Goal: Entertainment & Leisure: Browse casually

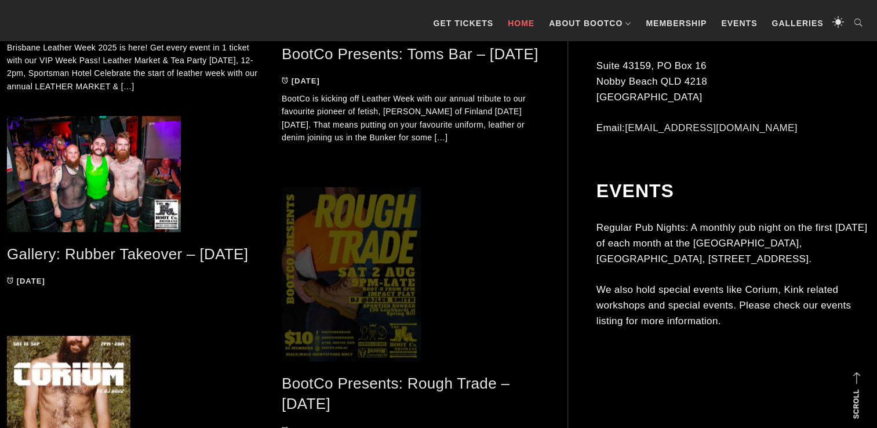
scroll to position [870, 0]
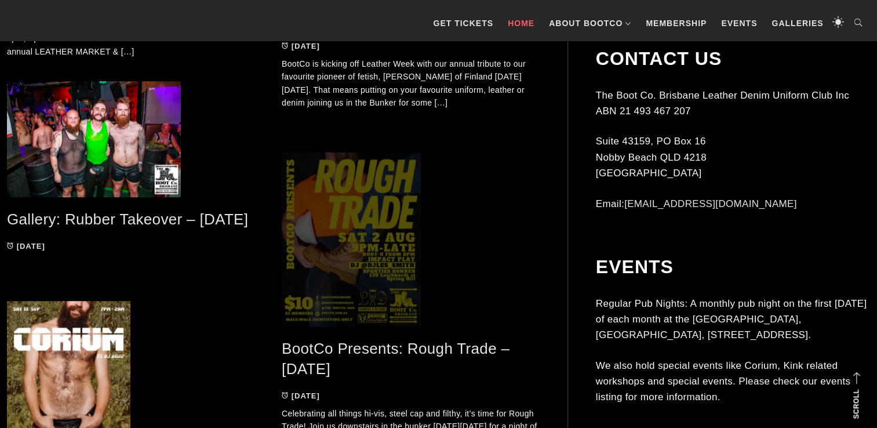
click at [373, 227] on span at bounding box center [410, 239] width 257 height 174
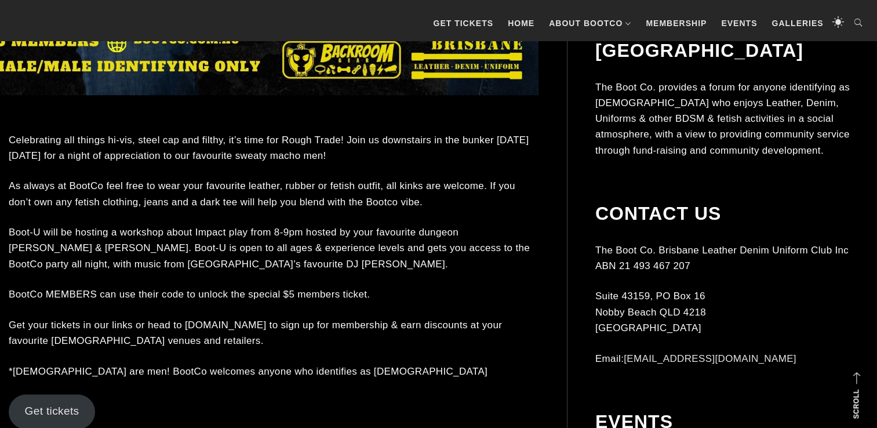
scroll to position [812, 0]
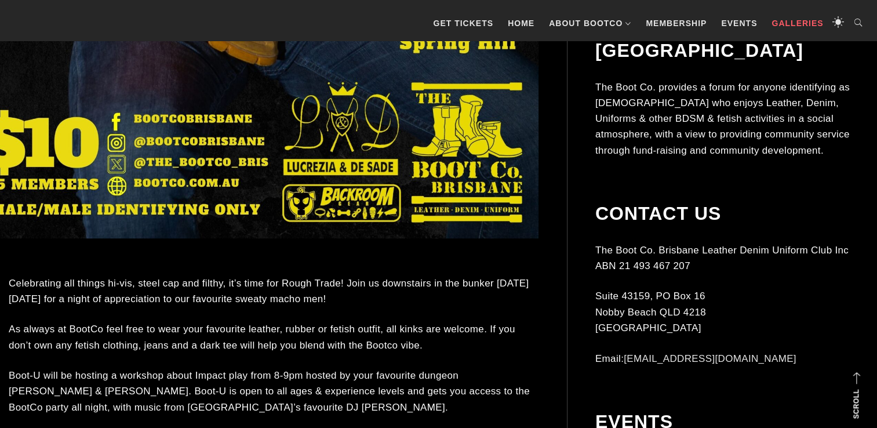
click at [800, 17] on link "Galleries" at bounding box center [797, 23] width 63 height 35
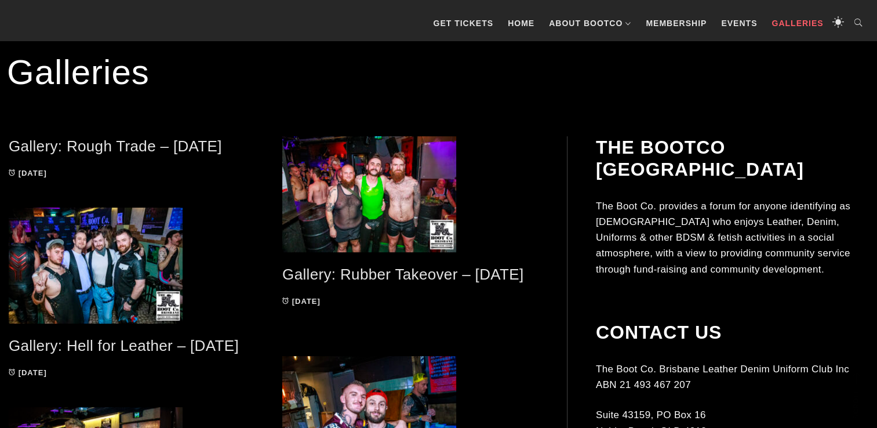
scroll to position [232, 0]
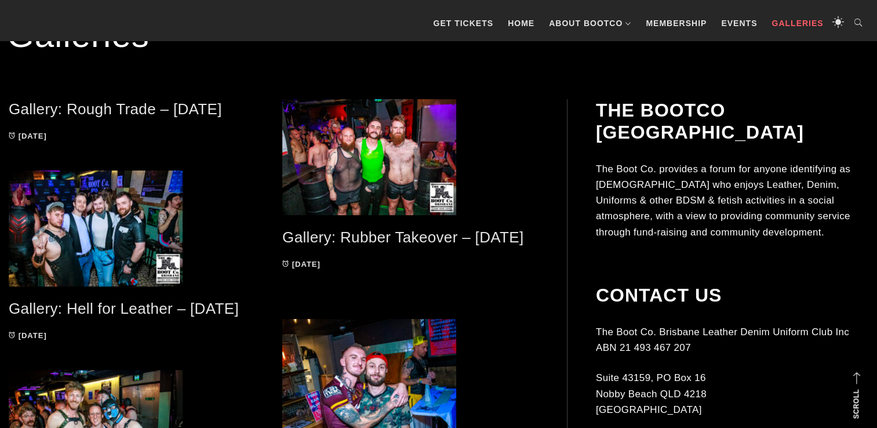
click at [126, 107] on link "Gallery: Rough Trade – [DATE]" at bounding box center [115, 108] width 213 height 17
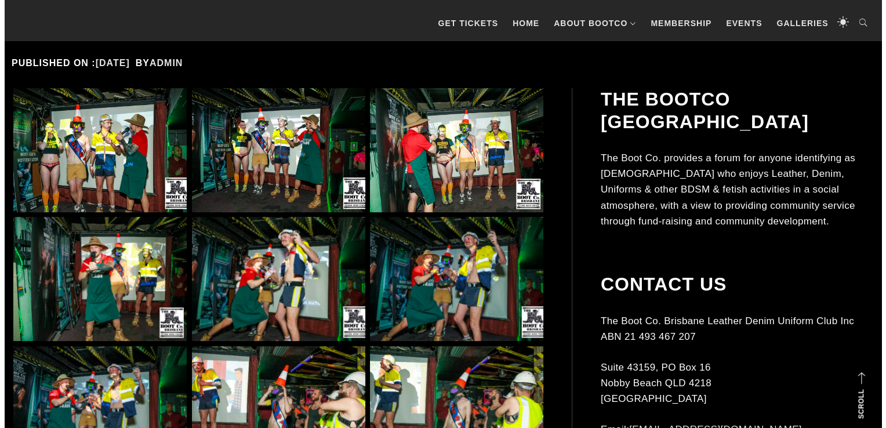
scroll to position [290, 0]
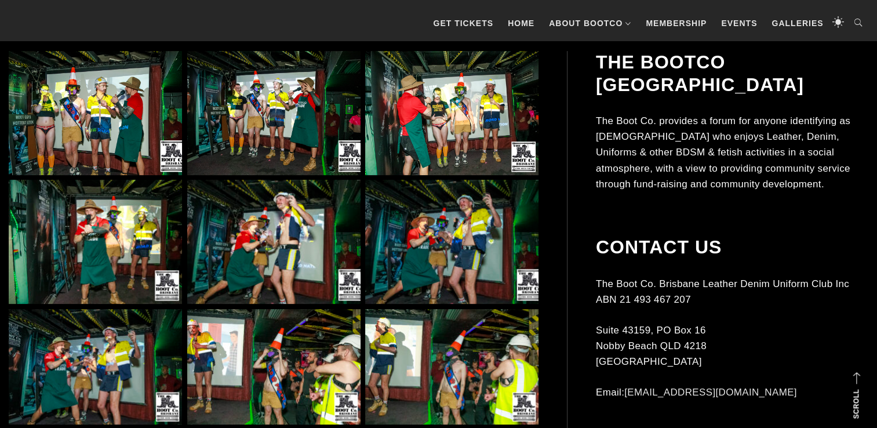
click at [130, 122] on img at bounding box center [95, 113] width 173 height 124
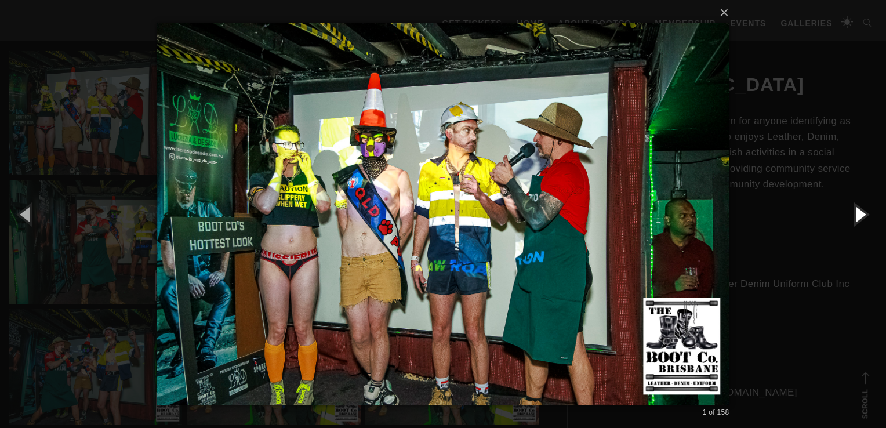
click at [863, 215] on button "button" at bounding box center [860, 214] width 52 height 64
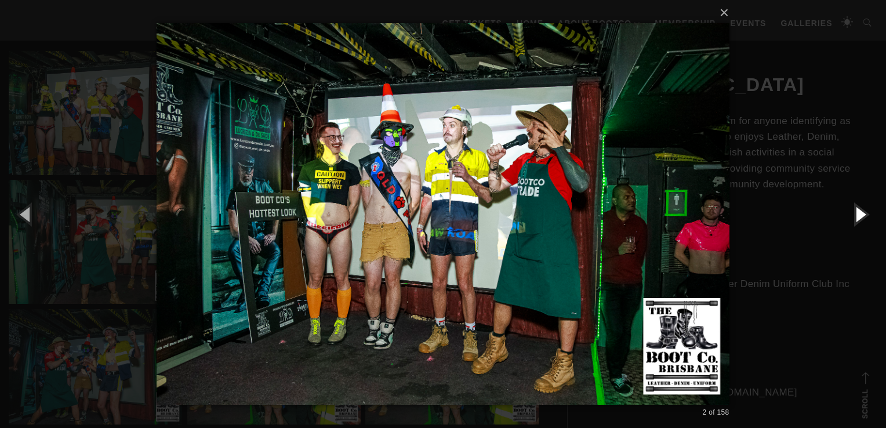
click at [862, 214] on button "button" at bounding box center [860, 214] width 52 height 64
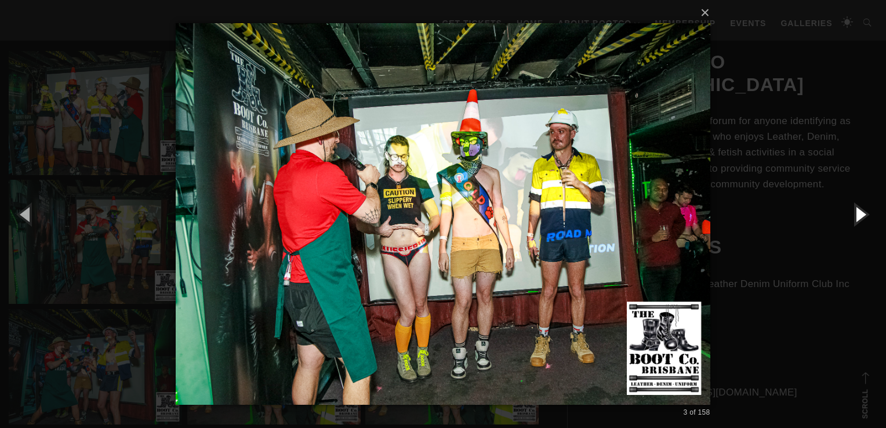
click at [862, 212] on button "button" at bounding box center [860, 214] width 52 height 64
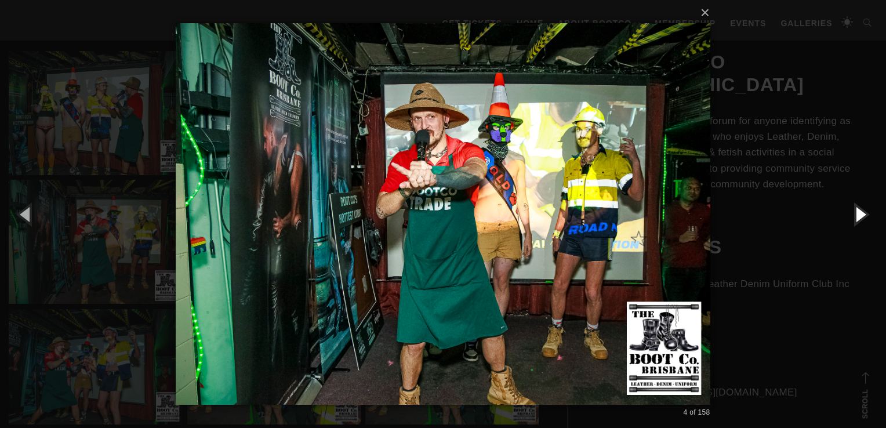
click at [862, 212] on button "button" at bounding box center [860, 214] width 52 height 64
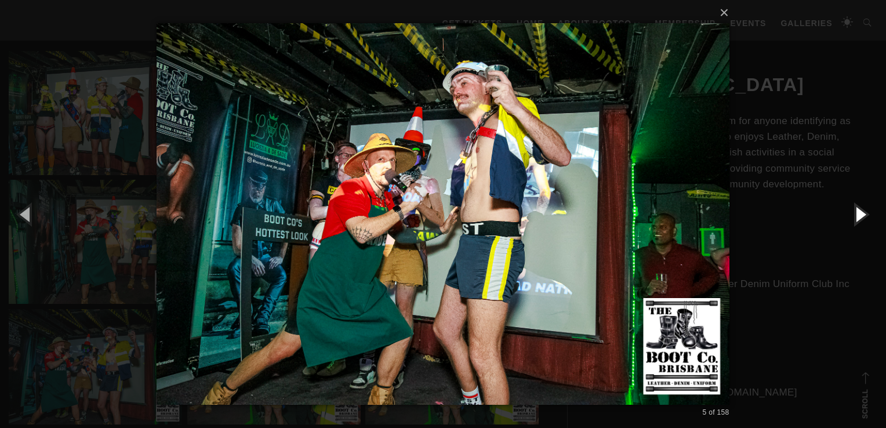
click at [862, 212] on button "button" at bounding box center [860, 214] width 52 height 64
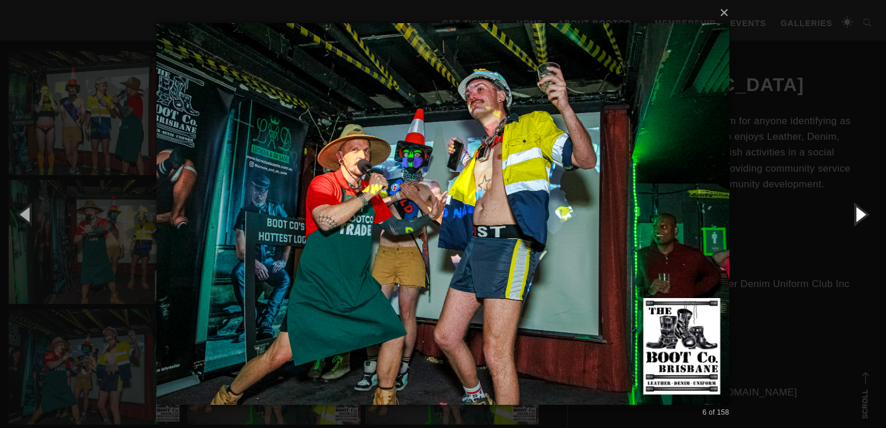
click at [862, 211] on button "button" at bounding box center [860, 214] width 52 height 64
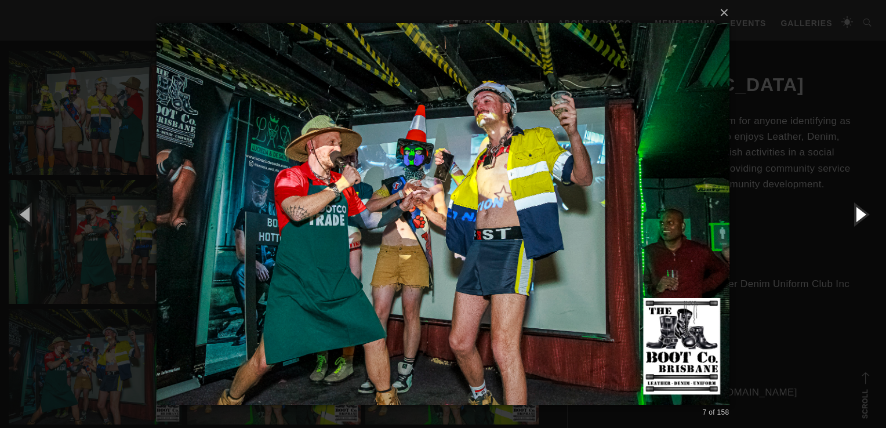
click at [862, 211] on button "button" at bounding box center [860, 214] width 52 height 64
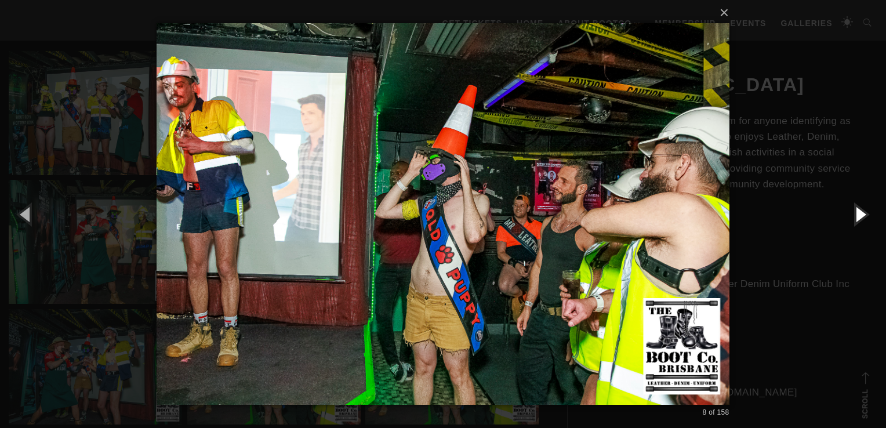
click at [862, 211] on button "button" at bounding box center [860, 214] width 52 height 64
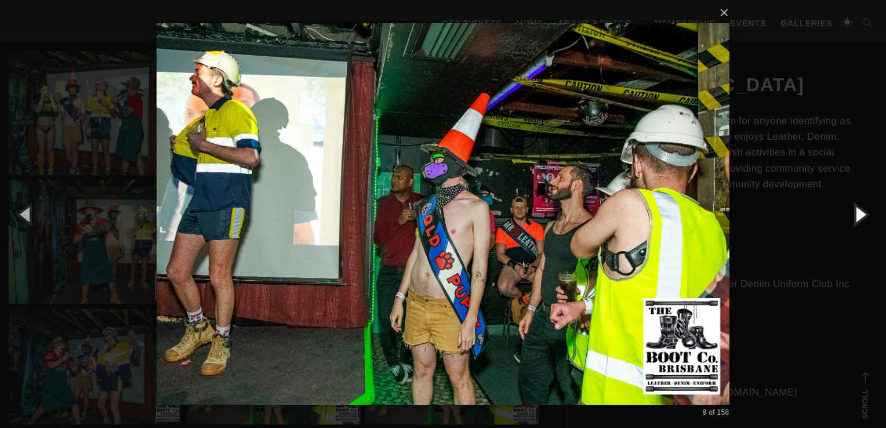
click at [862, 210] on button "button" at bounding box center [860, 214] width 52 height 64
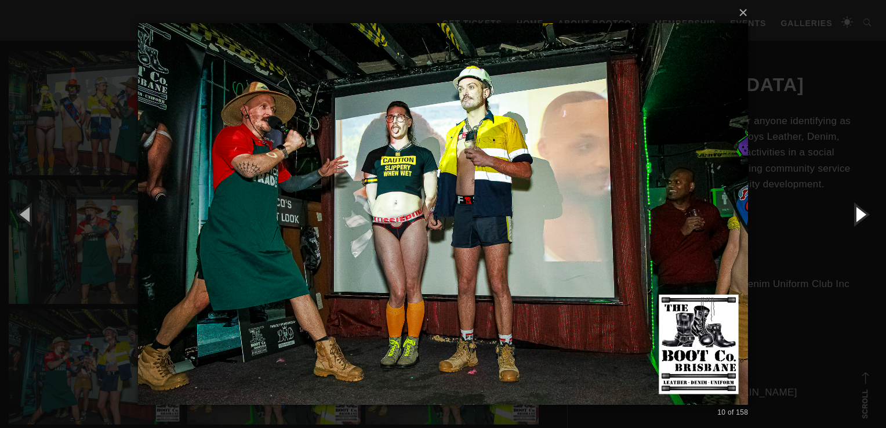
click at [862, 209] on button "button" at bounding box center [860, 214] width 52 height 64
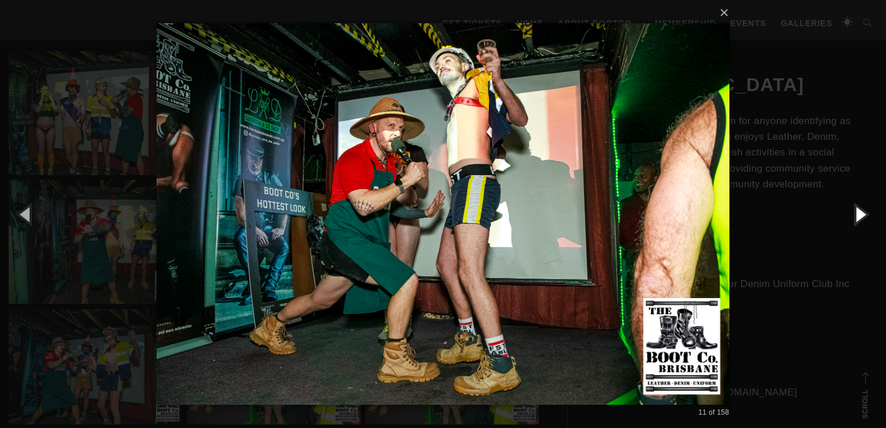
click at [862, 209] on button "button" at bounding box center [860, 214] width 52 height 64
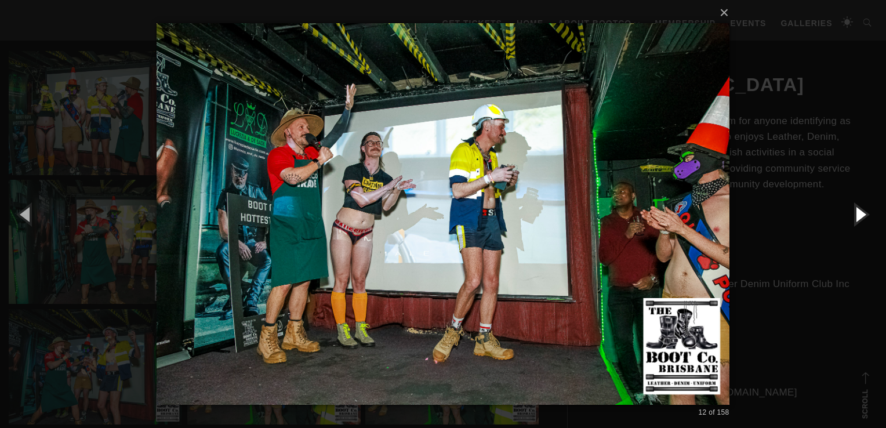
click at [862, 209] on button "button" at bounding box center [860, 214] width 52 height 64
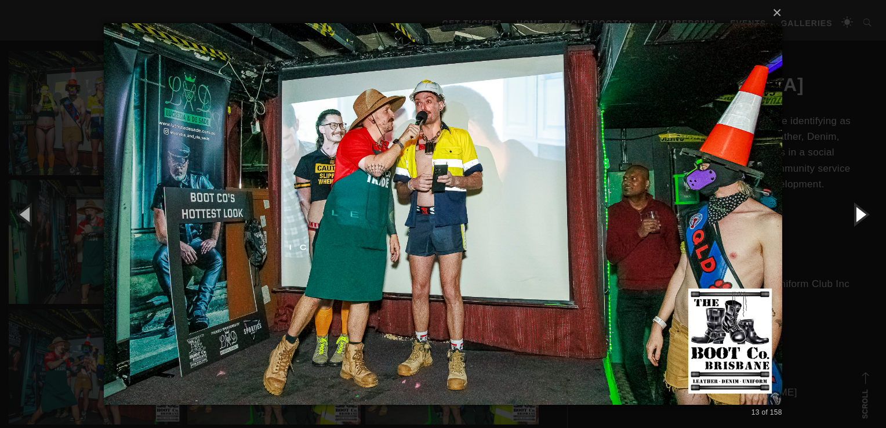
click at [862, 209] on button "button" at bounding box center [860, 214] width 52 height 64
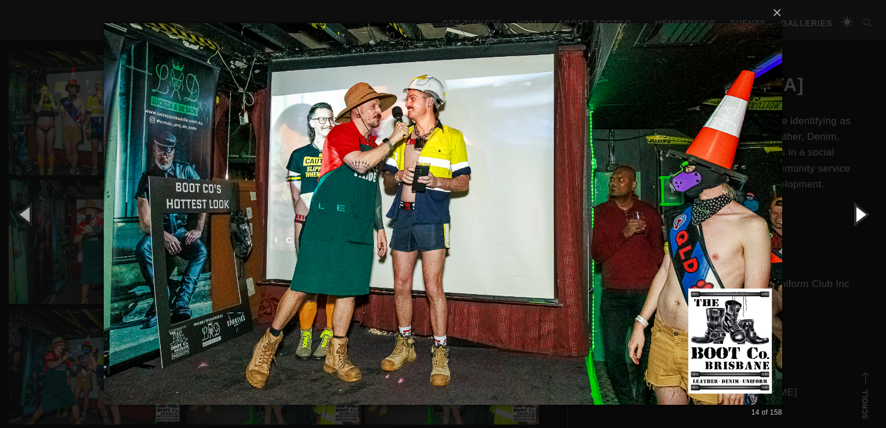
click at [862, 209] on button "button" at bounding box center [860, 214] width 52 height 64
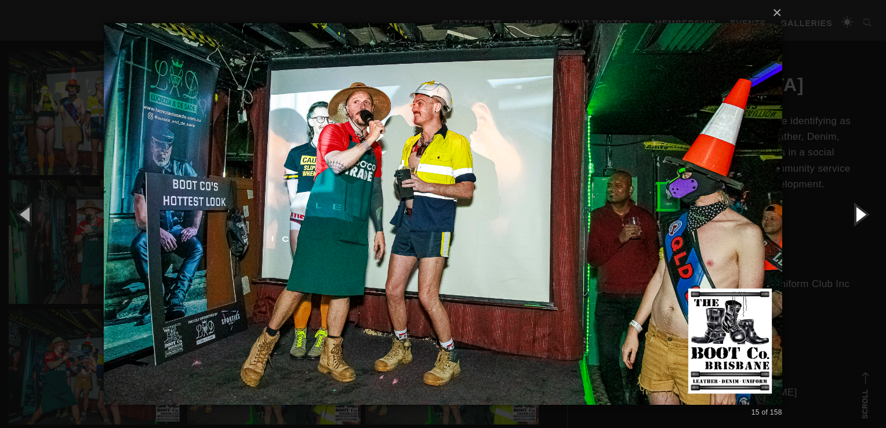
click at [862, 209] on button "button" at bounding box center [860, 214] width 52 height 64
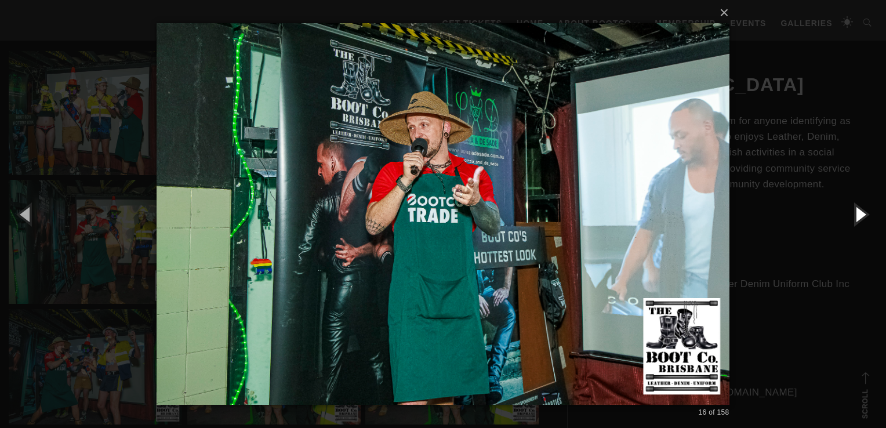
click at [862, 209] on button "button" at bounding box center [860, 214] width 52 height 64
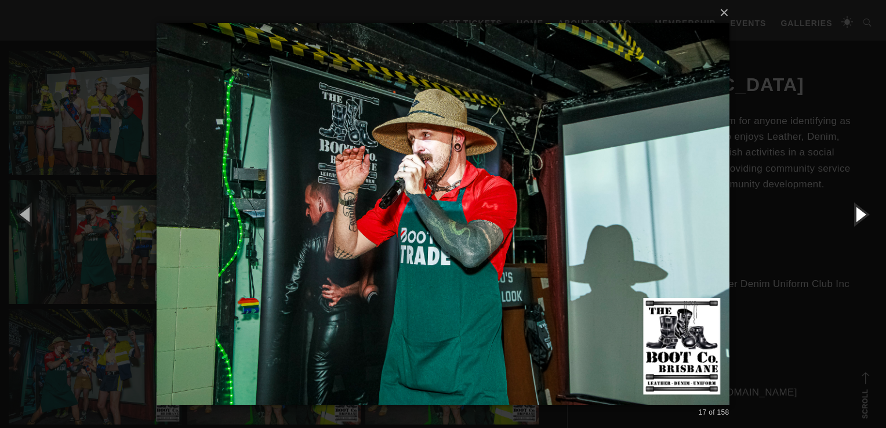
click at [862, 209] on button "button" at bounding box center [860, 214] width 52 height 64
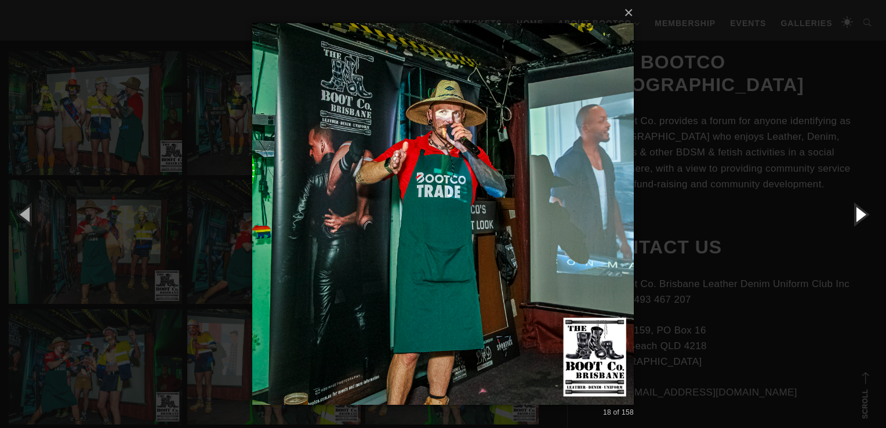
click at [862, 209] on button "button" at bounding box center [860, 214] width 52 height 64
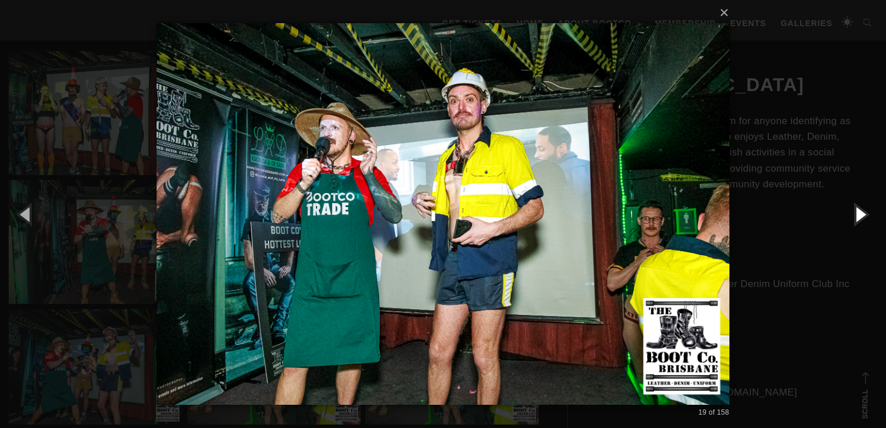
click at [862, 206] on button "button" at bounding box center [860, 214] width 52 height 64
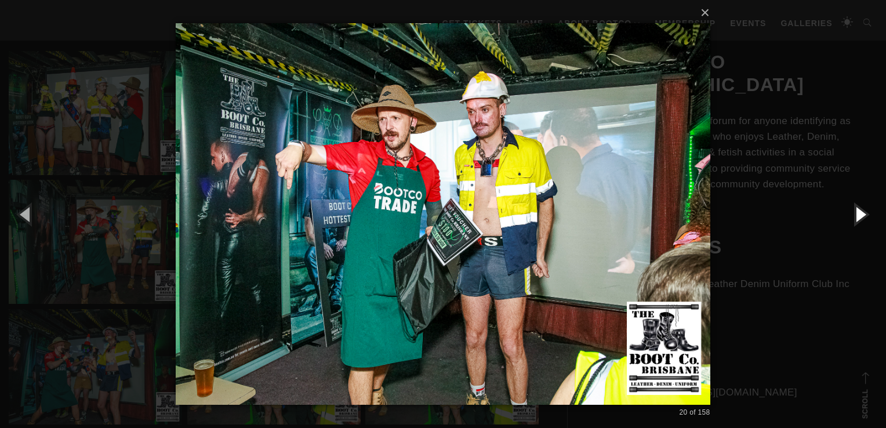
click at [862, 206] on button "button" at bounding box center [860, 214] width 52 height 64
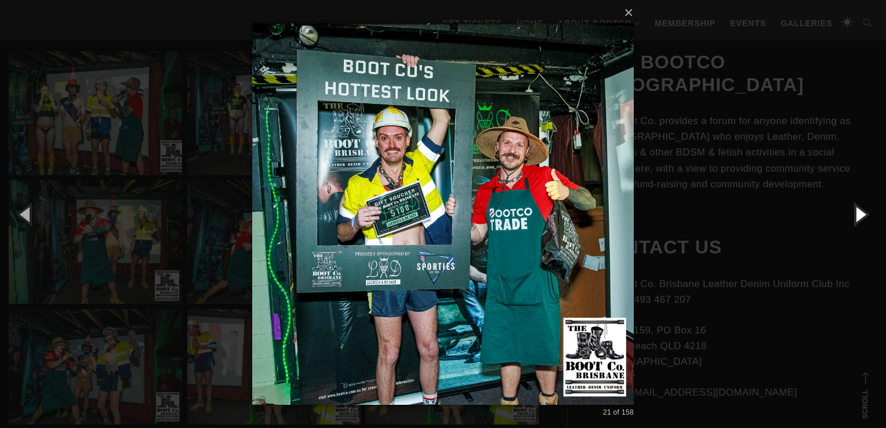
click at [862, 205] on button "button" at bounding box center [860, 214] width 52 height 64
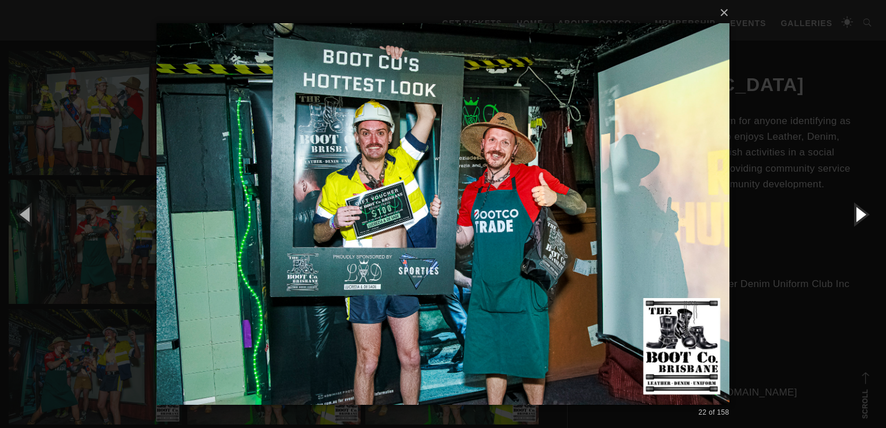
click at [856, 215] on button "button" at bounding box center [860, 214] width 52 height 64
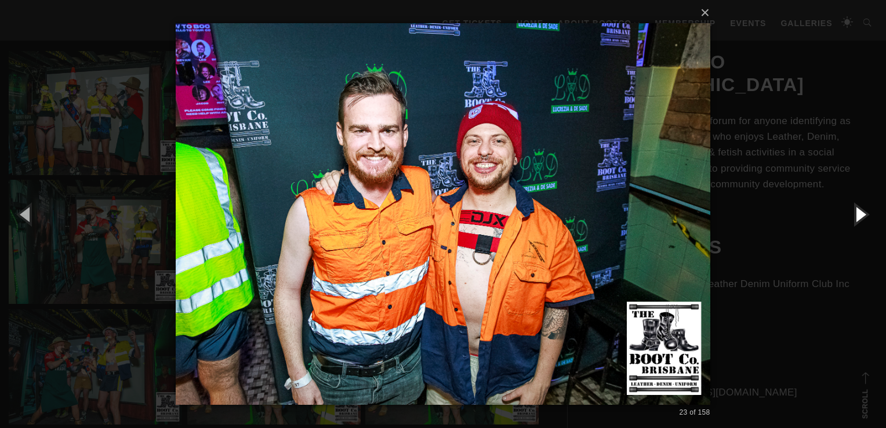
click at [856, 215] on button "button" at bounding box center [860, 214] width 52 height 64
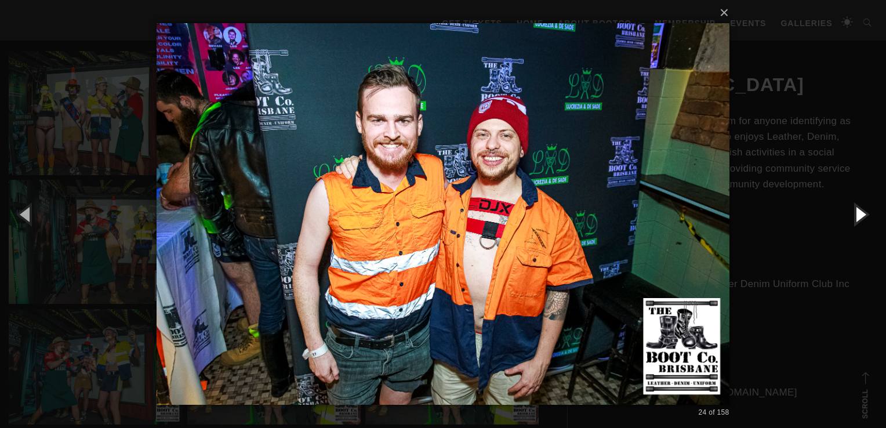
click at [856, 215] on button "button" at bounding box center [860, 214] width 52 height 64
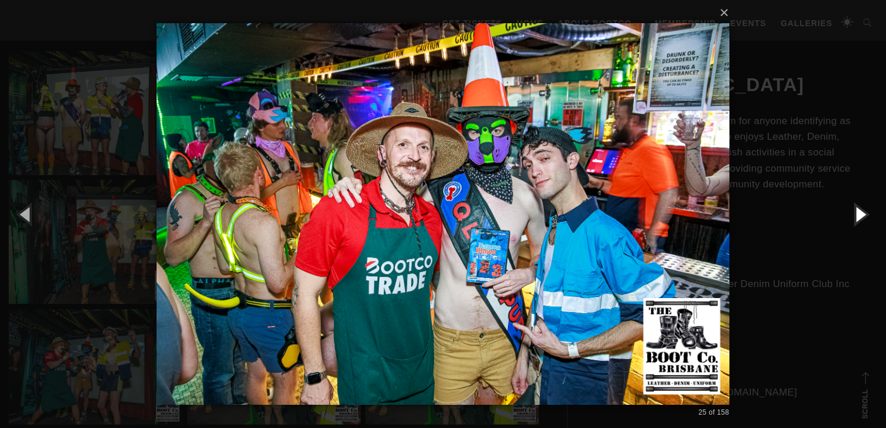
click at [858, 216] on button "button" at bounding box center [860, 214] width 52 height 64
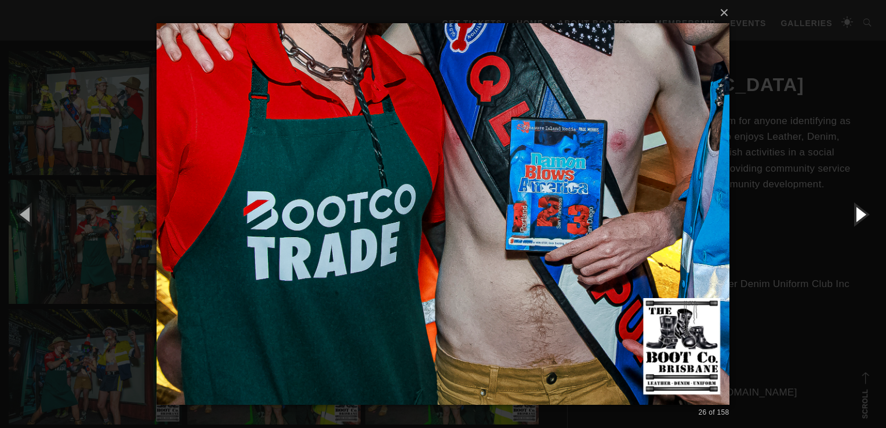
click at [858, 215] on button "button" at bounding box center [860, 214] width 52 height 64
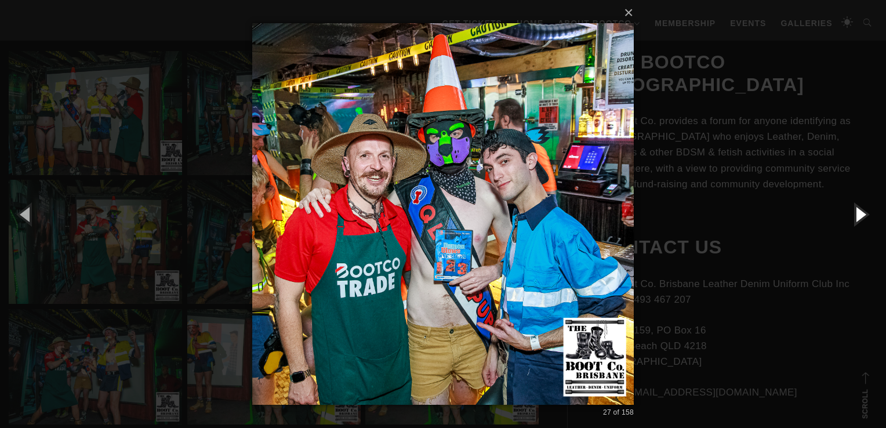
click at [858, 215] on button "button" at bounding box center [860, 214] width 52 height 64
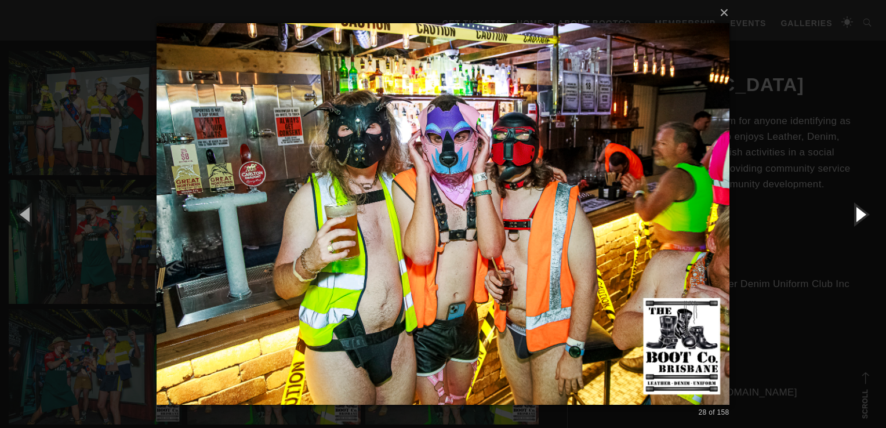
click at [858, 215] on button "button" at bounding box center [860, 214] width 52 height 64
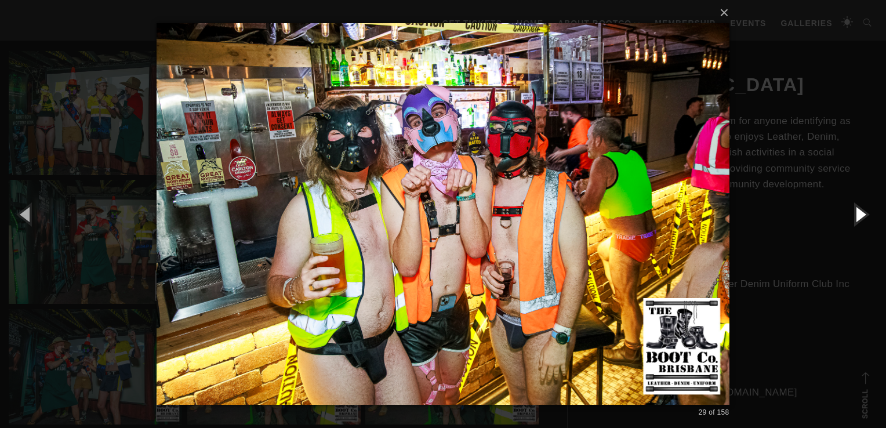
click at [858, 215] on button "button" at bounding box center [860, 214] width 52 height 64
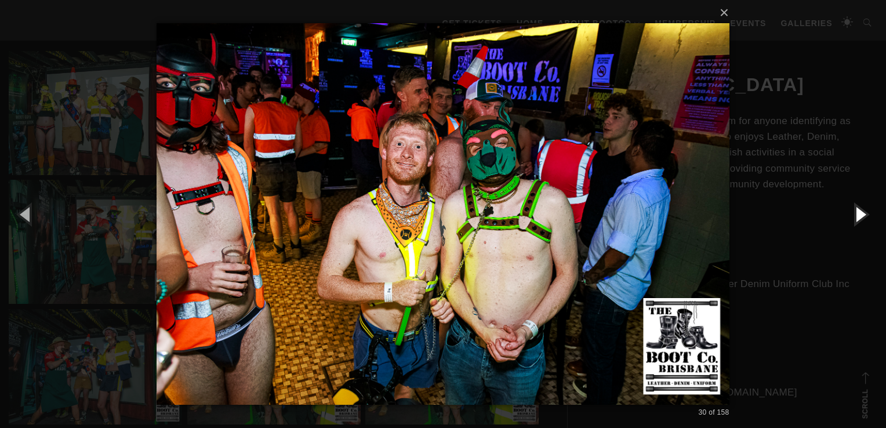
click at [859, 213] on button "button" at bounding box center [860, 214] width 52 height 64
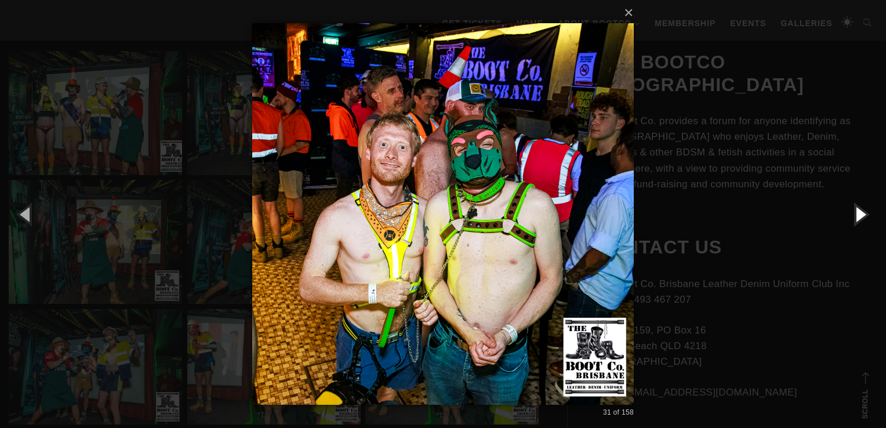
click at [859, 213] on button "button" at bounding box center [860, 214] width 52 height 64
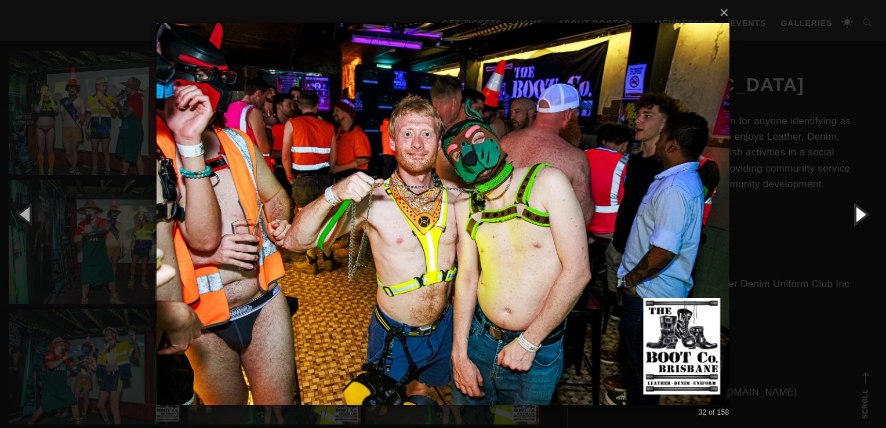
click at [859, 213] on button "button" at bounding box center [860, 214] width 52 height 64
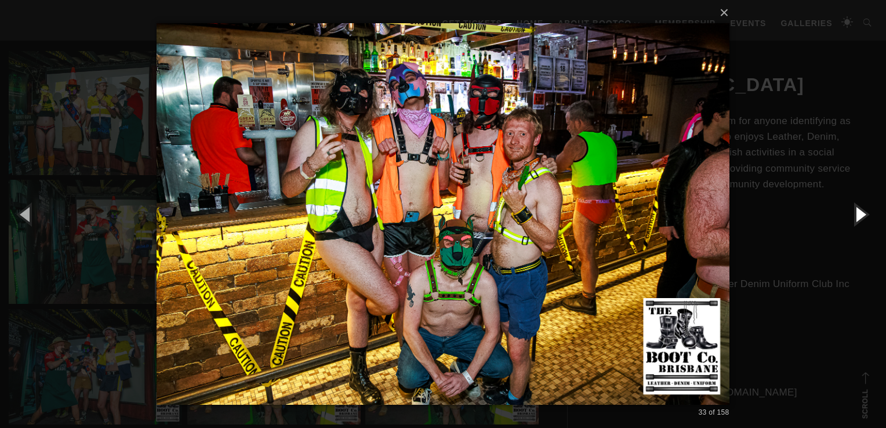
click at [859, 213] on button "button" at bounding box center [860, 214] width 52 height 64
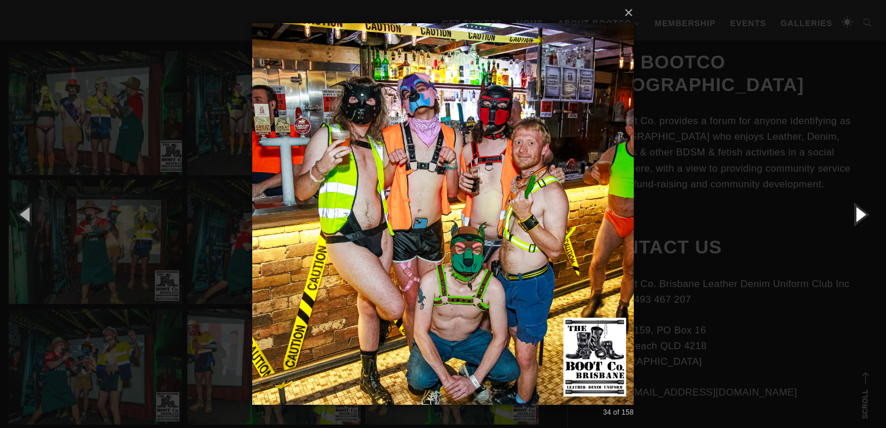
click at [859, 213] on button "button" at bounding box center [860, 214] width 52 height 64
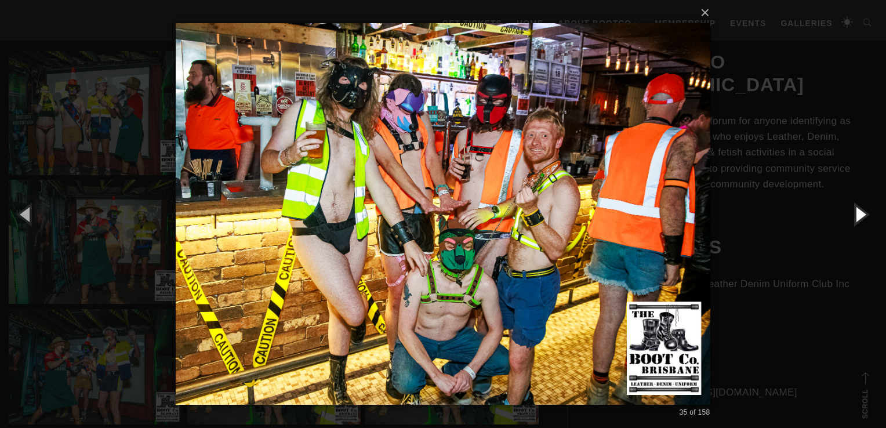
click at [859, 213] on button "button" at bounding box center [860, 214] width 52 height 64
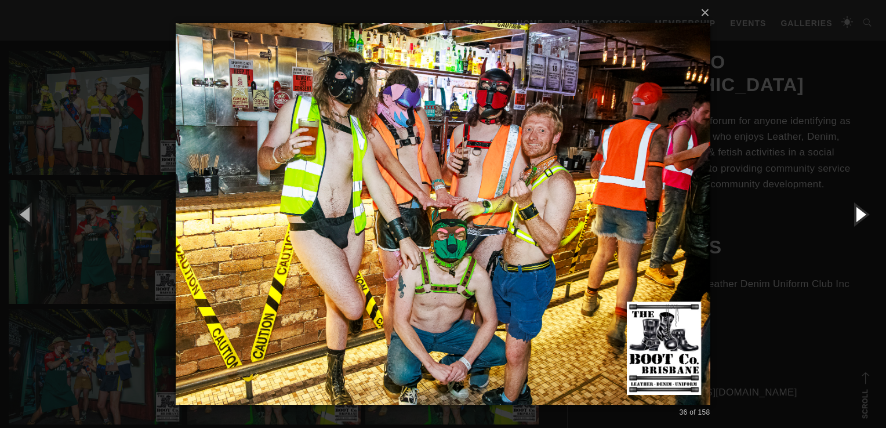
click at [859, 213] on button "button" at bounding box center [860, 214] width 52 height 64
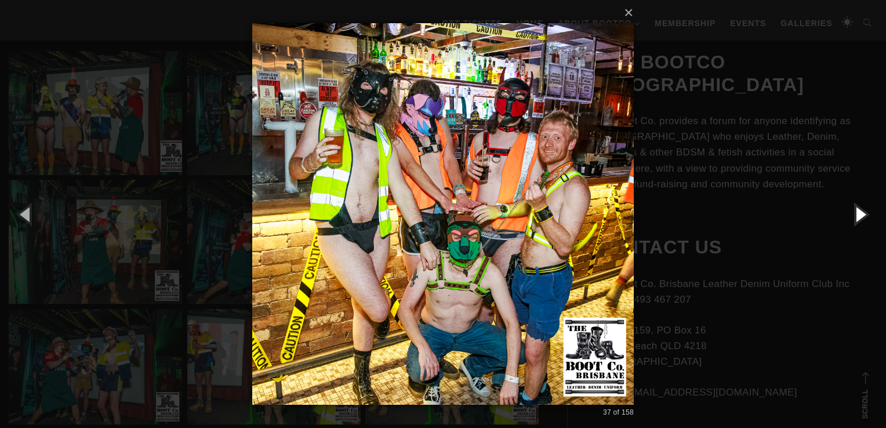
click at [859, 213] on button "button" at bounding box center [860, 214] width 52 height 64
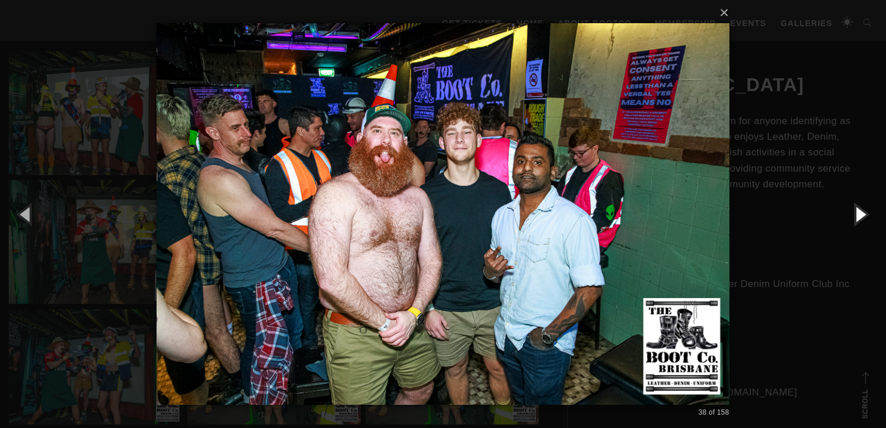
click at [859, 213] on button "button" at bounding box center [860, 214] width 52 height 64
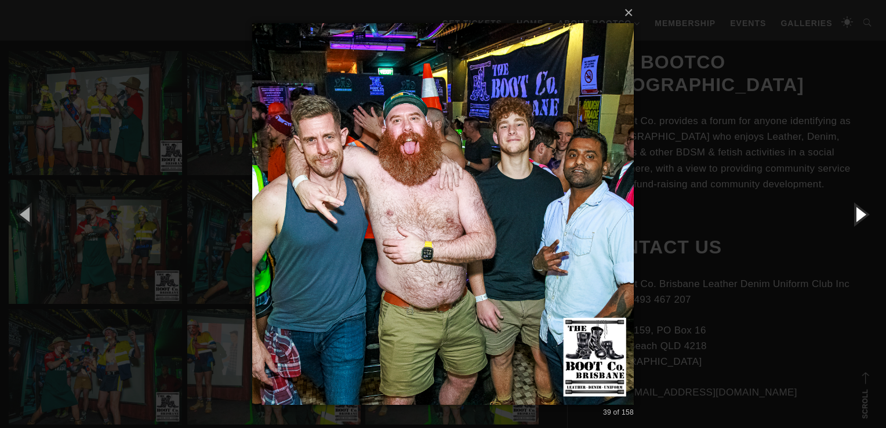
click at [859, 213] on button "button" at bounding box center [860, 214] width 52 height 64
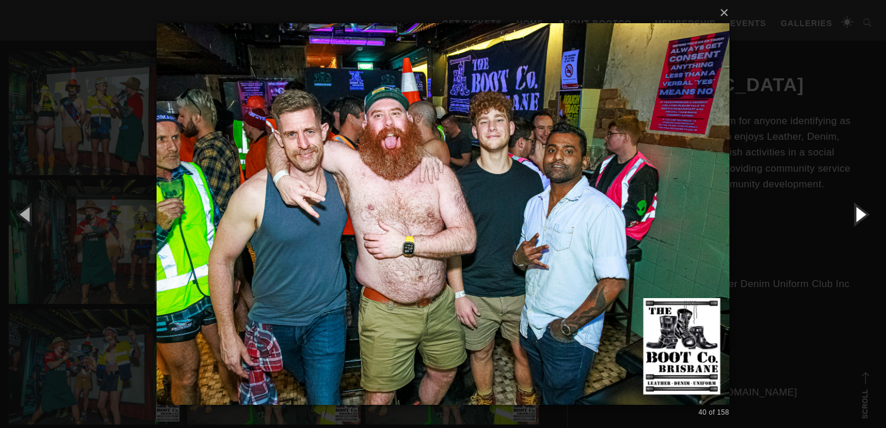
click at [860, 208] on button "button" at bounding box center [860, 214] width 52 height 64
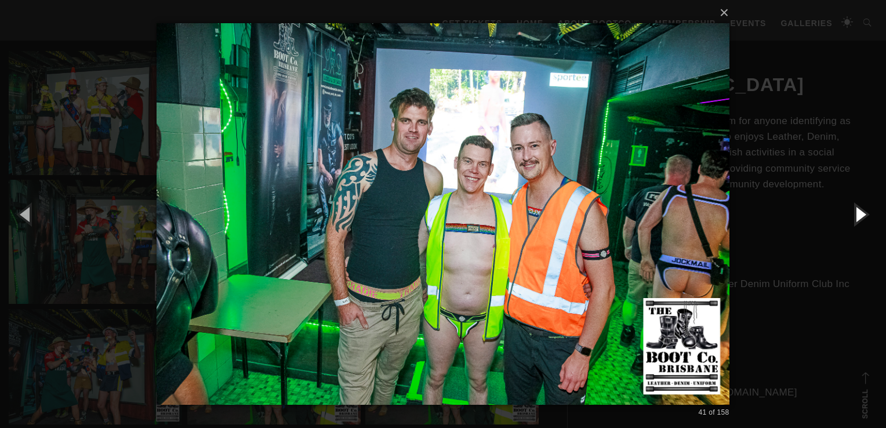
click at [860, 208] on button "button" at bounding box center [860, 214] width 52 height 64
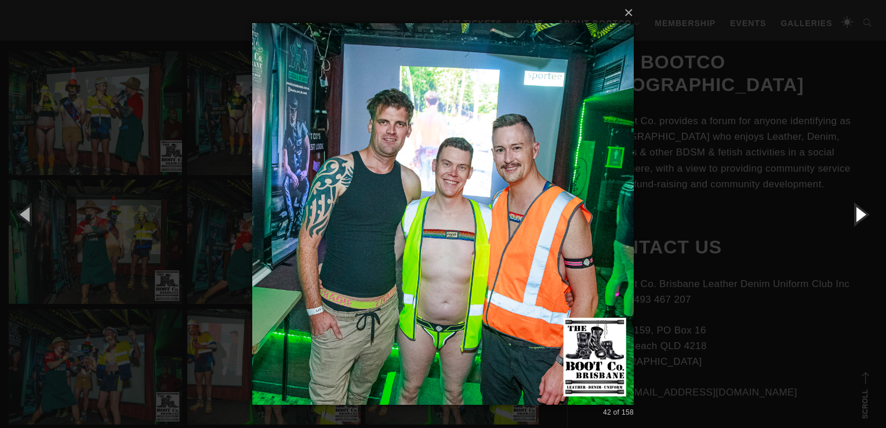
click at [860, 208] on button "button" at bounding box center [860, 214] width 52 height 64
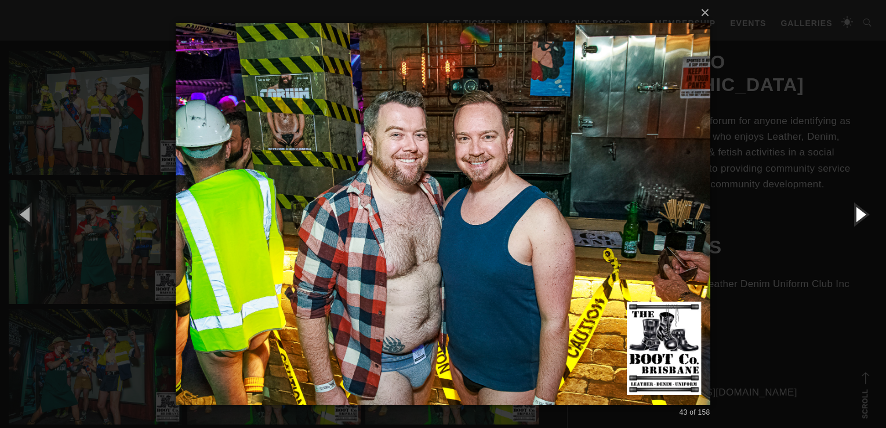
click at [860, 208] on button "button" at bounding box center [860, 214] width 52 height 64
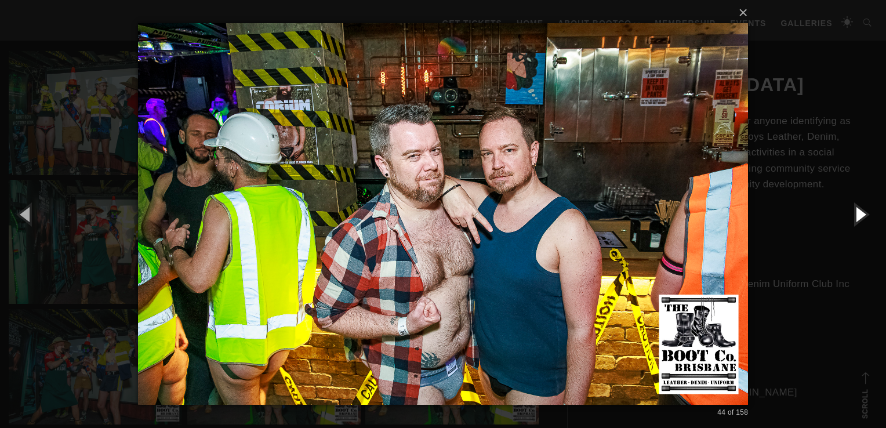
click at [860, 208] on button "button" at bounding box center [860, 214] width 52 height 64
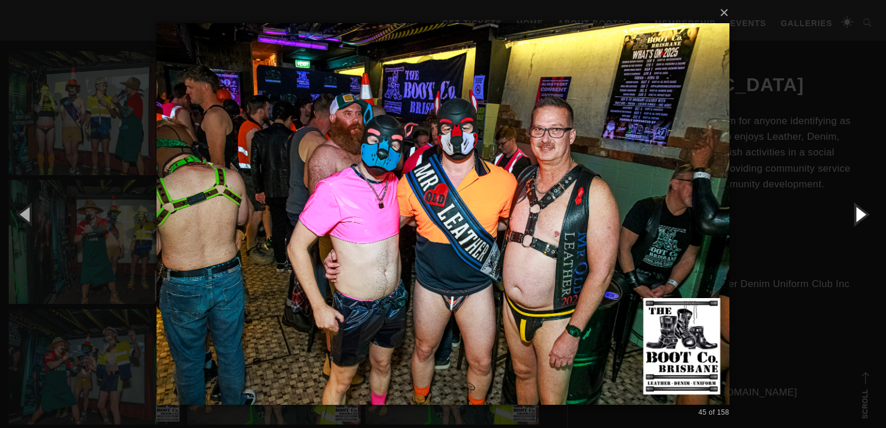
click at [860, 208] on button "button" at bounding box center [860, 214] width 52 height 64
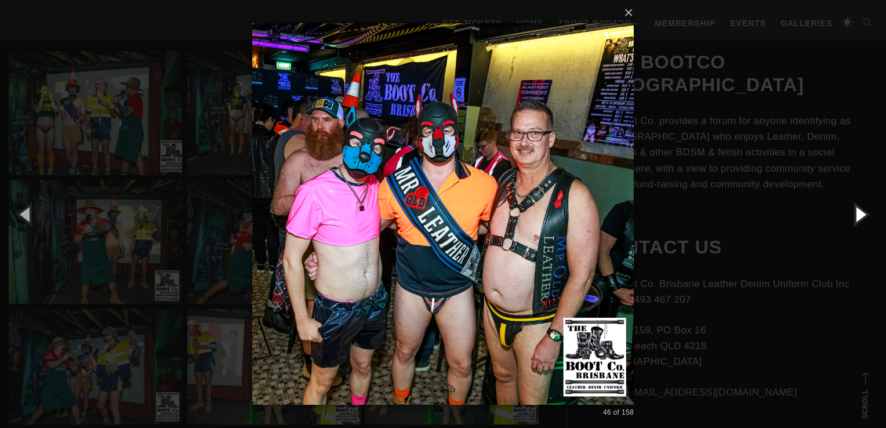
click at [860, 208] on button "button" at bounding box center [860, 214] width 52 height 64
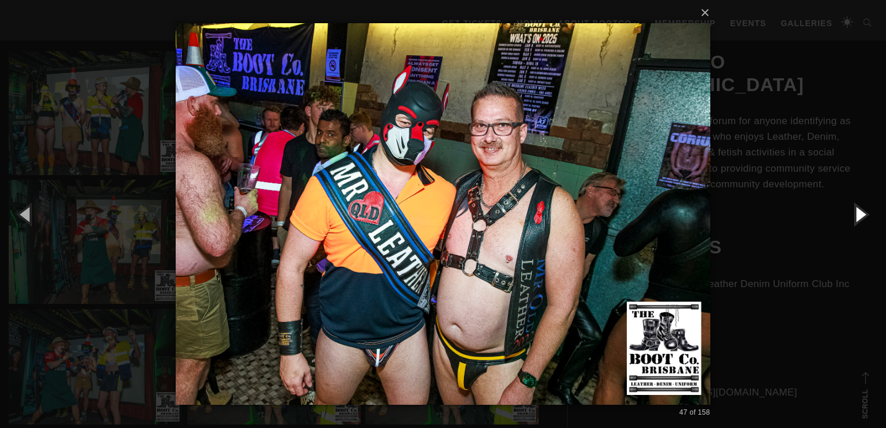
click at [860, 208] on button "button" at bounding box center [860, 214] width 52 height 64
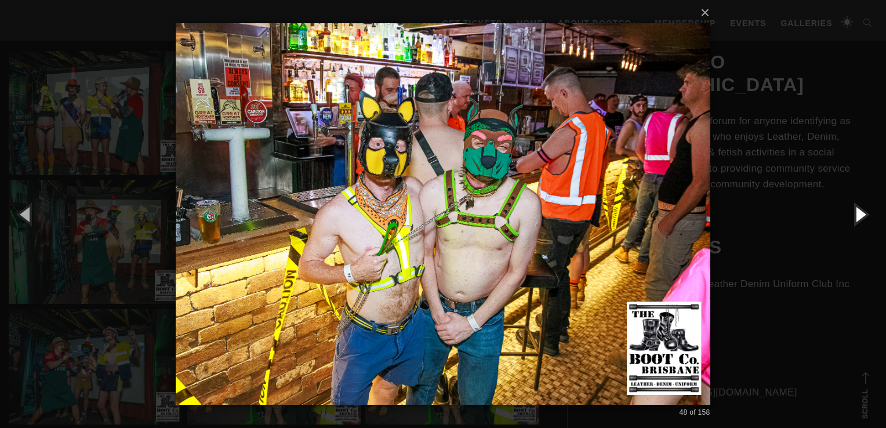
click at [860, 208] on button "button" at bounding box center [860, 214] width 52 height 64
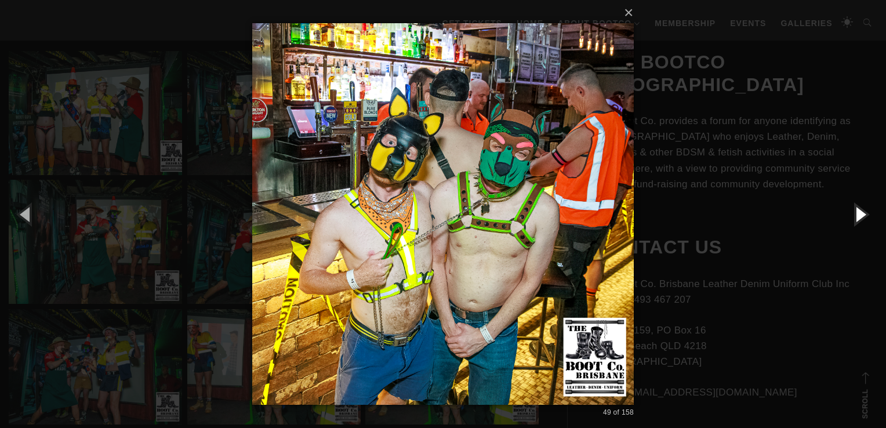
click at [860, 208] on button "button" at bounding box center [860, 214] width 52 height 64
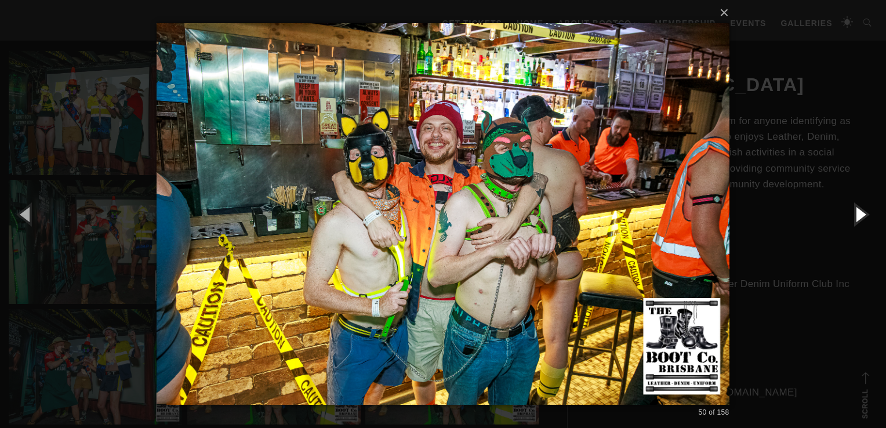
click at [860, 204] on button "button" at bounding box center [860, 214] width 52 height 64
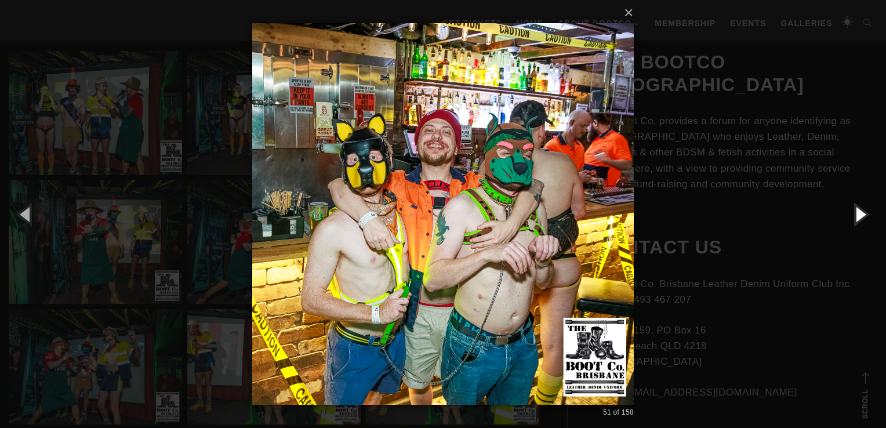
click at [859, 208] on button "button" at bounding box center [860, 214] width 52 height 64
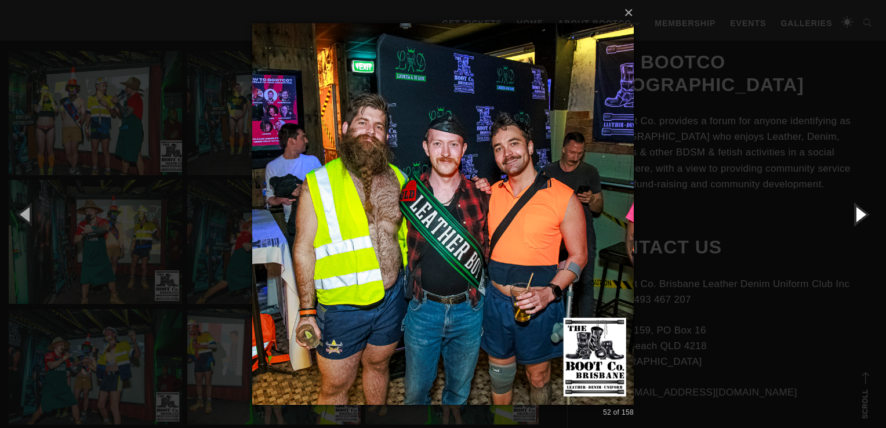
click at [856, 211] on button "button" at bounding box center [860, 214] width 52 height 64
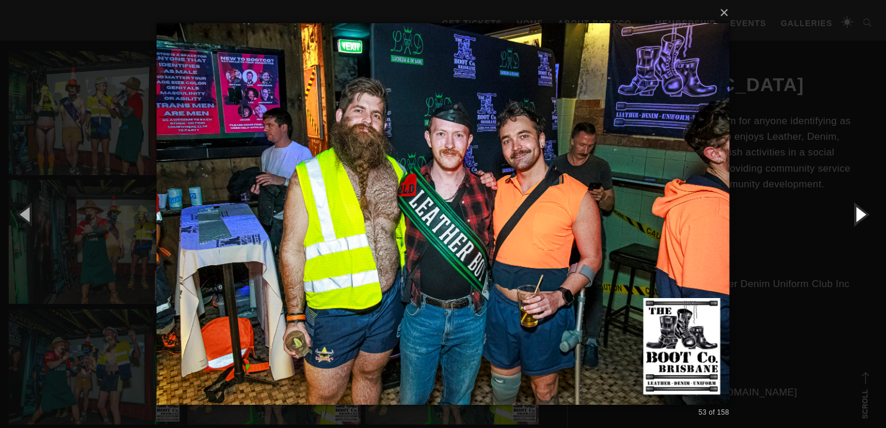
click at [853, 216] on button "button" at bounding box center [860, 214] width 52 height 64
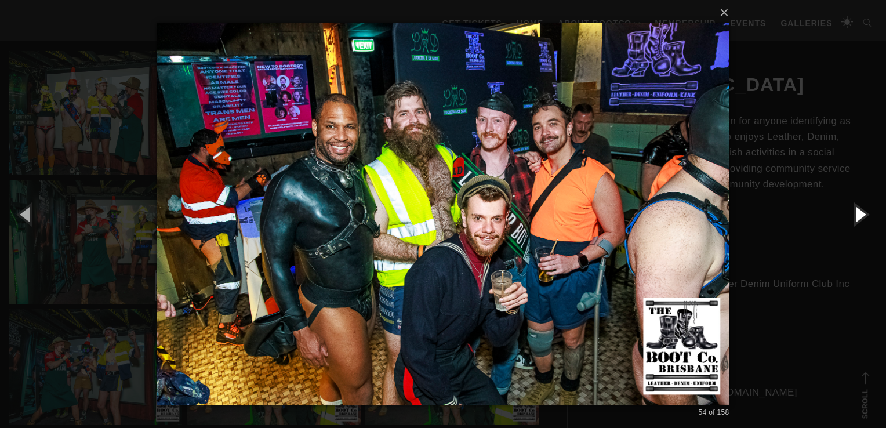
click at [853, 216] on button "button" at bounding box center [860, 214] width 52 height 64
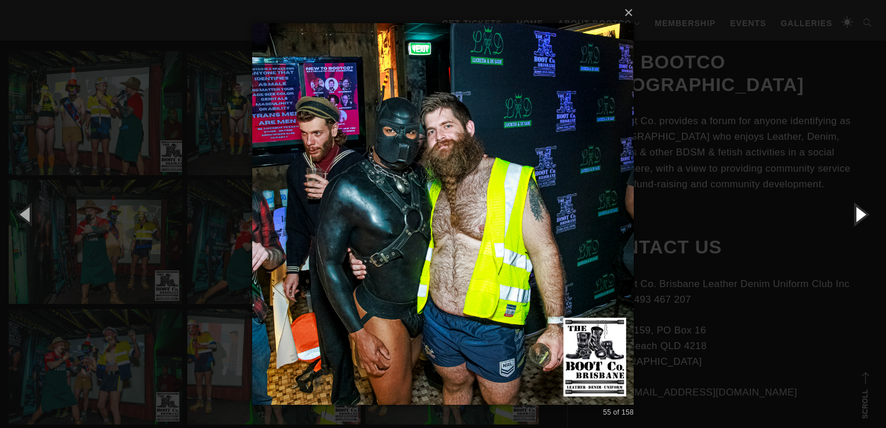
click at [853, 215] on button "button" at bounding box center [860, 214] width 52 height 64
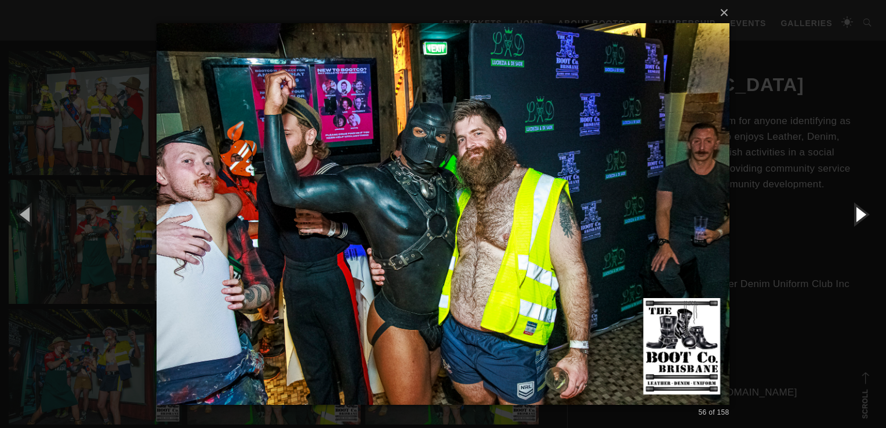
click at [853, 213] on button "button" at bounding box center [860, 214] width 52 height 64
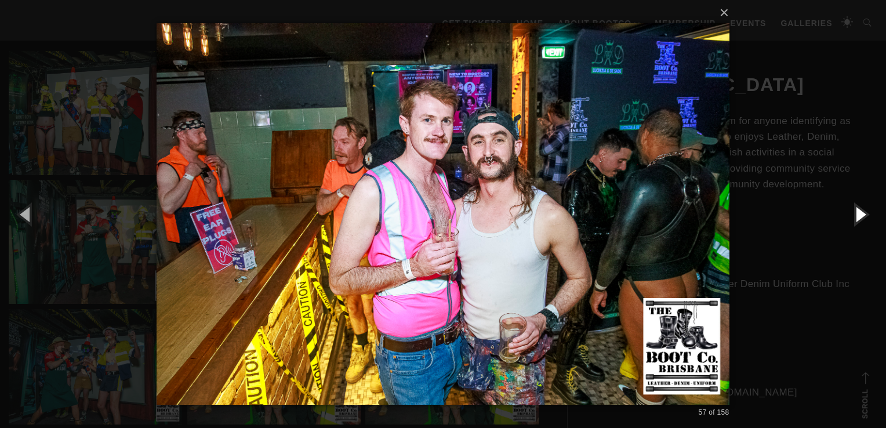
click at [853, 213] on button "button" at bounding box center [860, 214] width 52 height 64
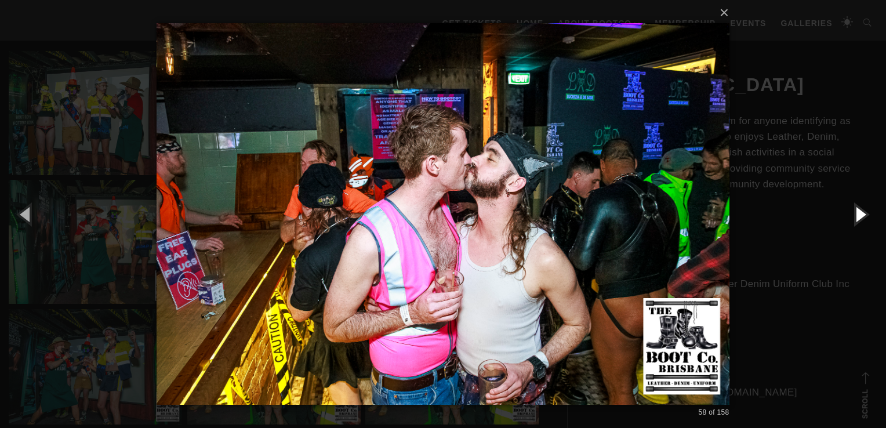
click at [853, 217] on button "button" at bounding box center [860, 214] width 52 height 64
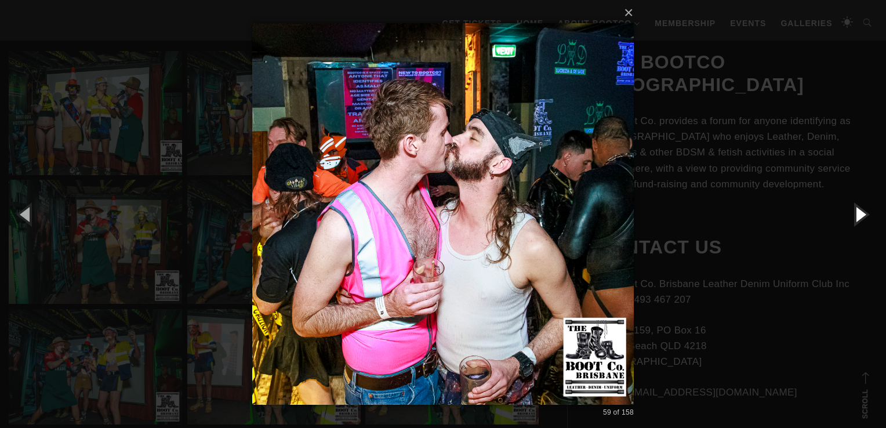
click at [853, 217] on button "button" at bounding box center [860, 214] width 52 height 64
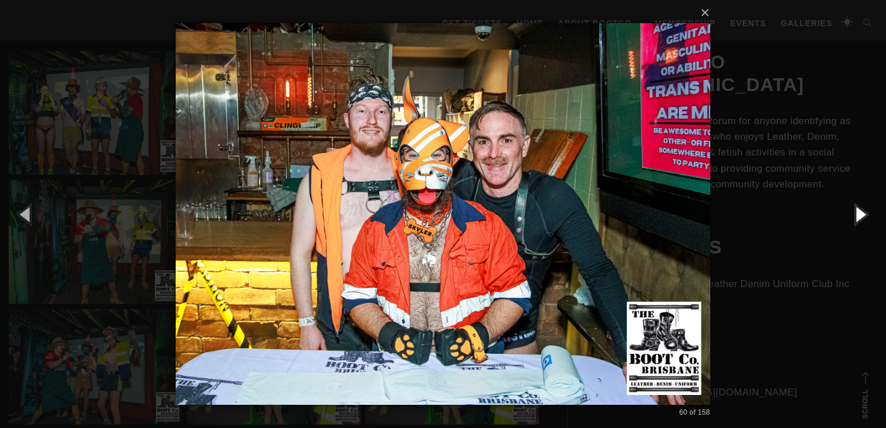
click at [853, 217] on button "button" at bounding box center [860, 214] width 52 height 64
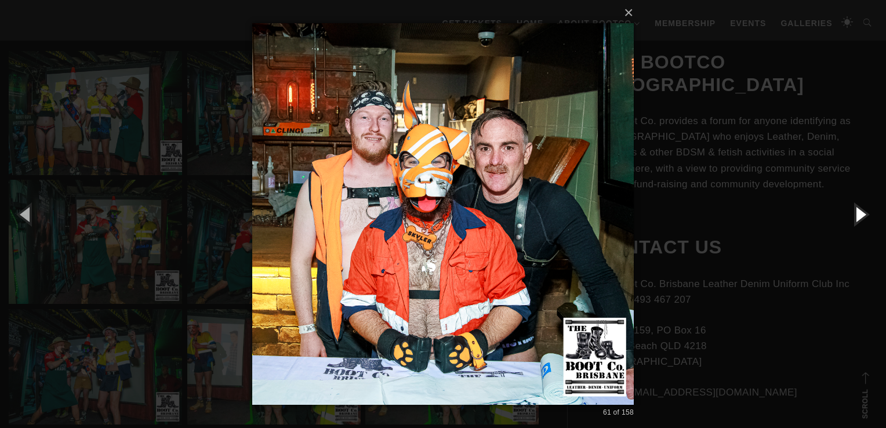
click at [853, 217] on button "button" at bounding box center [860, 214] width 52 height 64
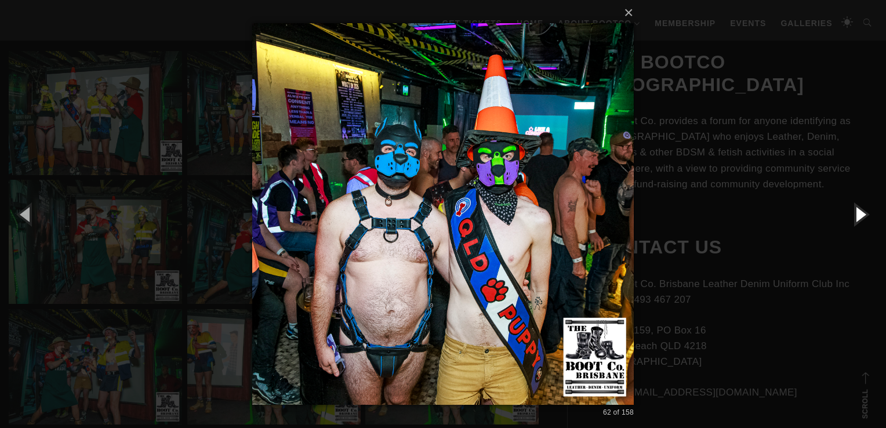
click at [853, 217] on button "button" at bounding box center [860, 214] width 52 height 64
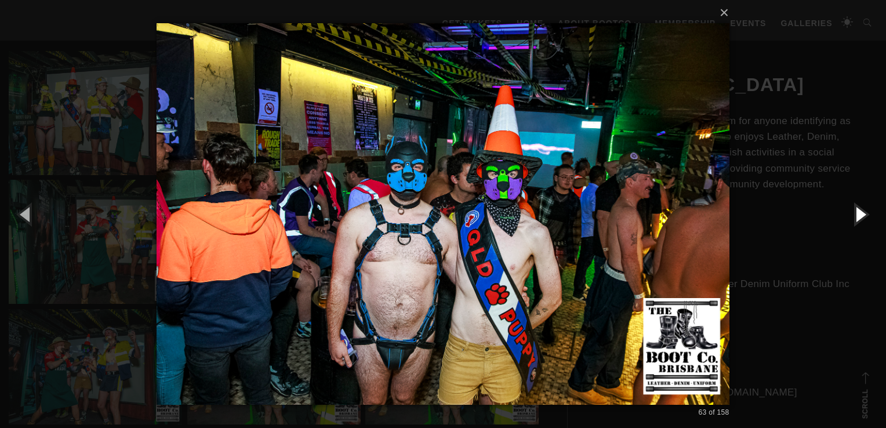
click at [853, 217] on button "button" at bounding box center [860, 214] width 52 height 64
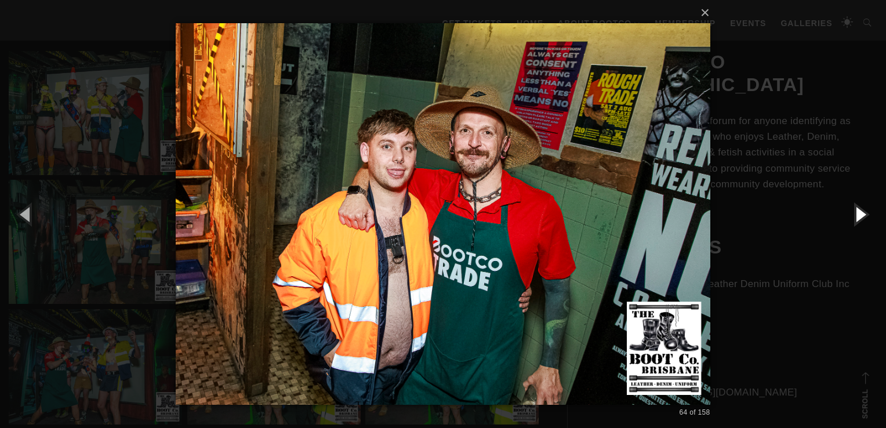
click at [853, 217] on button "button" at bounding box center [860, 214] width 52 height 64
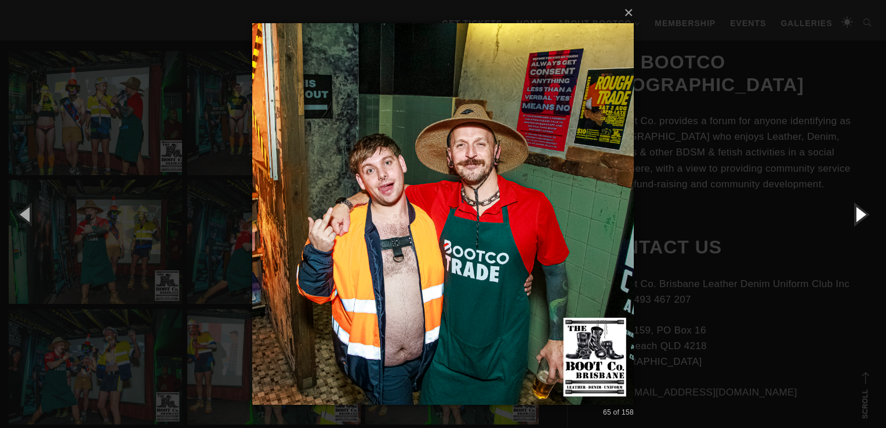
click at [853, 217] on button "button" at bounding box center [860, 214] width 52 height 64
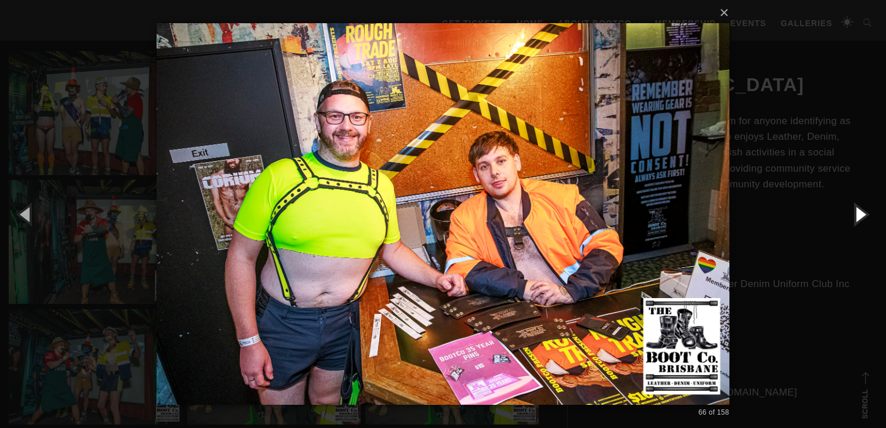
click at [853, 217] on button "button" at bounding box center [860, 214] width 52 height 64
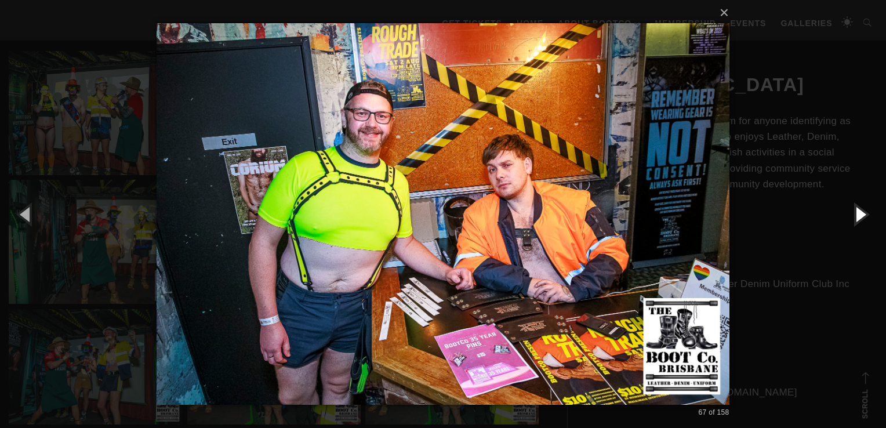
click at [853, 217] on button "button" at bounding box center [860, 214] width 52 height 64
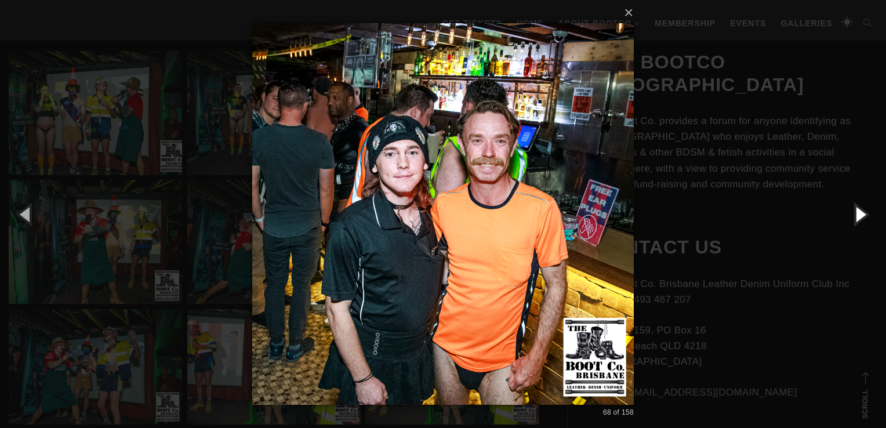
click at [853, 217] on button "button" at bounding box center [860, 214] width 52 height 64
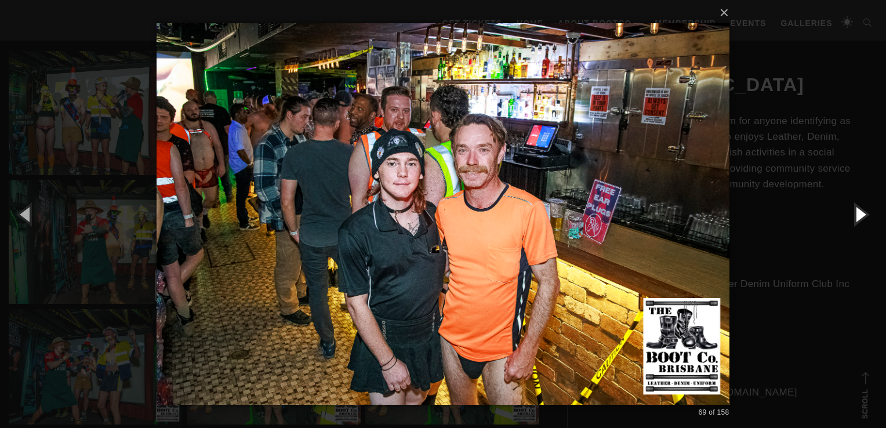
click at [853, 217] on button "button" at bounding box center [860, 214] width 52 height 64
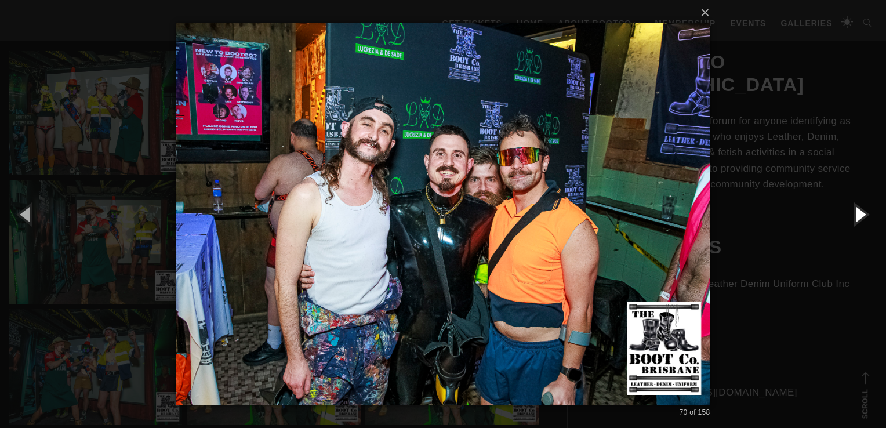
click at [853, 217] on button "button" at bounding box center [860, 214] width 52 height 64
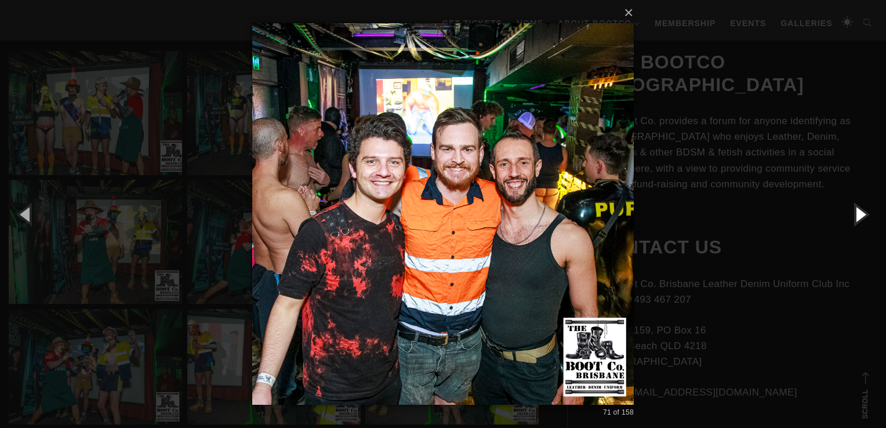
click at [856, 215] on button "button" at bounding box center [860, 214] width 52 height 64
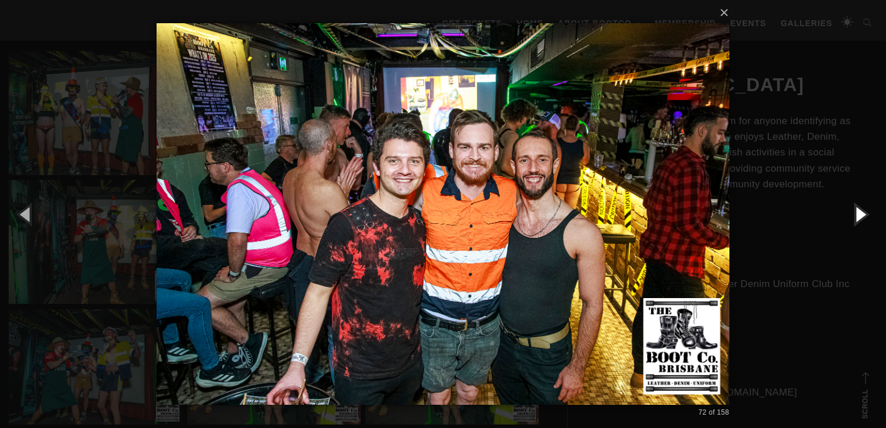
click at [856, 215] on button "button" at bounding box center [860, 214] width 52 height 64
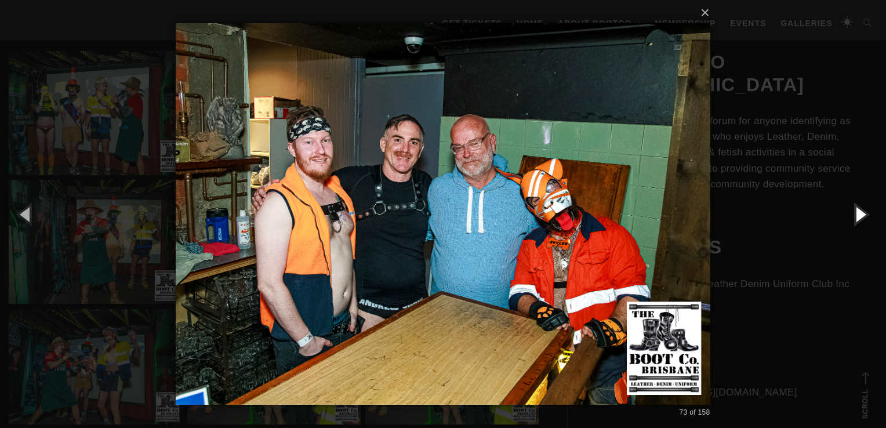
click at [856, 215] on button "button" at bounding box center [860, 214] width 52 height 64
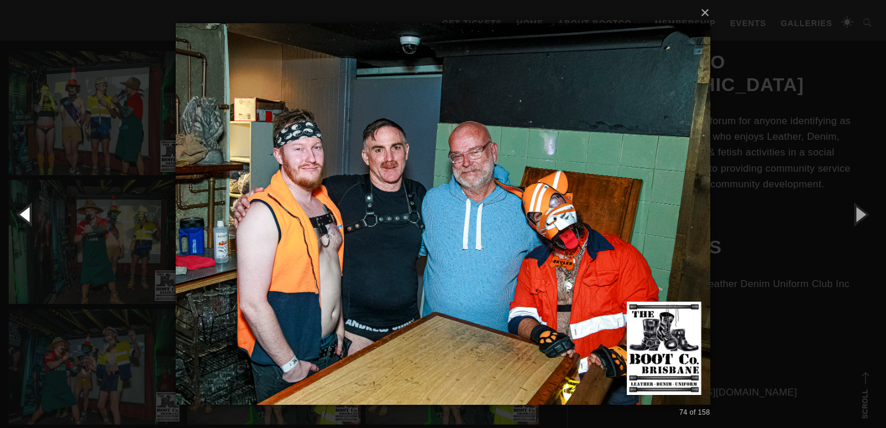
click at [21, 210] on button "button" at bounding box center [26, 214] width 52 height 64
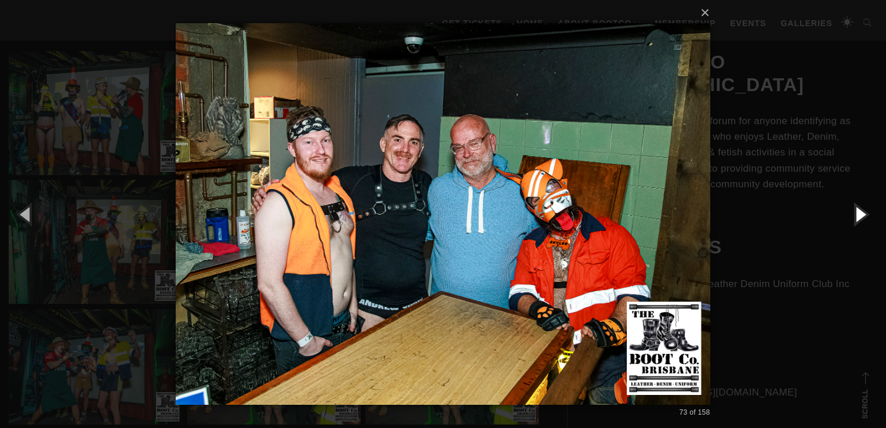
click at [860, 210] on button "button" at bounding box center [860, 214] width 52 height 64
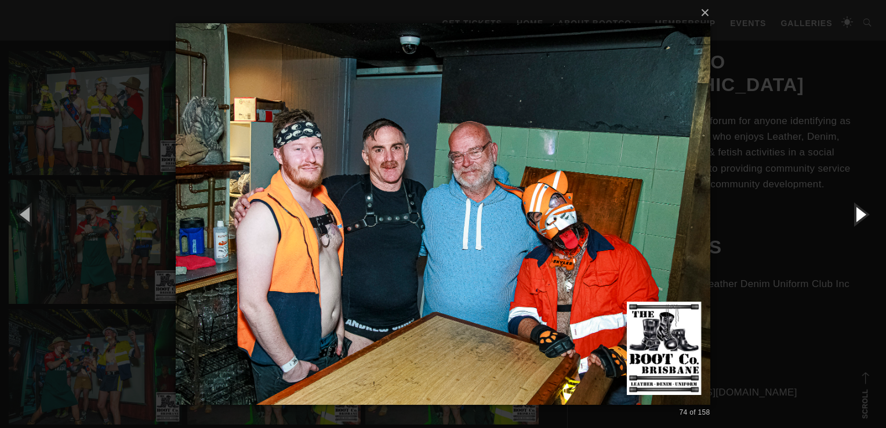
click at [853, 210] on button "button" at bounding box center [860, 214] width 52 height 64
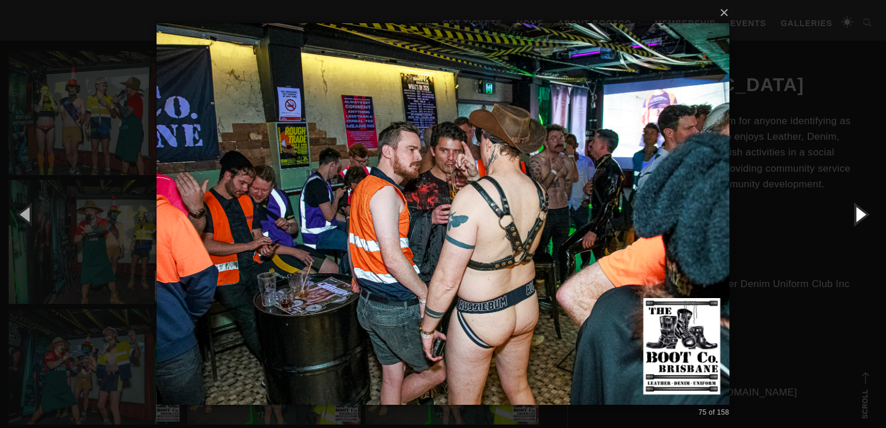
click at [853, 210] on button "button" at bounding box center [860, 214] width 52 height 64
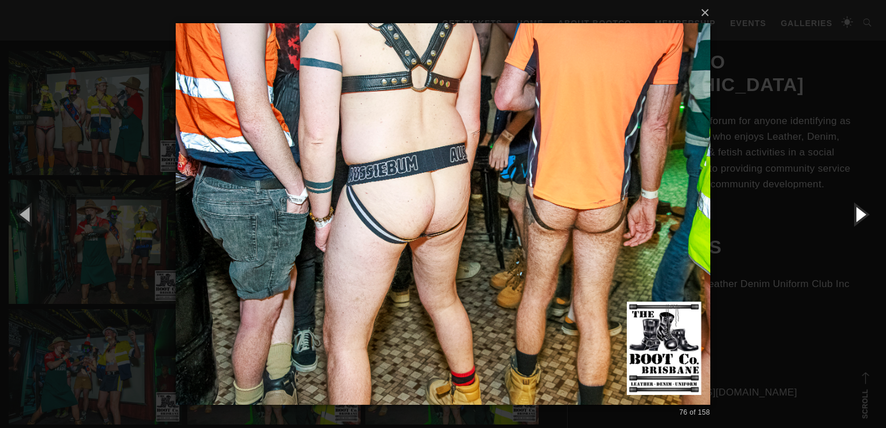
click at [853, 210] on button "button" at bounding box center [860, 214] width 52 height 64
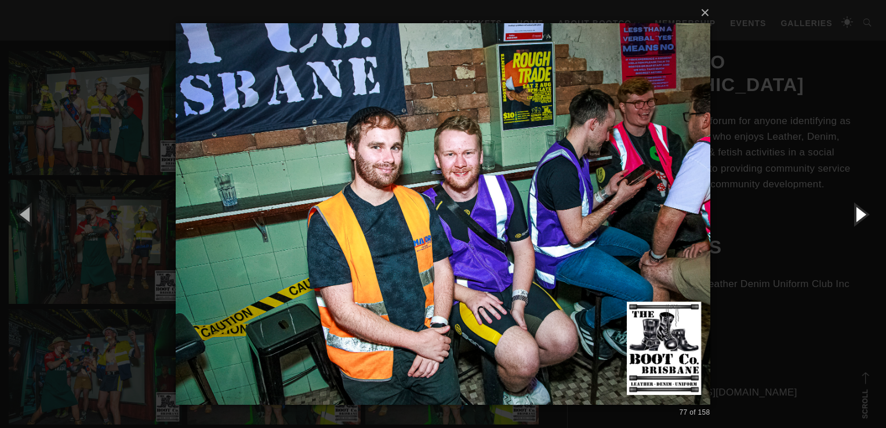
click at [853, 210] on button "button" at bounding box center [860, 214] width 52 height 64
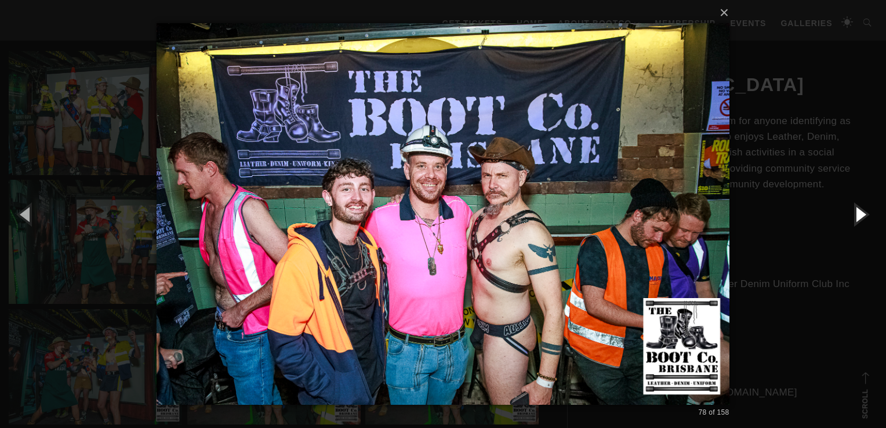
click at [853, 210] on button "button" at bounding box center [860, 214] width 52 height 64
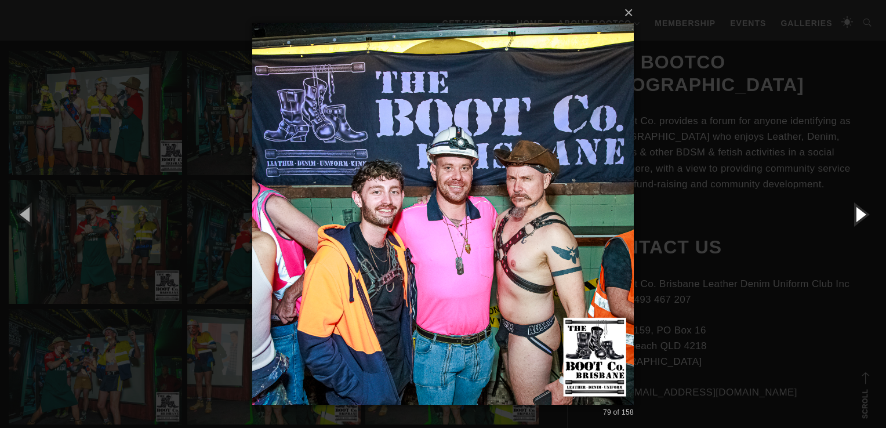
click at [853, 210] on button "button" at bounding box center [860, 214] width 52 height 64
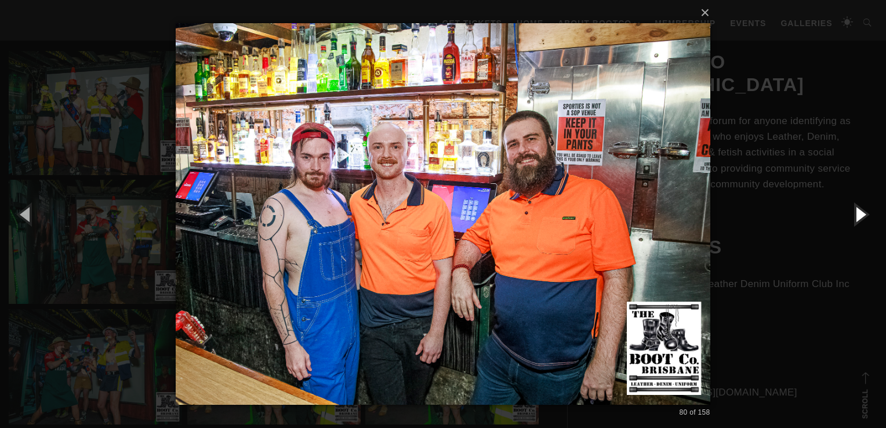
click at [853, 210] on button "button" at bounding box center [860, 214] width 52 height 64
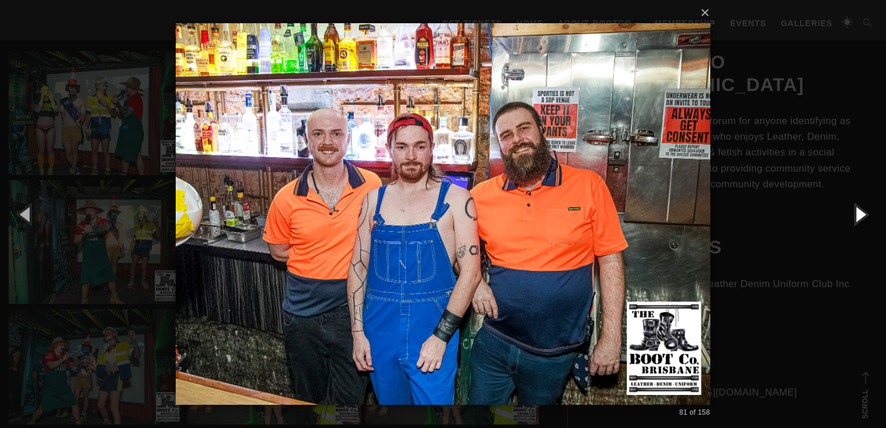
click at [853, 210] on button "button" at bounding box center [860, 214] width 52 height 64
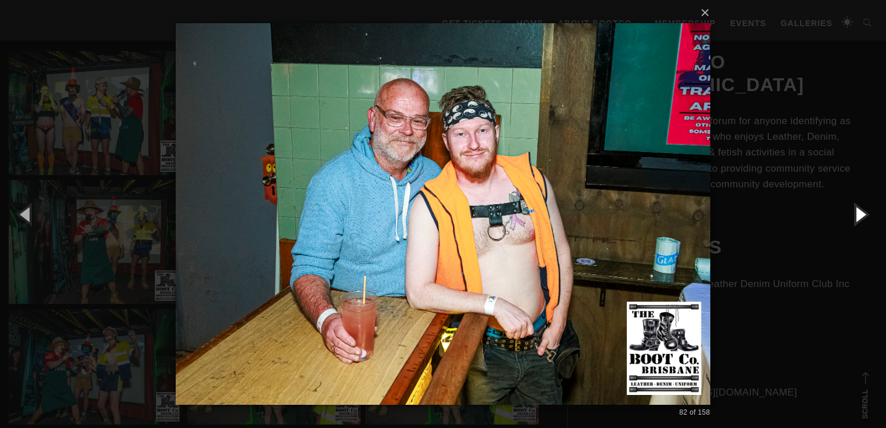
click at [853, 210] on button "button" at bounding box center [860, 214] width 52 height 64
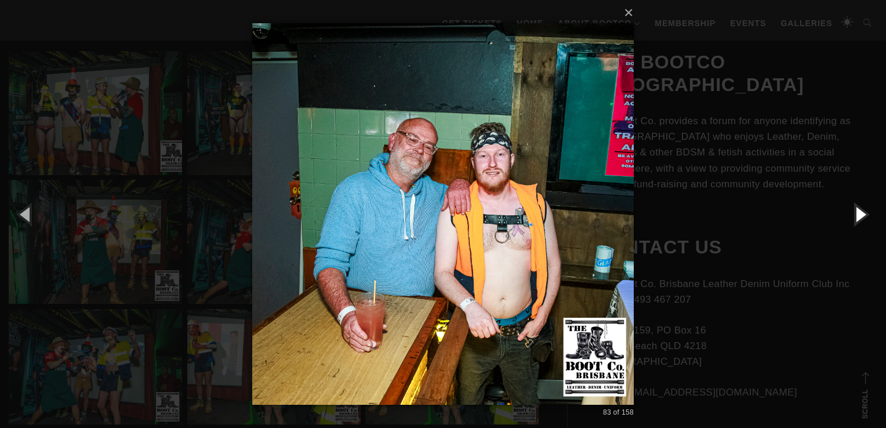
click at [853, 210] on button "button" at bounding box center [860, 214] width 52 height 64
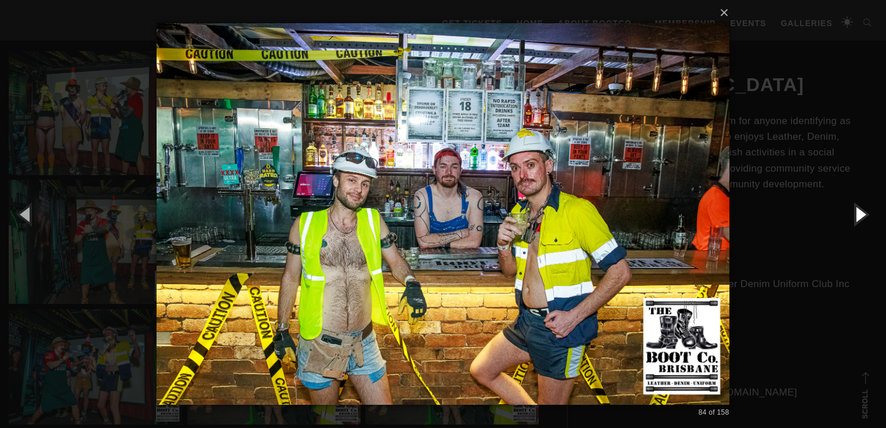
click at [853, 210] on button "button" at bounding box center [860, 214] width 52 height 64
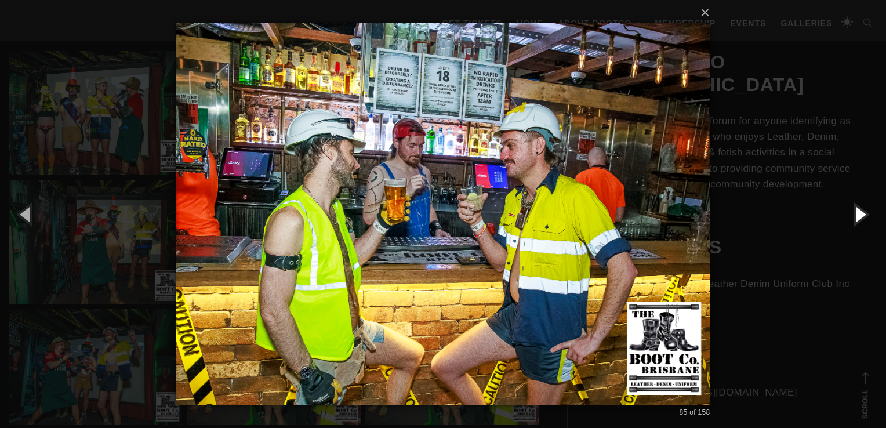
click at [853, 210] on button "button" at bounding box center [860, 214] width 52 height 64
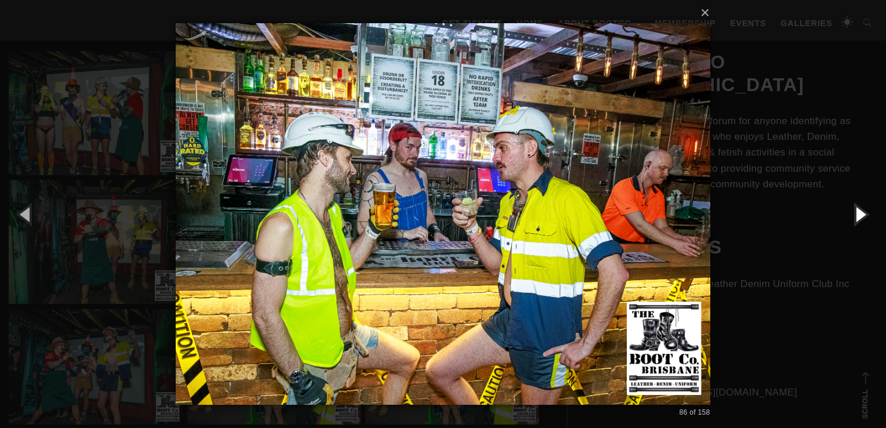
click at [853, 210] on button "button" at bounding box center [860, 214] width 52 height 64
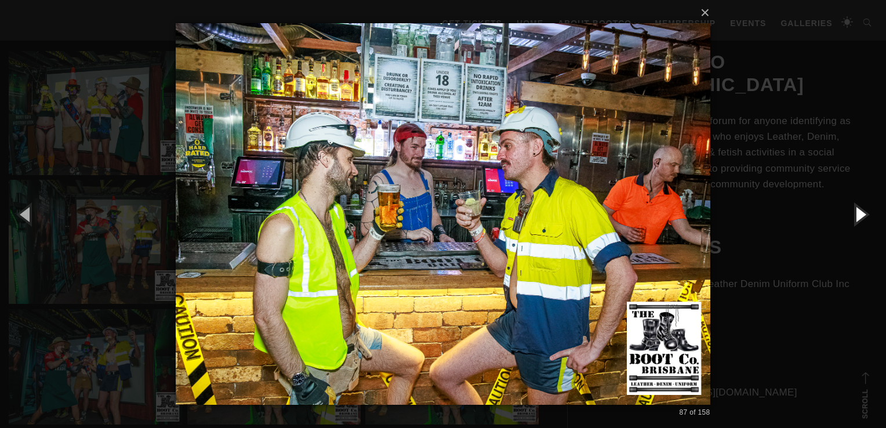
click at [853, 210] on button "button" at bounding box center [860, 214] width 52 height 64
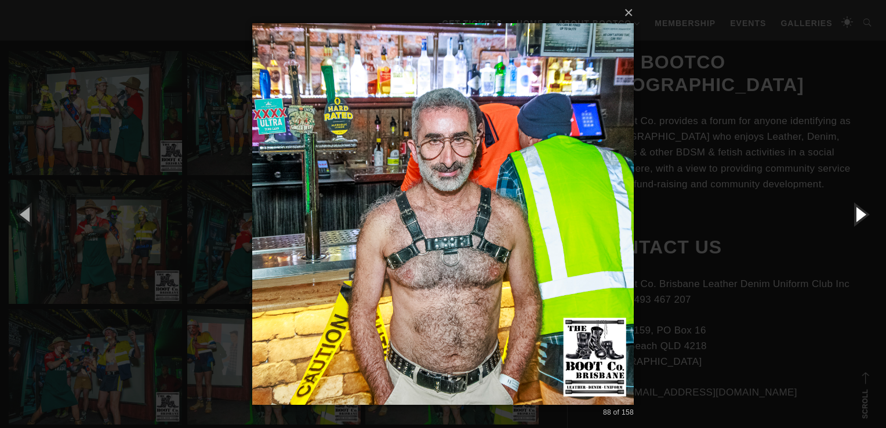
click at [853, 210] on button "button" at bounding box center [860, 214] width 52 height 64
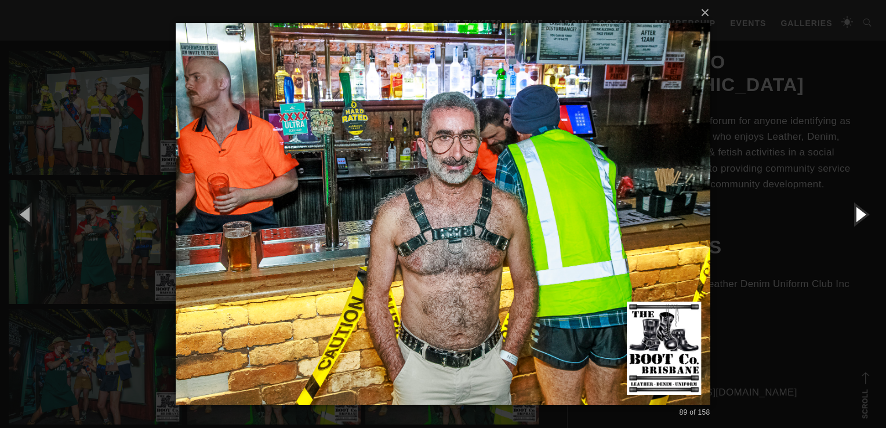
click at [853, 210] on button "button" at bounding box center [860, 214] width 52 height 64
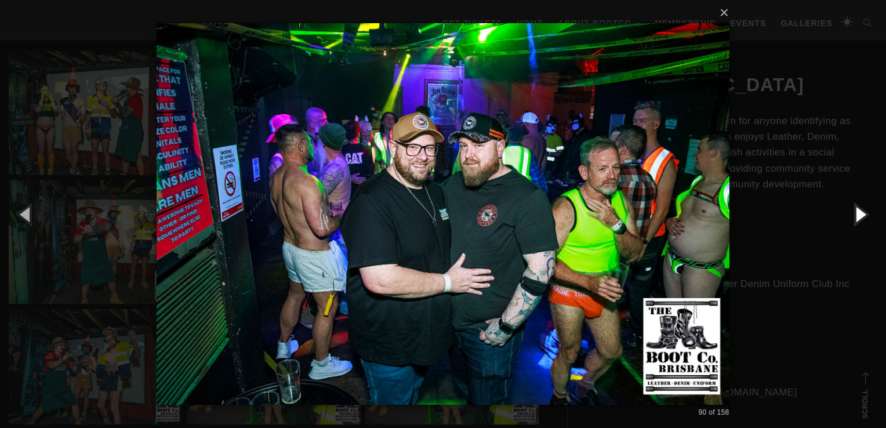
click at [853, 210] on button "button" at bounding box center [860, 214] width 52 height 64
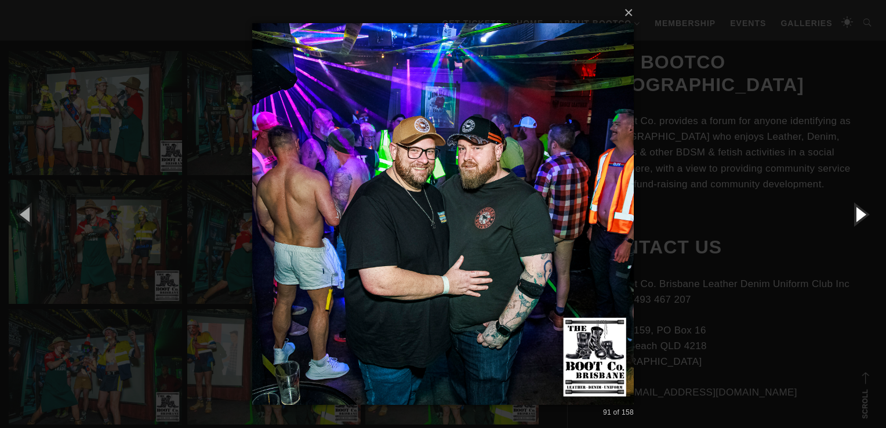
click at [853, 210] on button "button" at bounding box center [860, 214] width 52 height 64
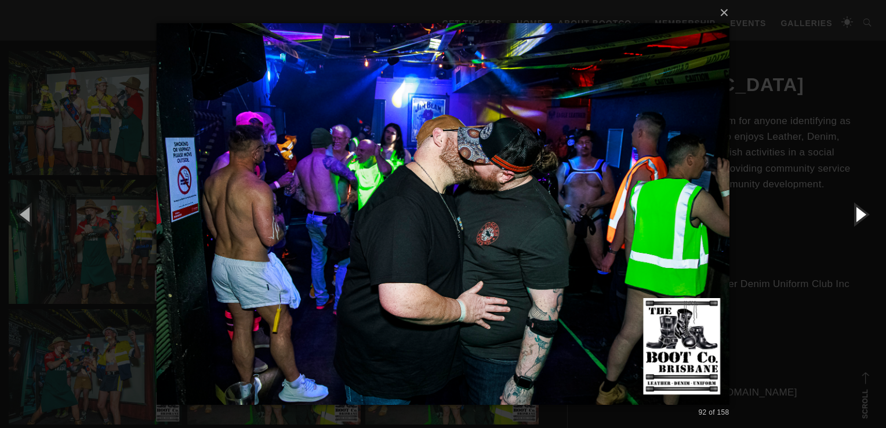
click at [853, 210] on button "button" at bounding box center [860, 214] width 52 height 64
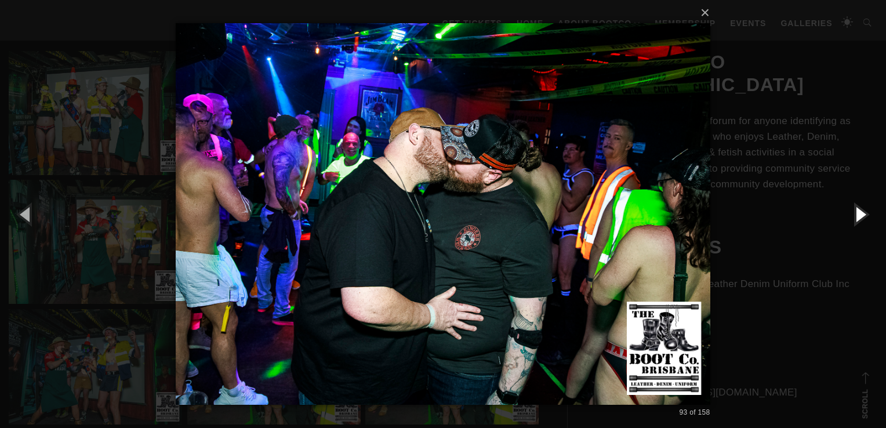
click at [853, 210] on button "button" at bounding box center [860, 214] width 52 height 64
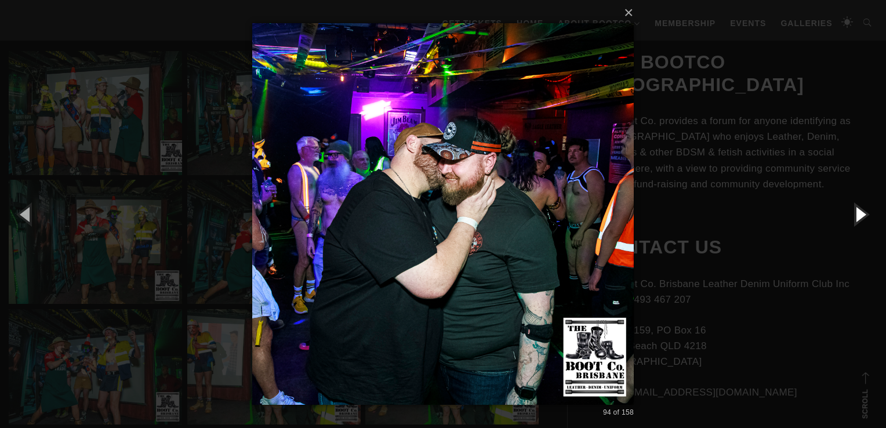
click at [853, 210] on button "button" at bounding box center [860, 214] width 52 height 64
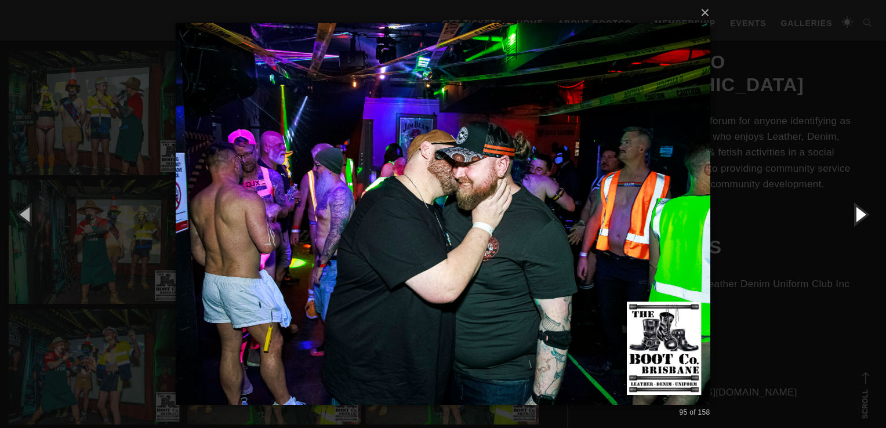
click at [855, 208] on button "button" at bounding box center [860, 214] width 52 height 64
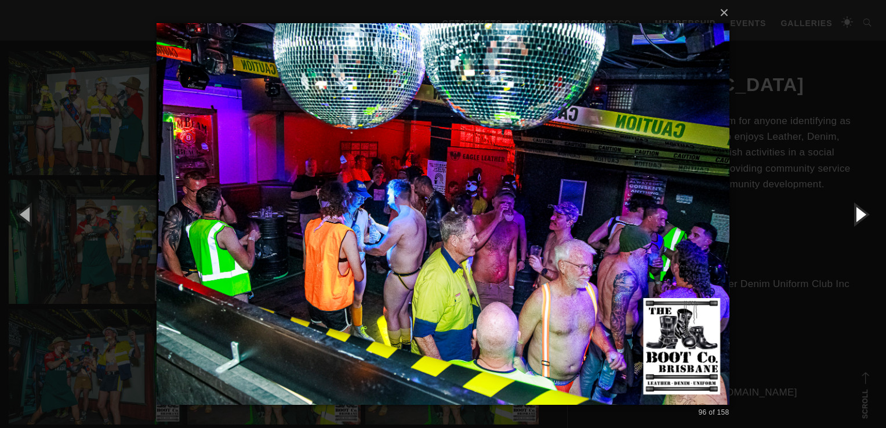
click at [855, 208] on button "button" at bounding box center [860, 214] width 52 height 64
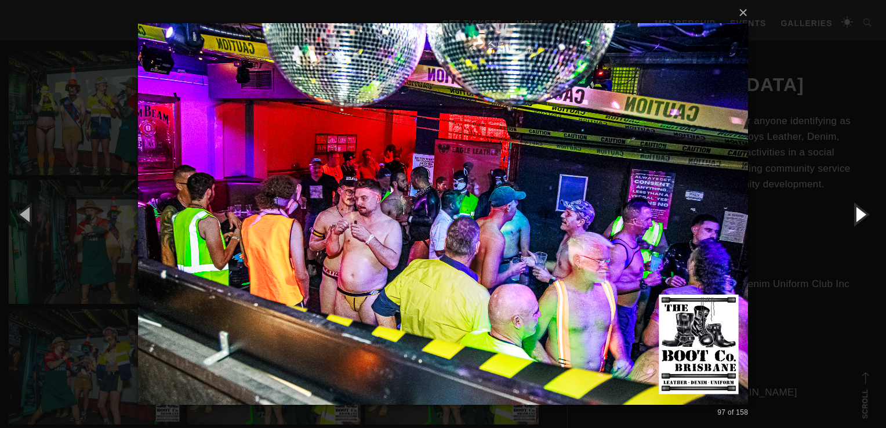
click at [856, 208] on button "button" at bounding box center [860, 214] width 52 height 64
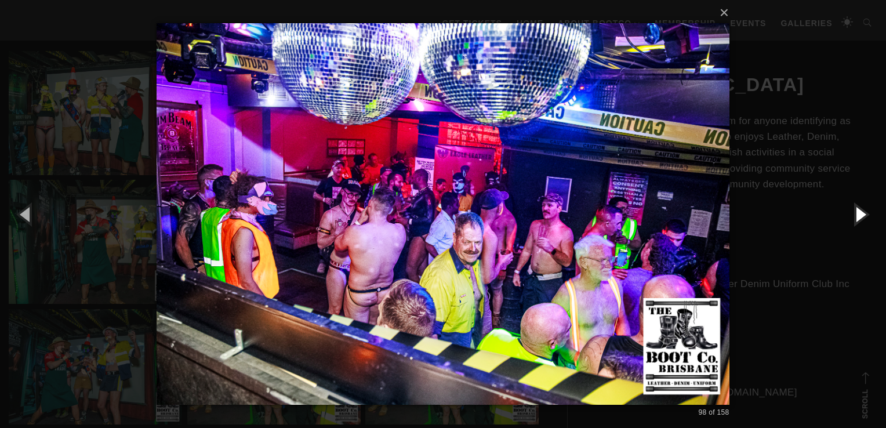
click at [857, 208] on button "button" at bounding box center [860, 214] width 52 height 64
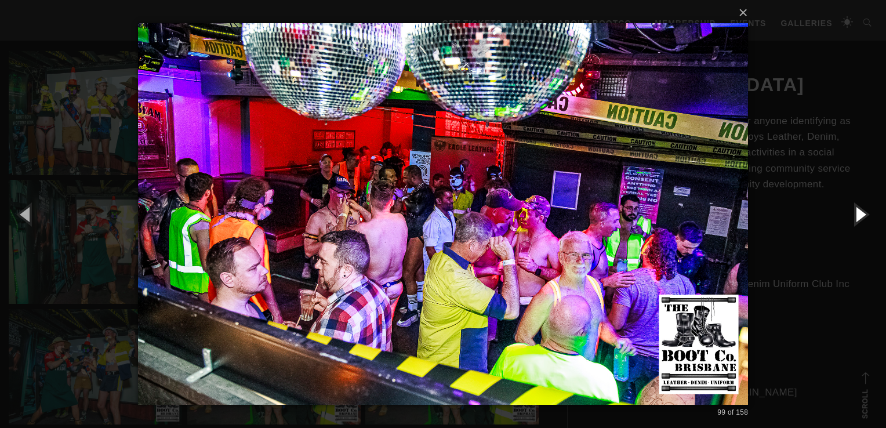
click at [860, 208] on button "button" at bounding box center [860, 214] width 52 height 64
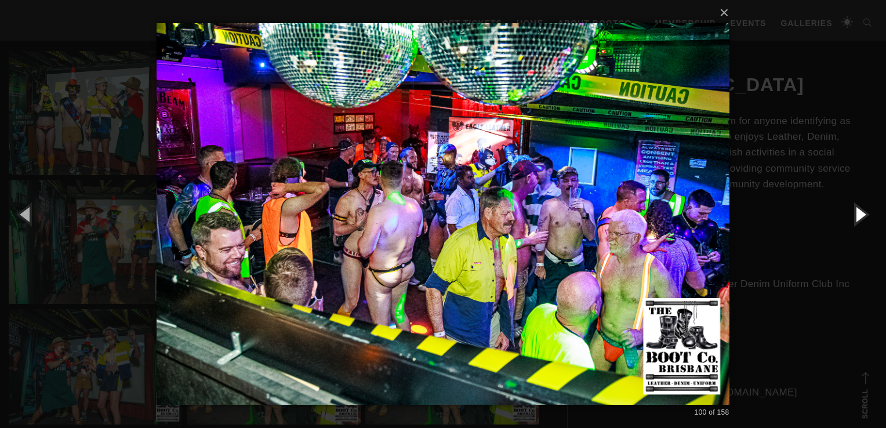
click at [867, 204] on button "button" at bounding box center [860, 214] width 52 height 64
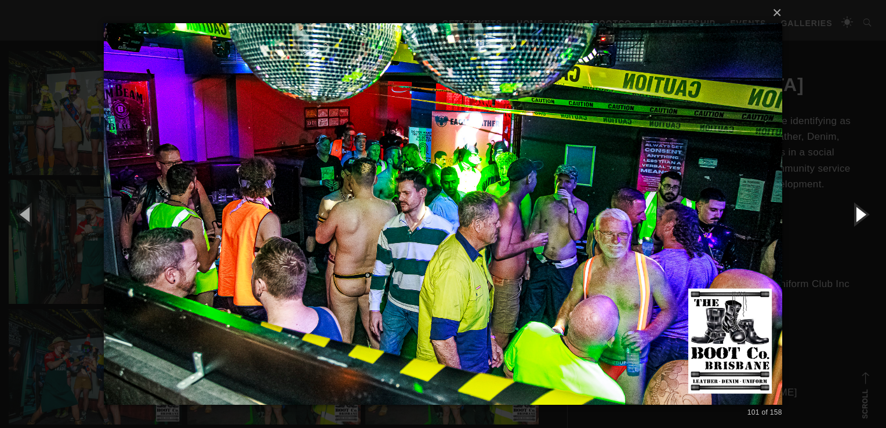
click at [869, 204] on button "button" at bounding box center [860, 214] width 52 height 64
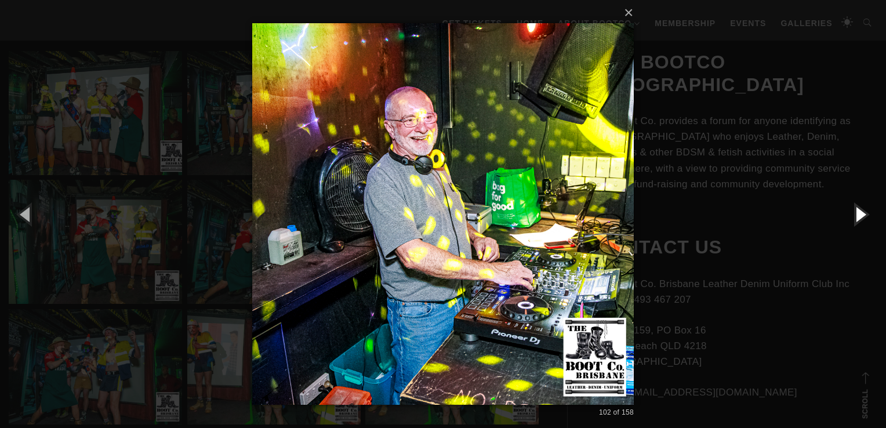
drag, startPoint x: 869, startPoint y: 204, endPoint x: 440, endPoint y: 224, distance: 428.9
click at [440, 224] on div "× 102 of 158 Loading..." at bounding box center [443, 214] width 886 height 428
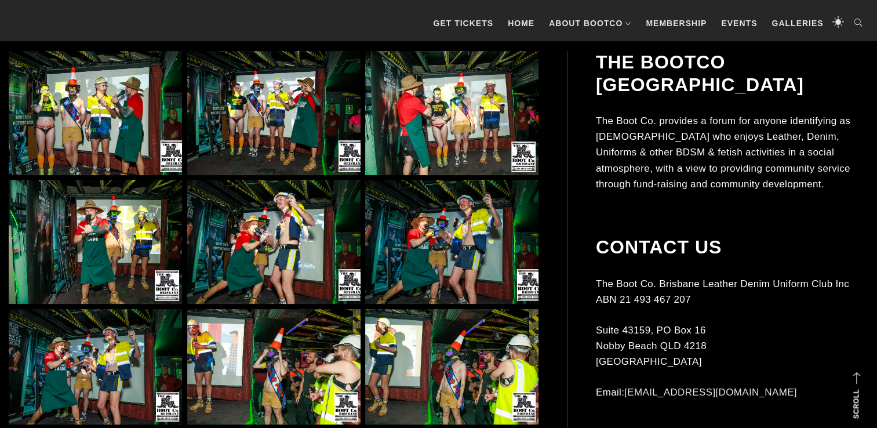
click at [19, 212] on img at bounding box center [95, 242] width 173 height 124
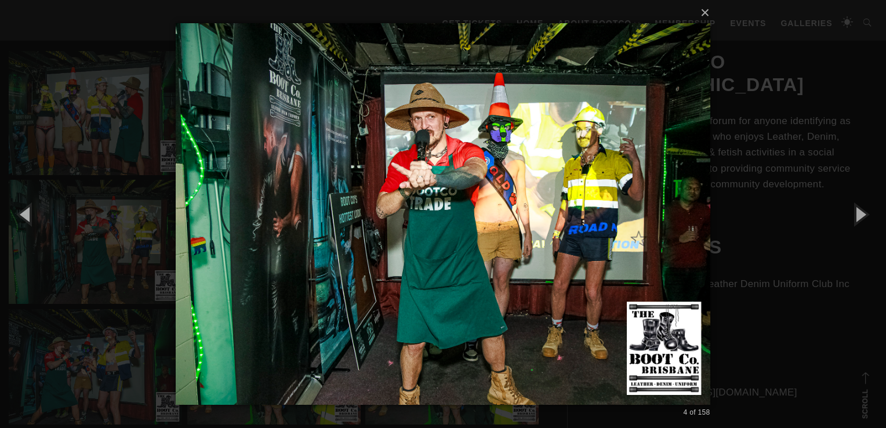
click at [814, 214] on div "× 4 of 158 Loading..." at bounding box center [443, 214] width 886 height 428
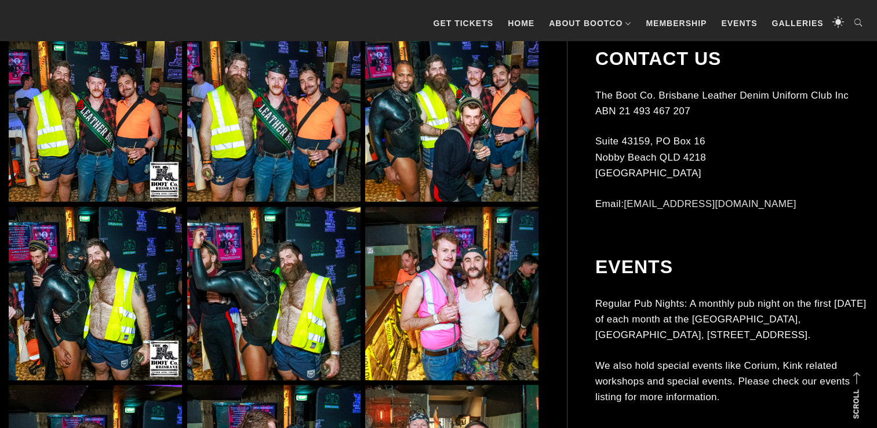
scroll to position [2899, 0]
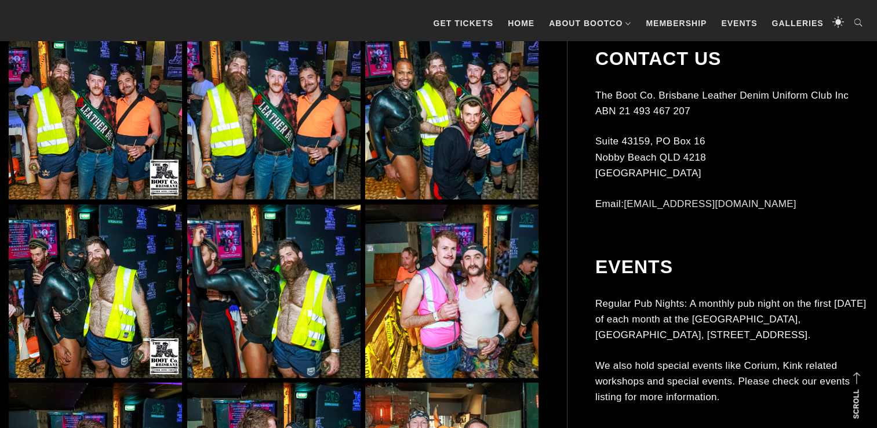
click at [278, 231] on img at bounding box center [273, 291] width 173 height 173
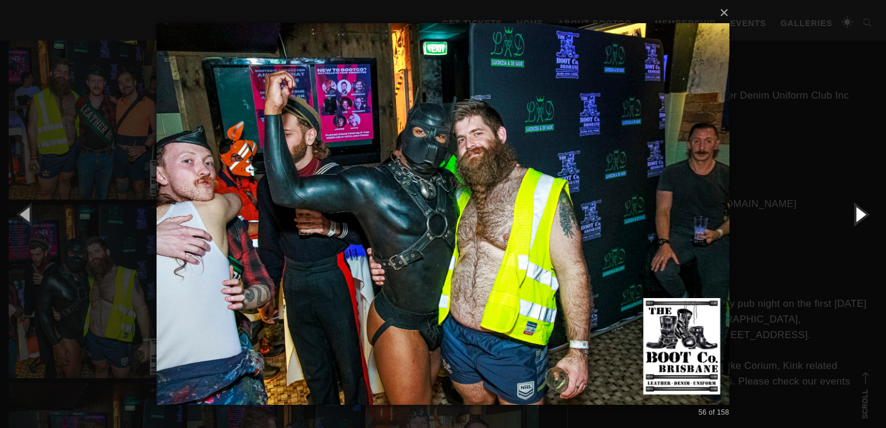
click at [854, 216] on button "button" at bounding box center [860, 214] width 52 height 64
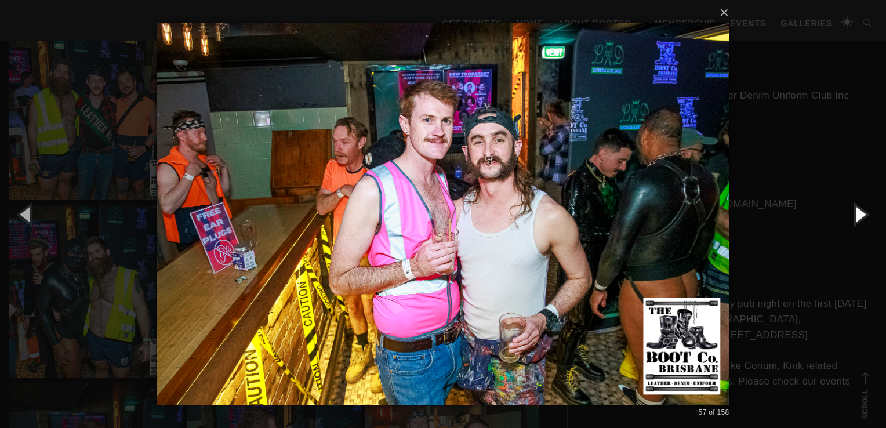
click at [854, 216] on button "button" at bounding box center [860, 214] width 52 height 64
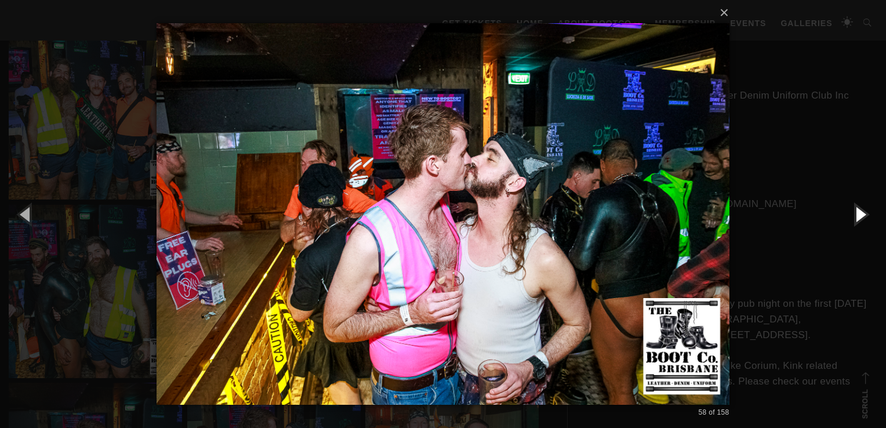
click at [854, 216] on button "button" at bounding box center [860, 214] width 52 height 64
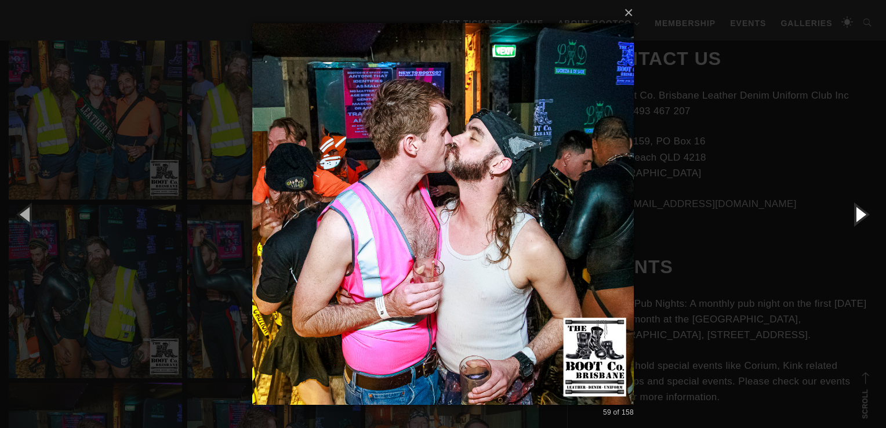
click at [854, 216] on button "button" at bounding box center [860, 214] width 52 height 64
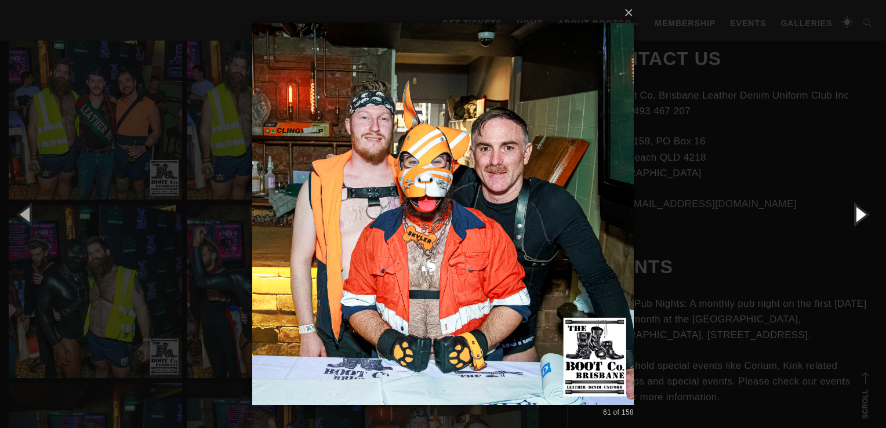
click at [855, 216] on button "button" at bounding box center [860, 214] width 52 height 64
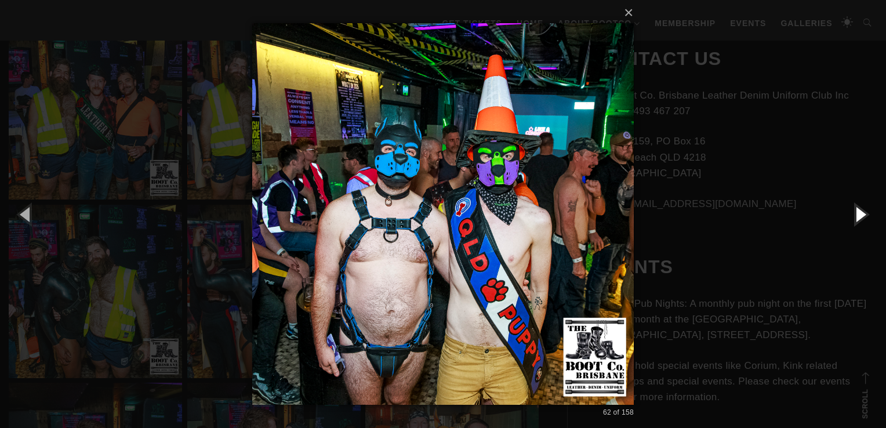
click at [856, 216] on button "button" at bounding box center [860, 214] width 52 height 64
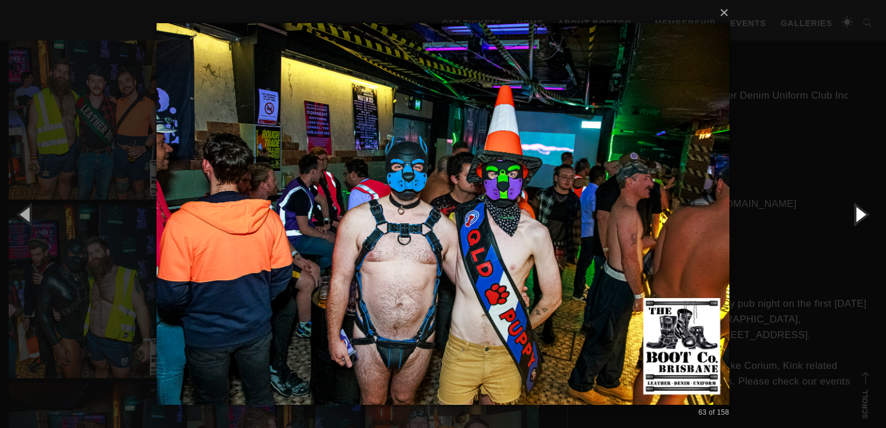
click at [856, 216] on button "button" at bounding box center [860, 214] width 52 height 64
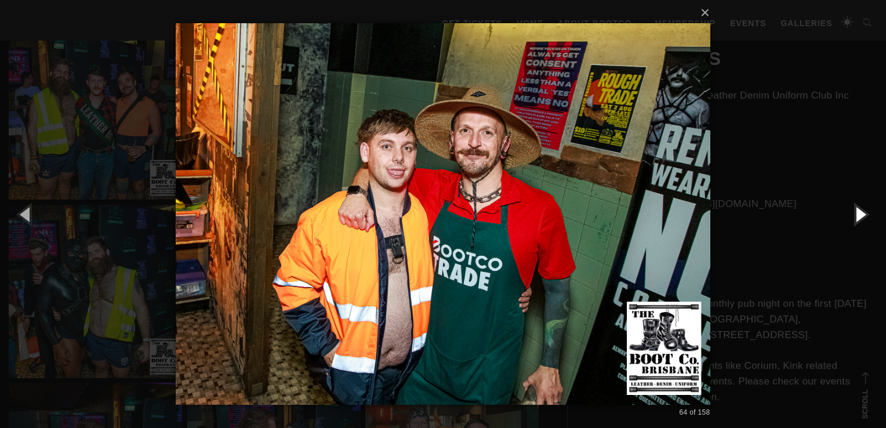
click at [856, 216] on button "button" at bounding box center [860, 214] width 52 height 64
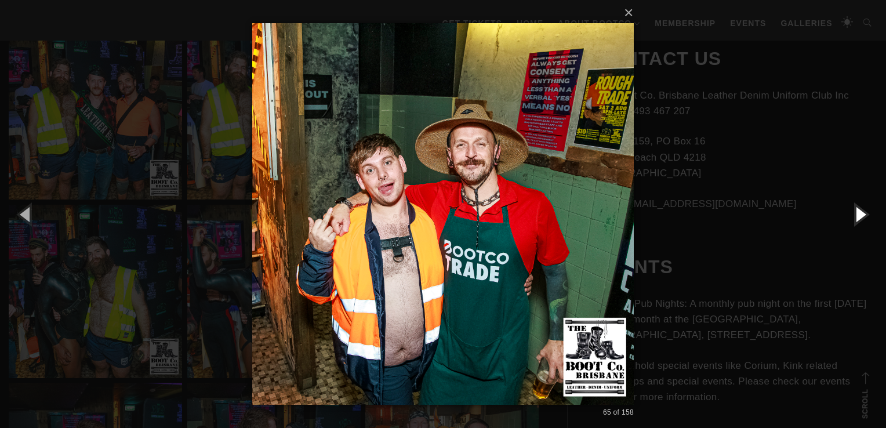
click at [856, 216] on button "button" at bounding box center [860, 214] width 52 height 64
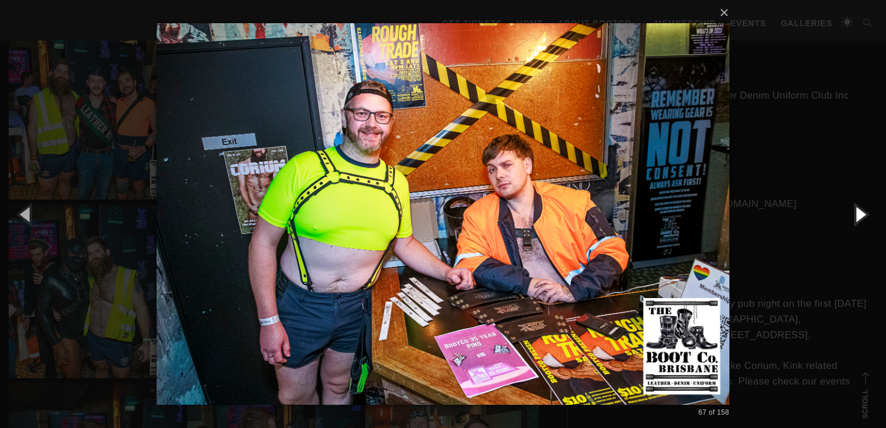
click at [856, 216] on button "button" at bounding box center [860, 214] width 52 height 64
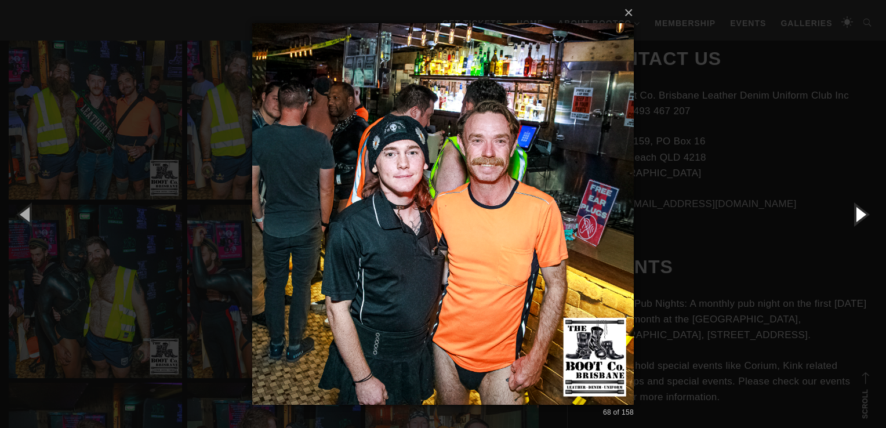
click at [856, 216] on button "button" at bounding box center [860, 214] width 52 height 64
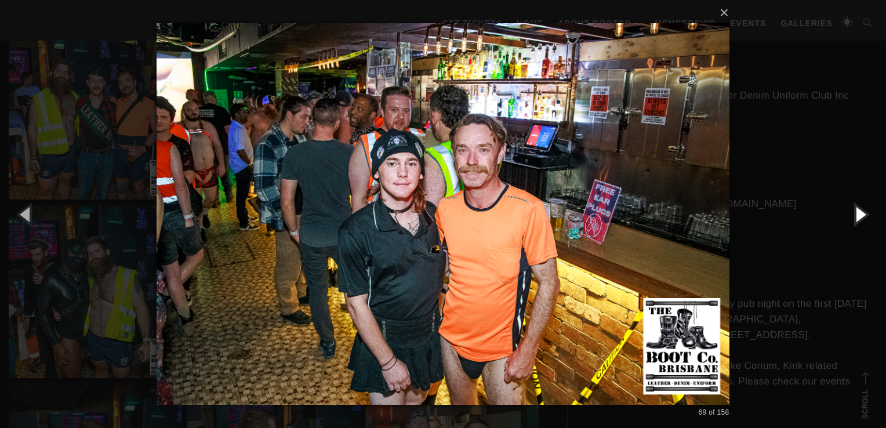
click at [856, 216] on button "button" at bounding box center [860, 214] width 52 height 64
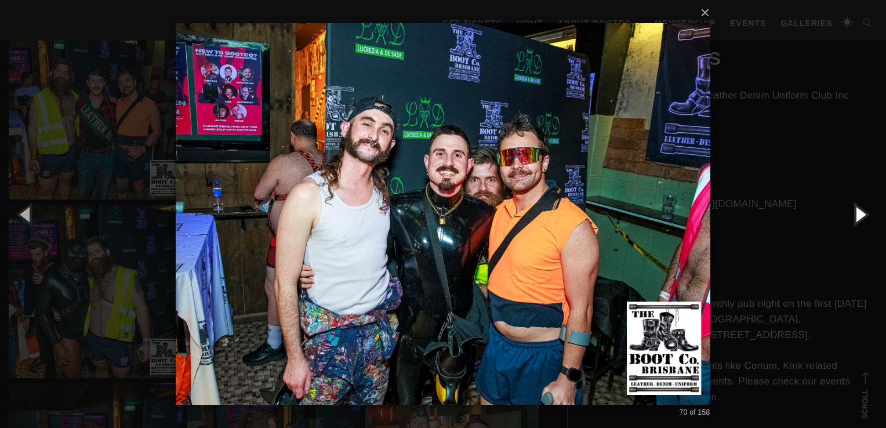
click at [856, 216] on button "button" at bounding box center [860, 214] width 52 height 64
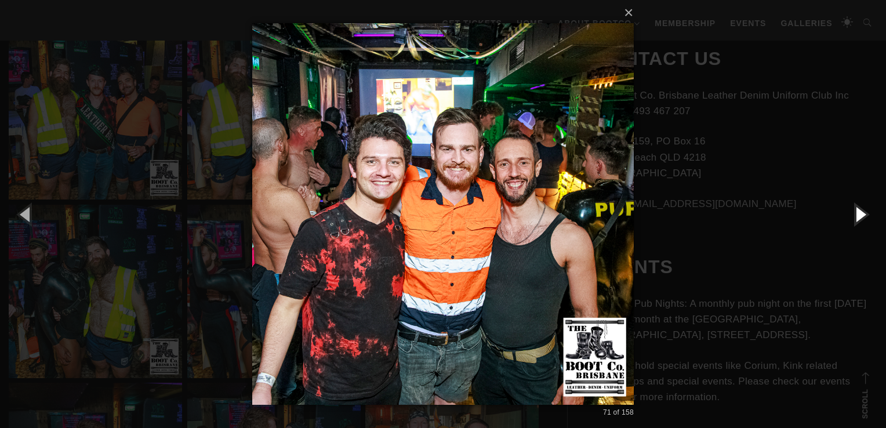
click at [856, 216] on button "button" at bounding box center [860, 214] width 52 height 64
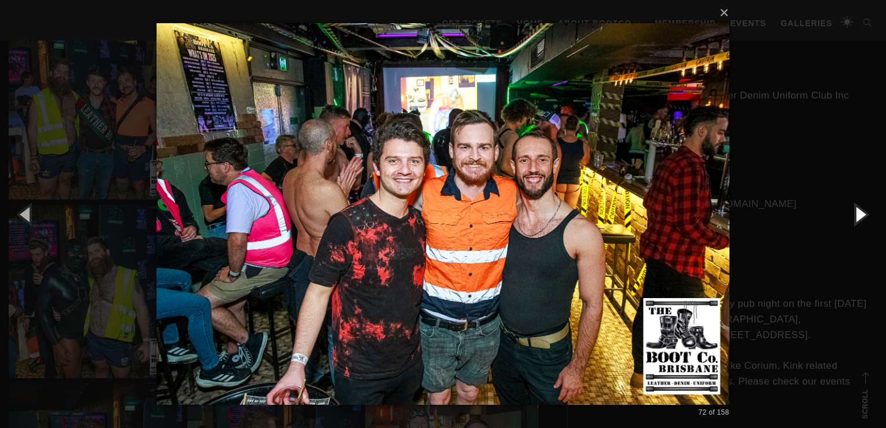
click at [856, 216] on button "button" at bounding box center [860, 214] width 52 height 64
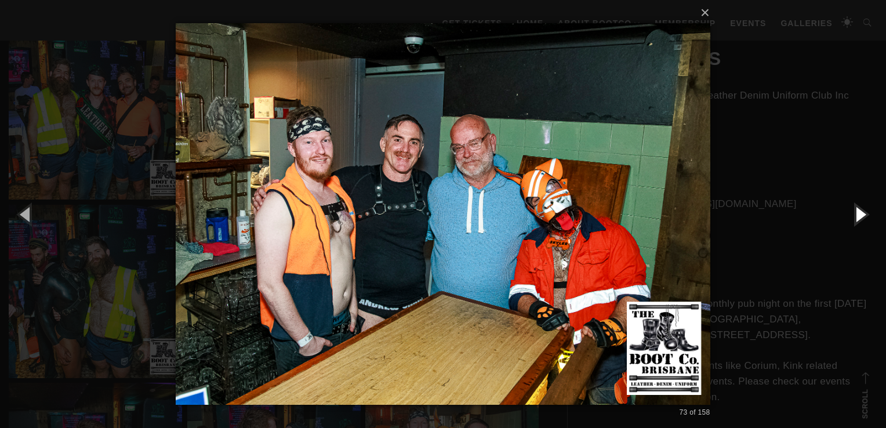
click at [856, 216] on button "button" at bounding box center [860, 214] width 52 height 64
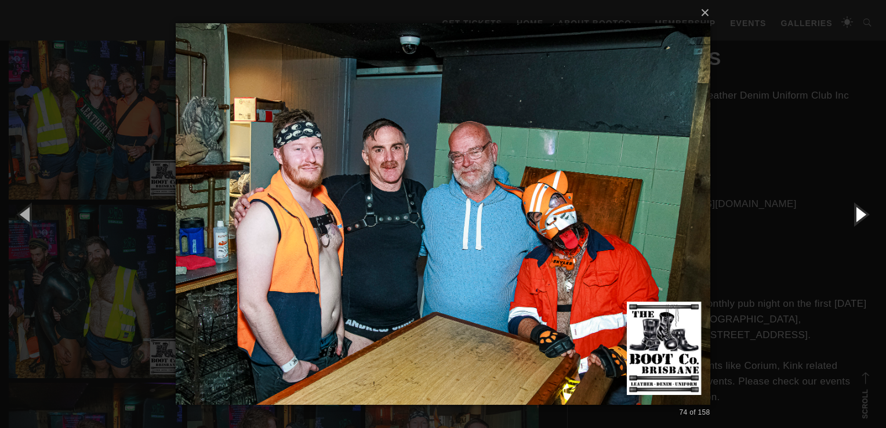
click at [856, 216] on button "button" at bounding box center [860, 214] width 52 height 64
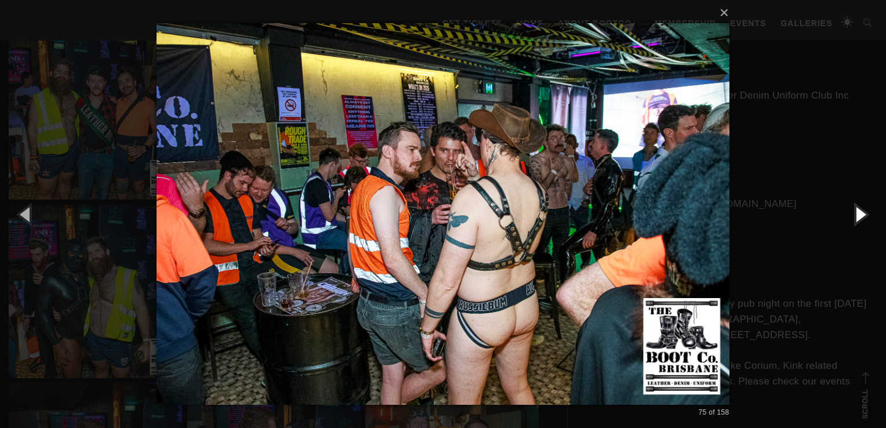
click at [856, 216] on button "button" at bounding box center [860, 214] width 52 height 64
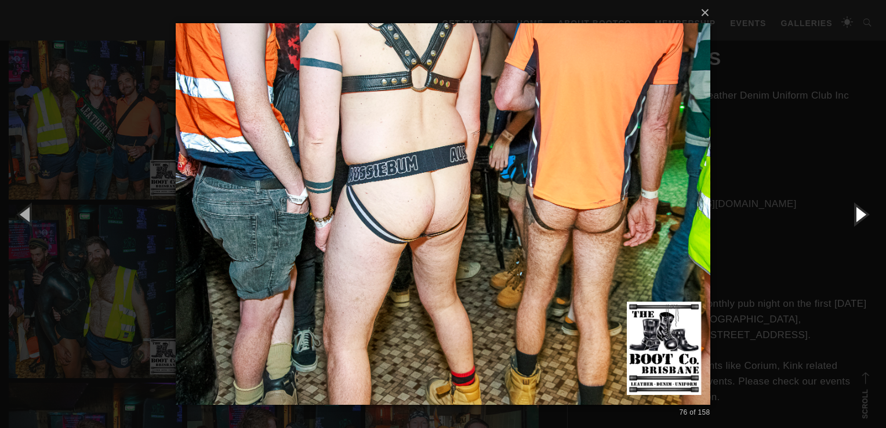
click at [856, 216] on button "button" at bounding box center [860, 214] width 52 height 64
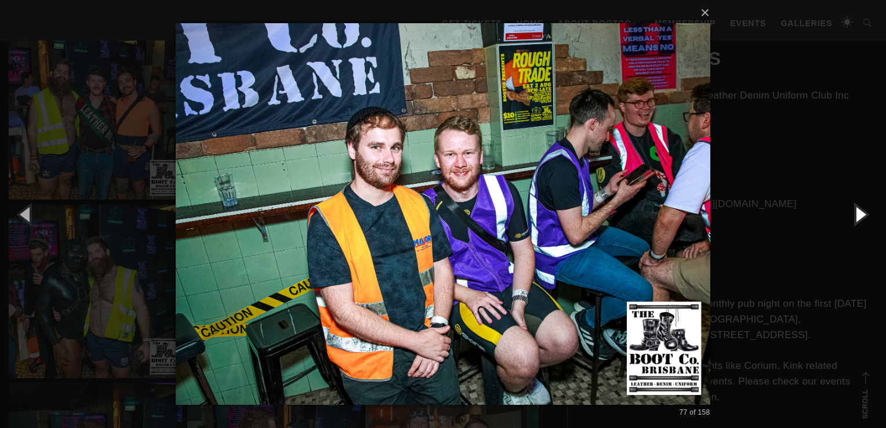
click at [856, 216] on button "button" at bounding box center [860, 214] width 52 height 64
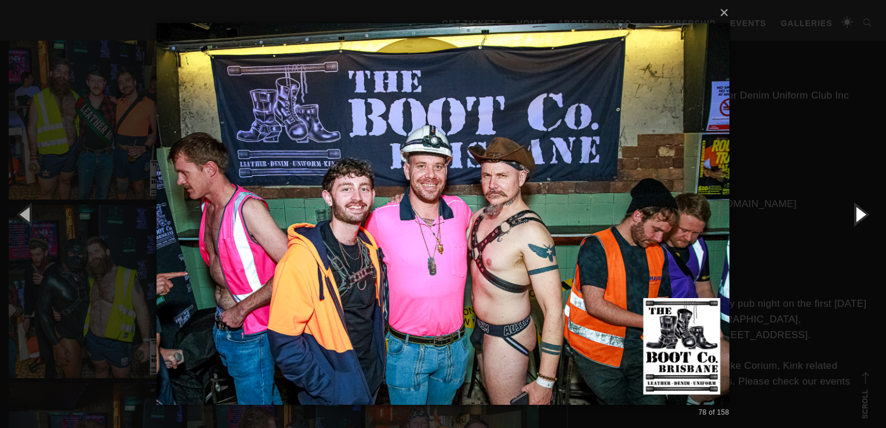
click at [856, 216] on button "button" at bounding box center [860, 214] width 52 height 64
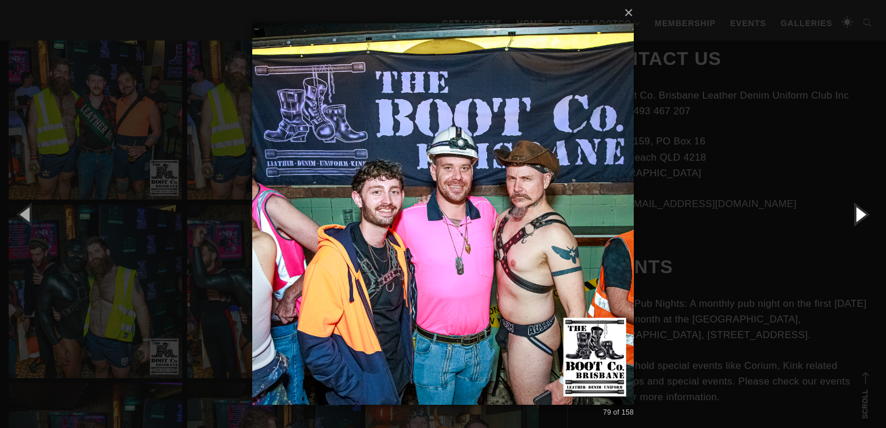
click at [856, 216] on button "button" at bounding box center [860, 214] width 52 height 64
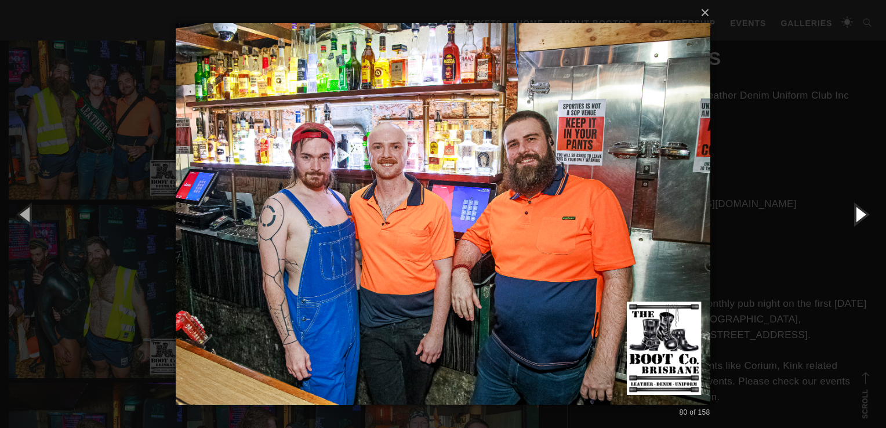
click at [856, 216] on button "button" at bounding box center [860, 214] width 52 height 64
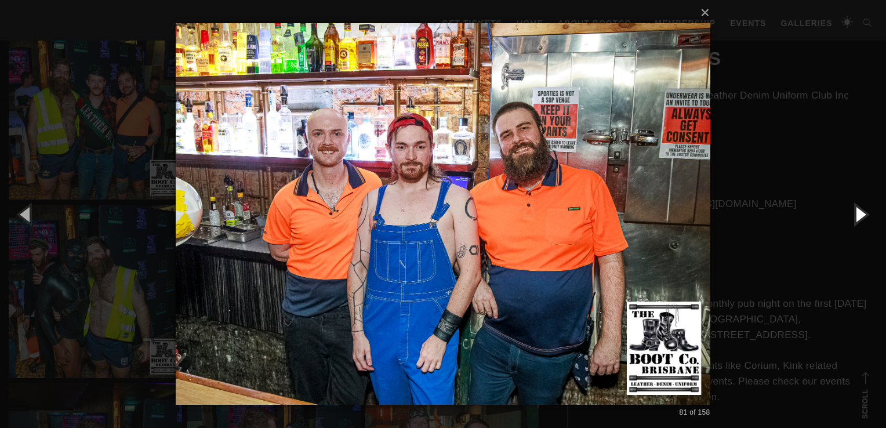
click at [856, 216] on button "button" at bounding box center [860, 214] width 52 height 64
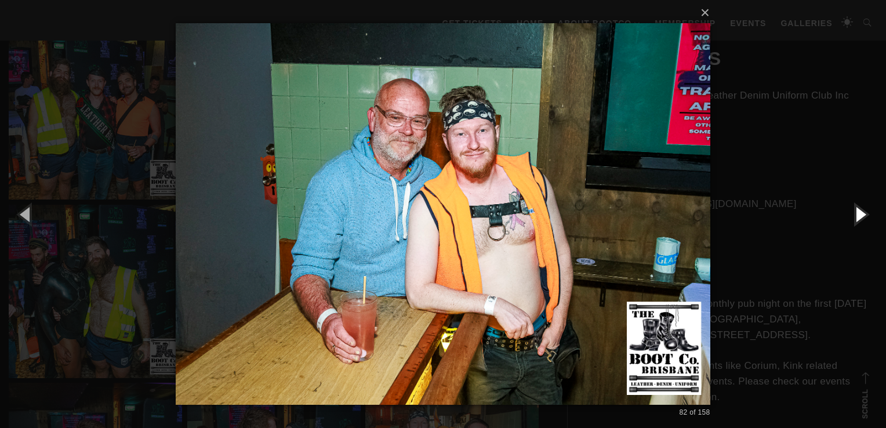
click at [856, 216] on button "button" at bounding box center [860, 214] width 52 height 64
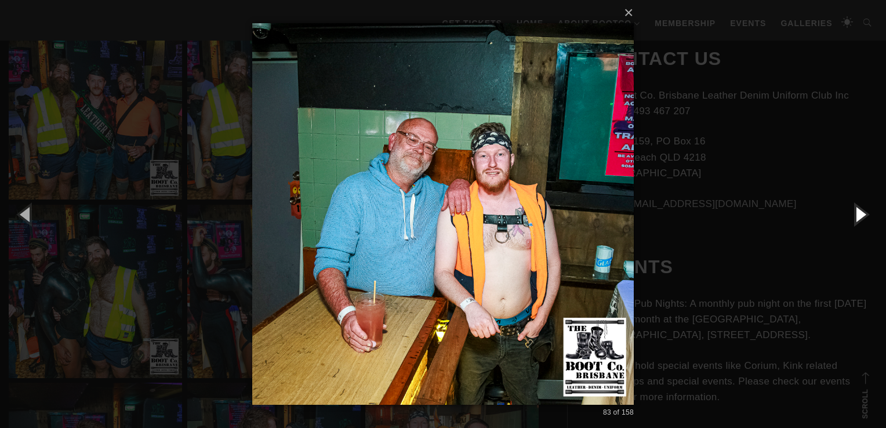
click at [856, 216] on button "button" at bounding box center [860, 214] width 52 height 64
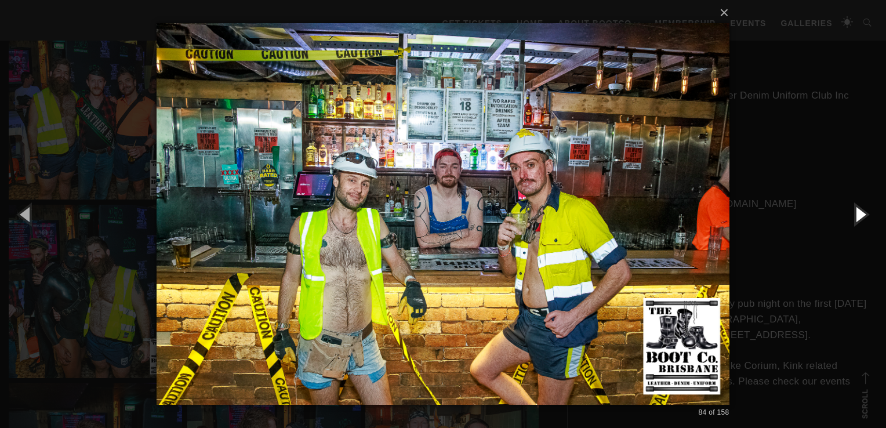
click at [856, 216] on button "button" at bounding box center [860, 214] width 52 height 64
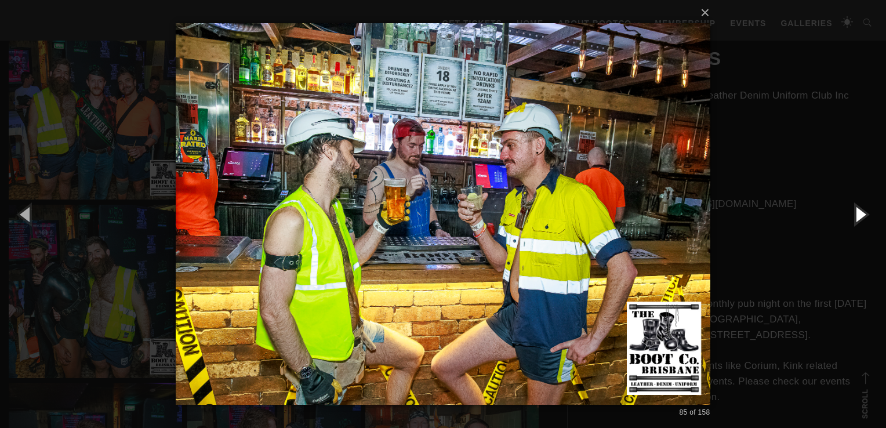
click at [856, 216] on button "button" at bounding box center [860, 214] width 52 height 64
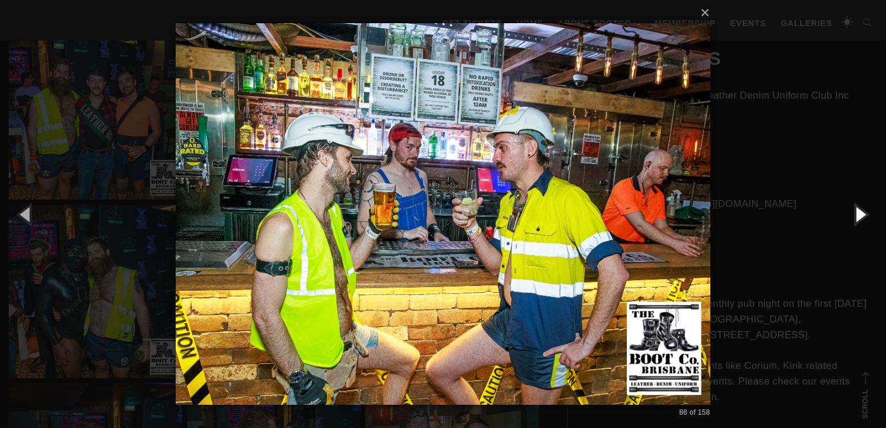
click at [858, 213] on button "button" at bounding box center [860, 214] width 52 height 64
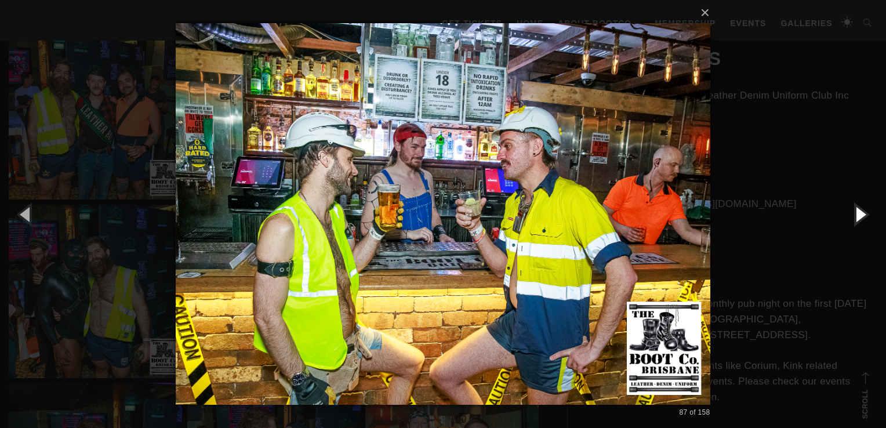
click at [858, 213] on button "button" at bounding box center [860, 214] width 52 height 64
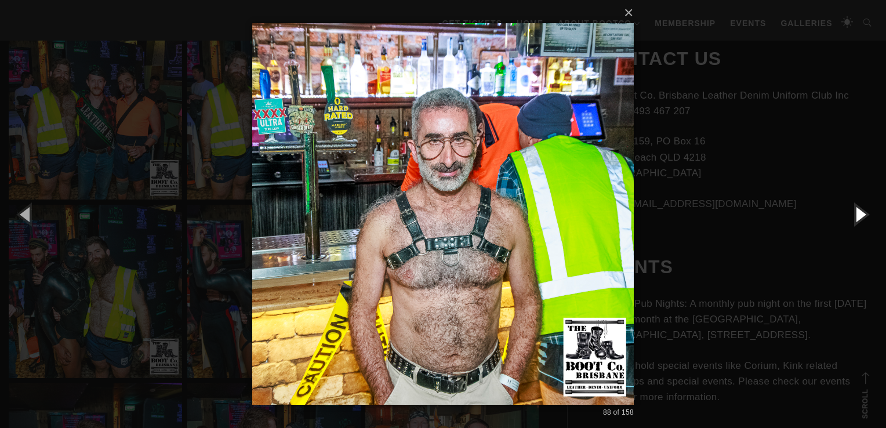
click at [858, 213] on button "button" at bounding box center [860, 214] width 52 height 64
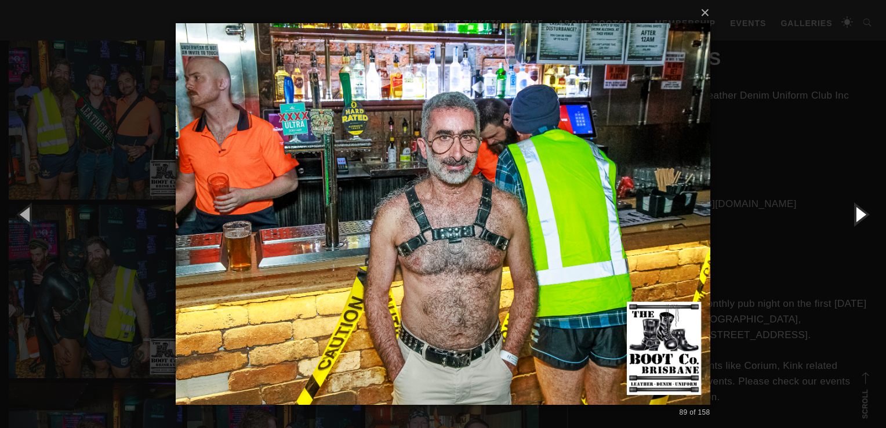
click at [858, 211] on button "button" at bounding box center [860, 214] width 52 height 64
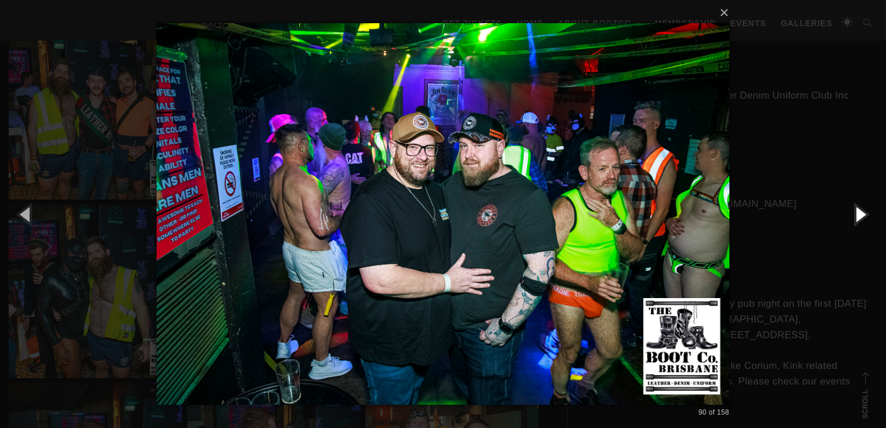
click at [860, 209] on button "button" at bounding box center [860, 214] width 52 height 64
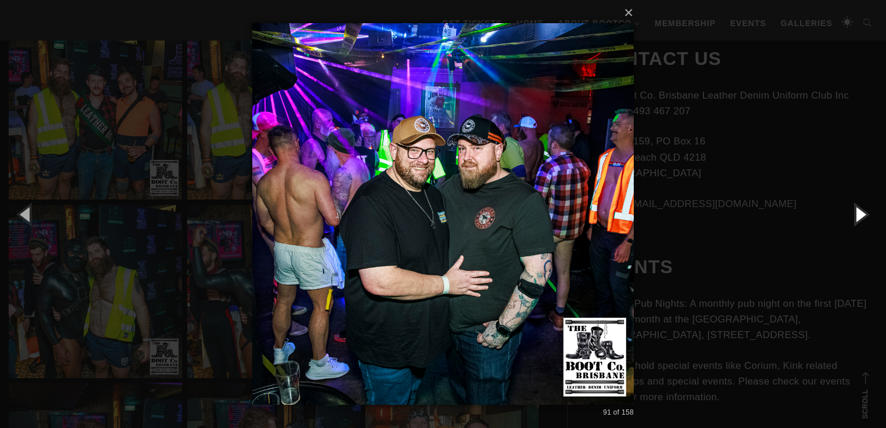
click at [860, 209] on button "button" at bounding box center [860, 214] width 52 height 64
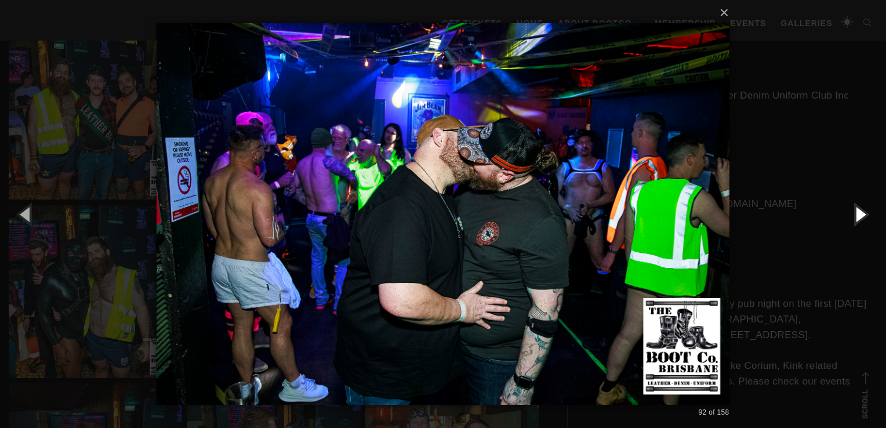
click at [860, 209] on button "button" at bounding box center [860, 214] width 52 height 64
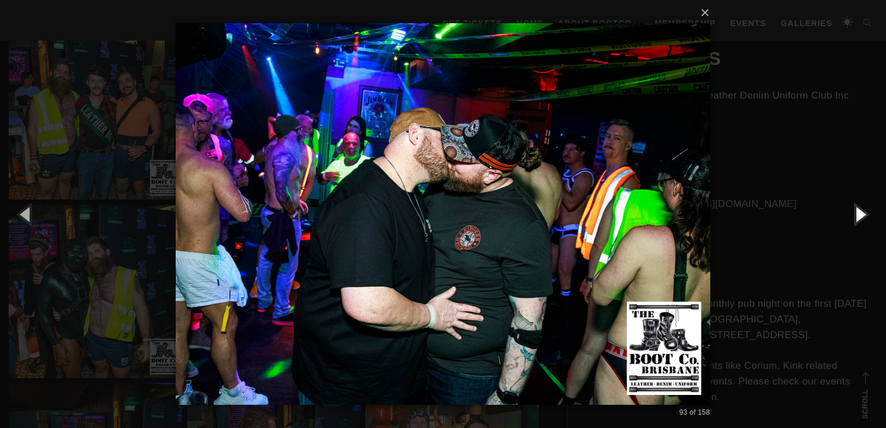
click at [860, 209] on button "button" at bounding box center [860, 214] width 52 height 64
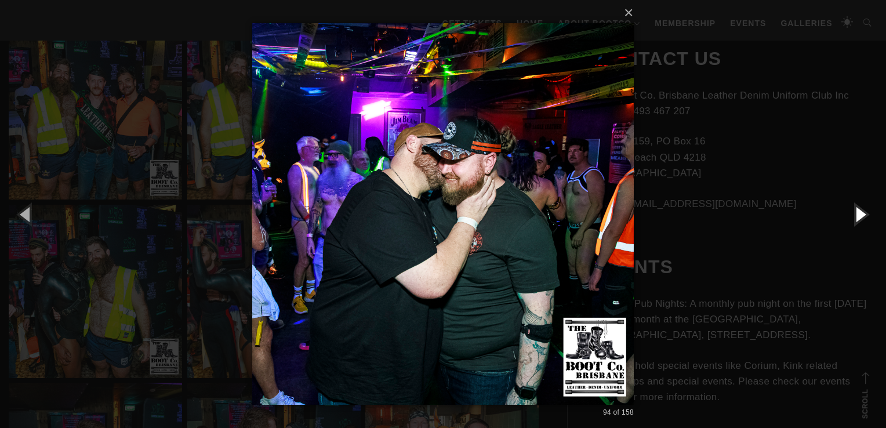
click at [860, 209] on button "button" at bounding box center [860, 214] width 52 height 64
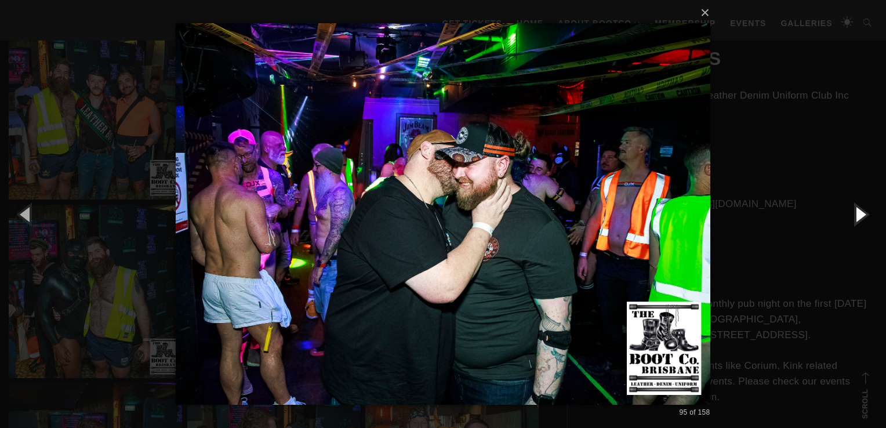
click at [860, 209] on button "button" at bounding box center [860, 214] width 52 height 64
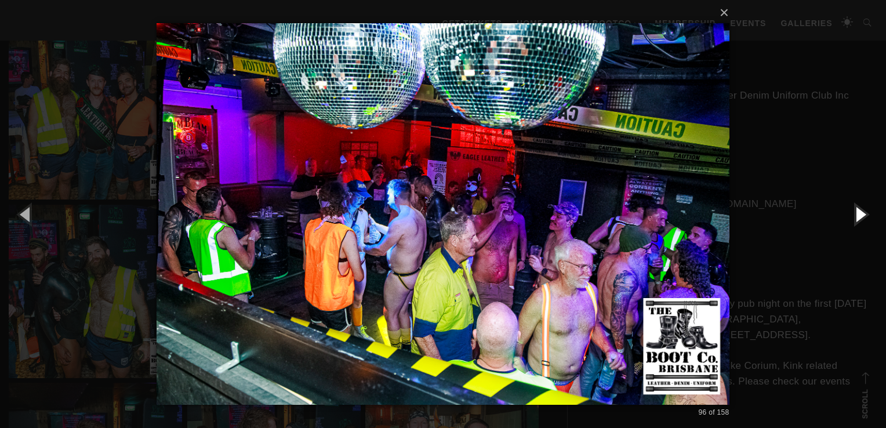
click at [860, 209] on button "button" at bounding box center [860, 214] width 52 height 64
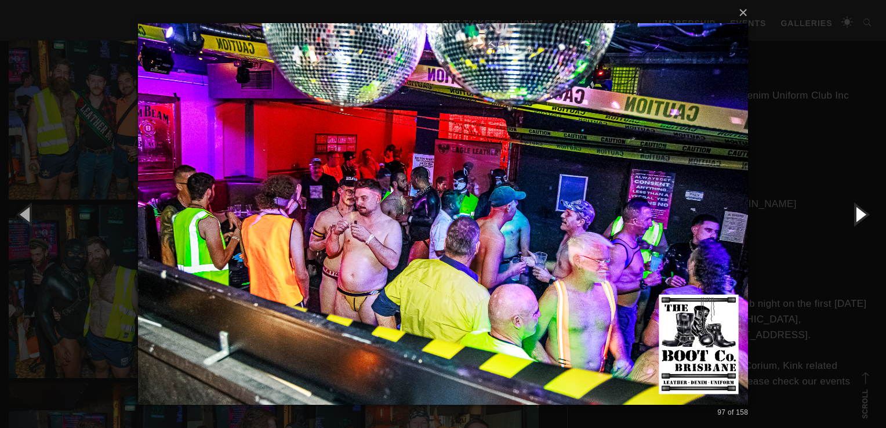
click at [860, 209] on button "button" at bounding box center [860, 214] width 52 height 64
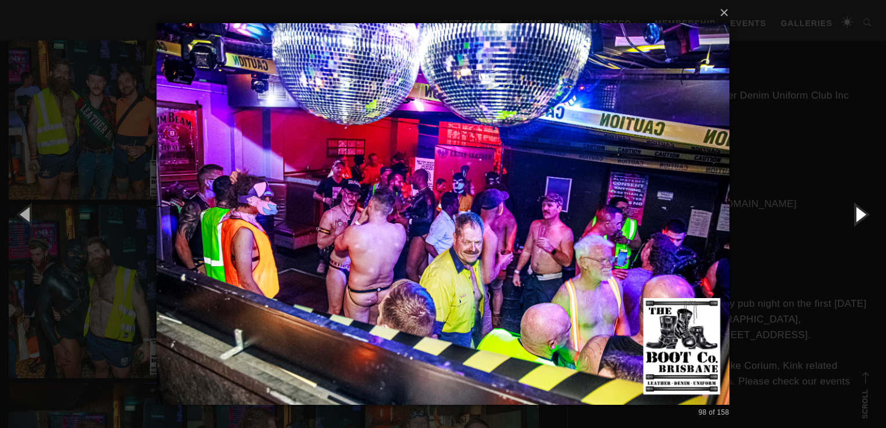
click at [860, 209] on button "button" at bounding box center [860, 214] width 52 height 64
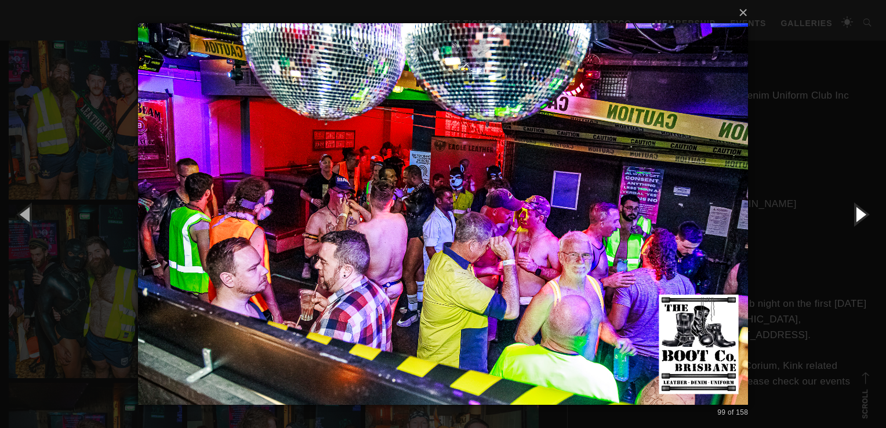
click at [860, 209] on button "button" at bounding box center [860, 214] width 52 height 64
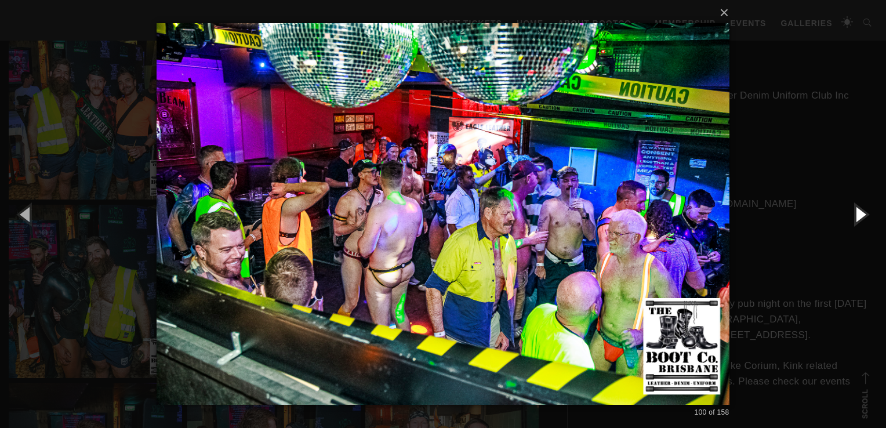
click at [860, 209] on button "button" at bounding box center [860, 214] width 52 height 64
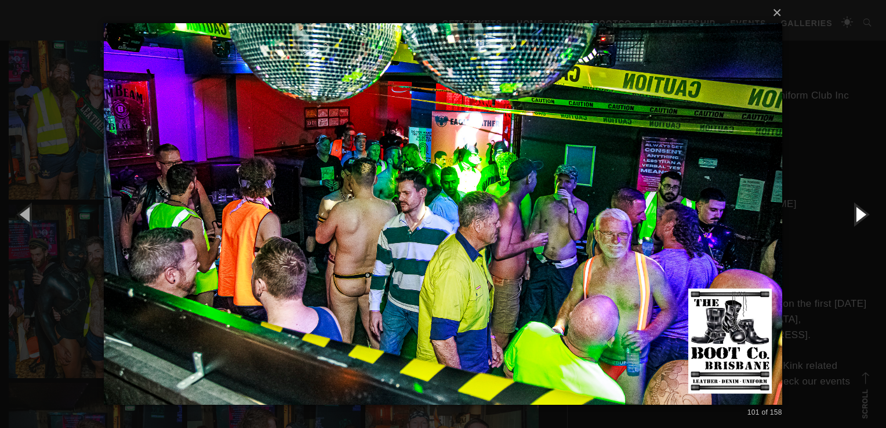
click at [860, 209] on button "button" at bounding box center [860, 214] width 52 height 64
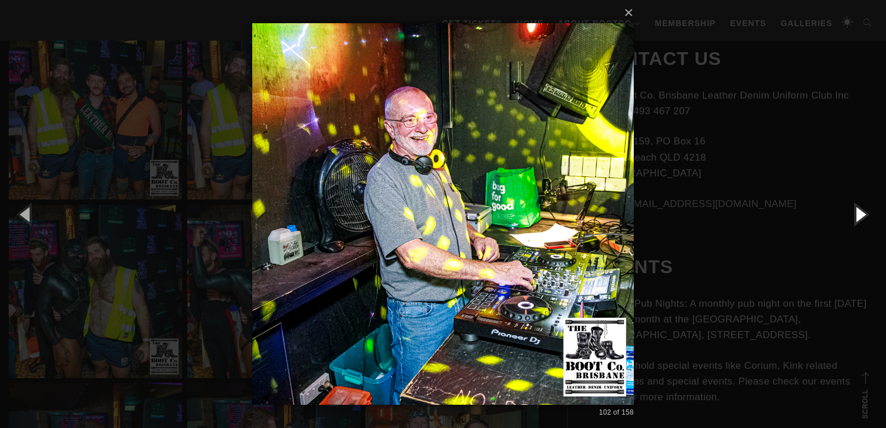
click at [860, 209] on button "button" at bounding box center [860, 214] width 52 height 64
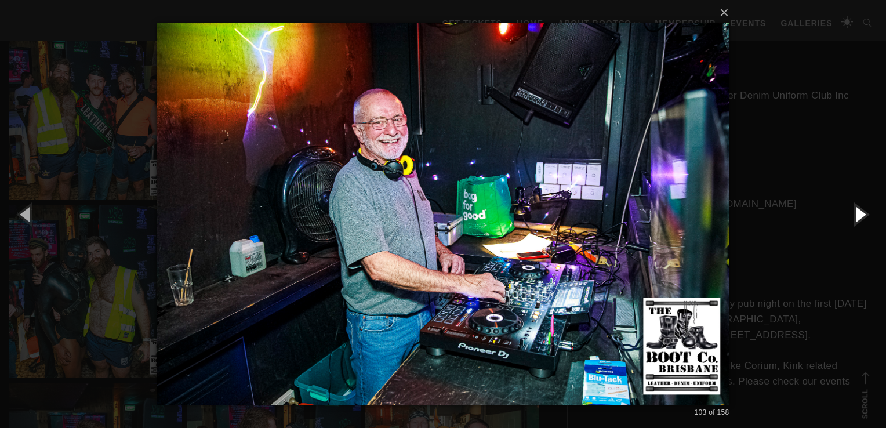
click at [860, 209] on button "button" at bounding box center [860, 214] width 52 height 64
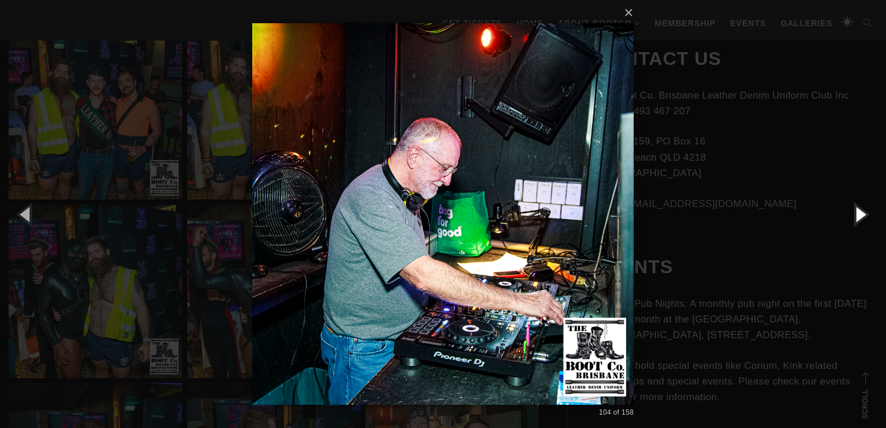
click at [860, 209] on button "button" at bounding box center [860, 214] width 52 height 64
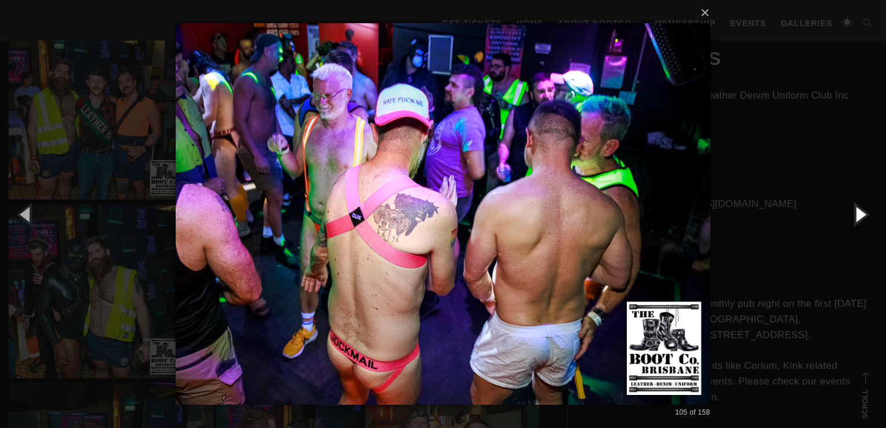
click at [860, 209] on button "button" at bounding box center [860, 214] width 52 height 64
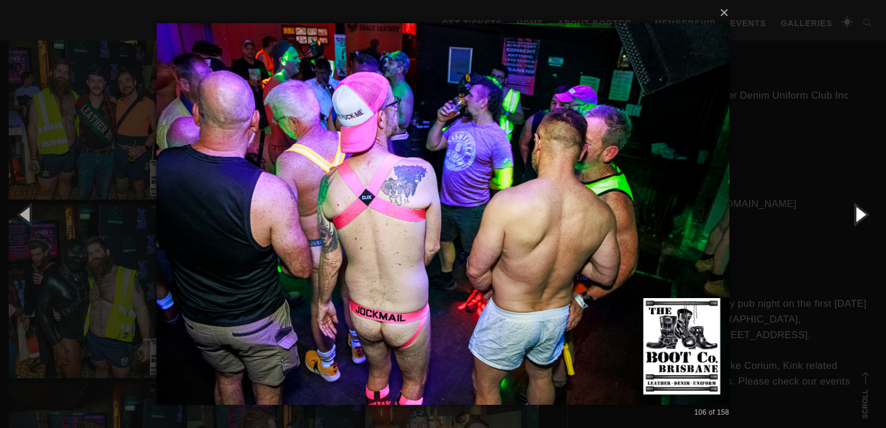
click at [860, 209] on button "button" at bounding box center [860, 214] width 52 height 64
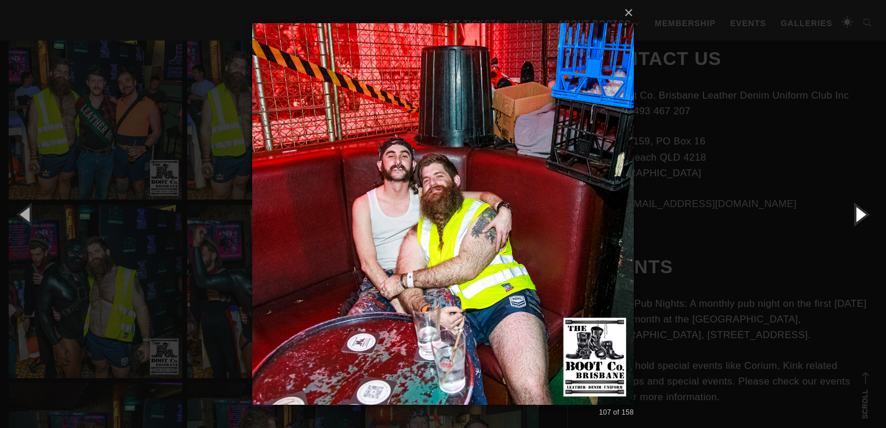
click at [860, 209] on button "button" at bounding box center [860, 214] width 52 height 64
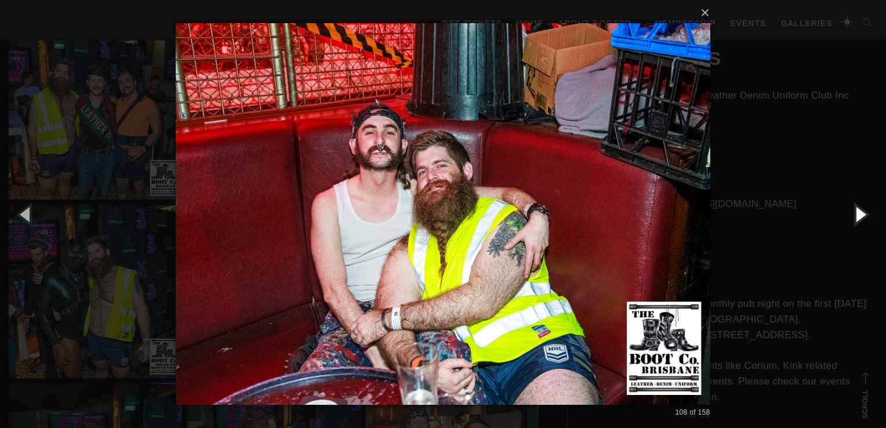
click at [860, 217] on button "button" at bounding box center [860, 214] width 52 height 64
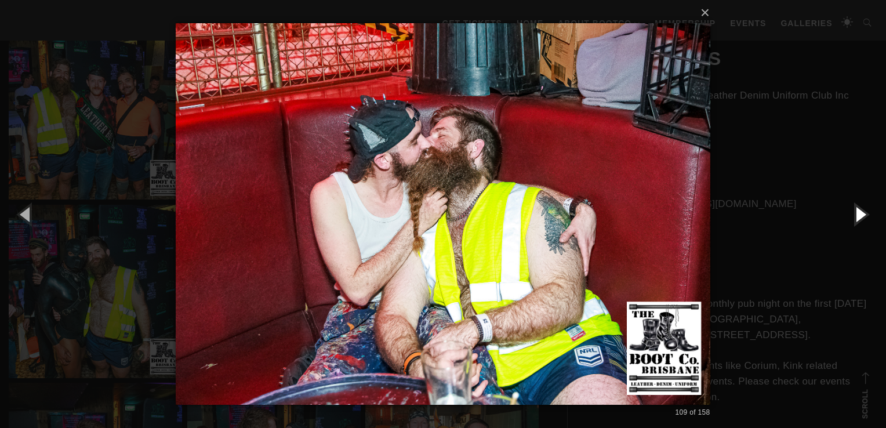
click at [860, 217] on button "button" at bounding box center [860, 214] width 52 height 64
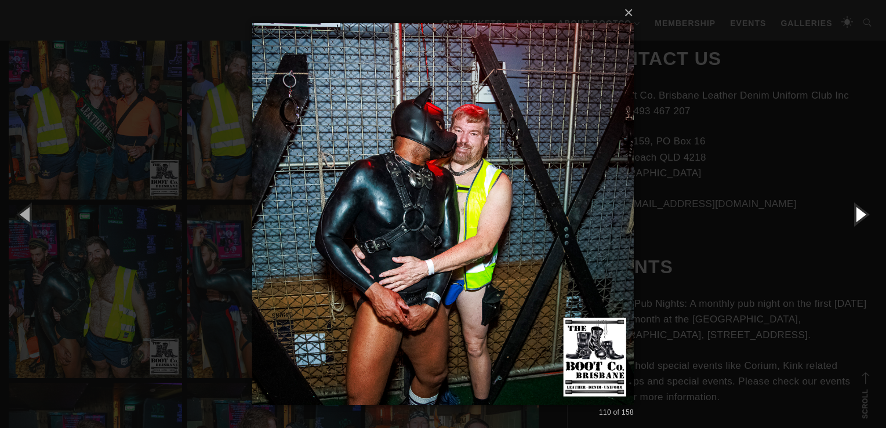
click at [860, 217] on button "button" at bounding box center [860, 214] width 52 height 64
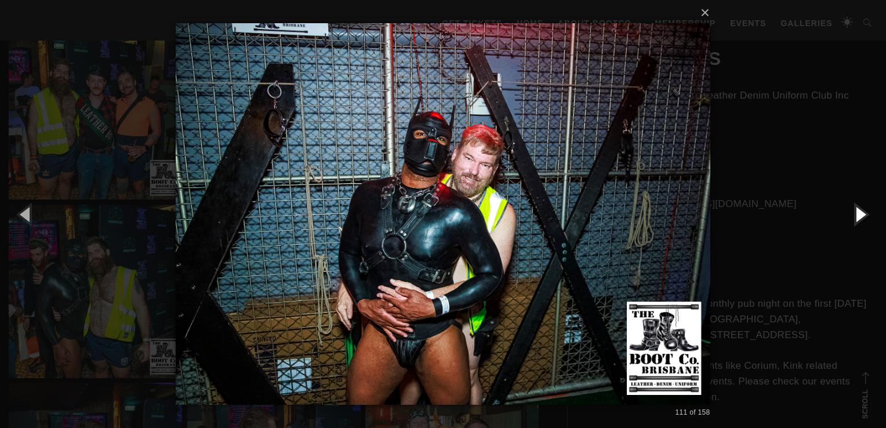
click at [860, 217] on button "button" at bounding box center [860, 214] width 52 height 64
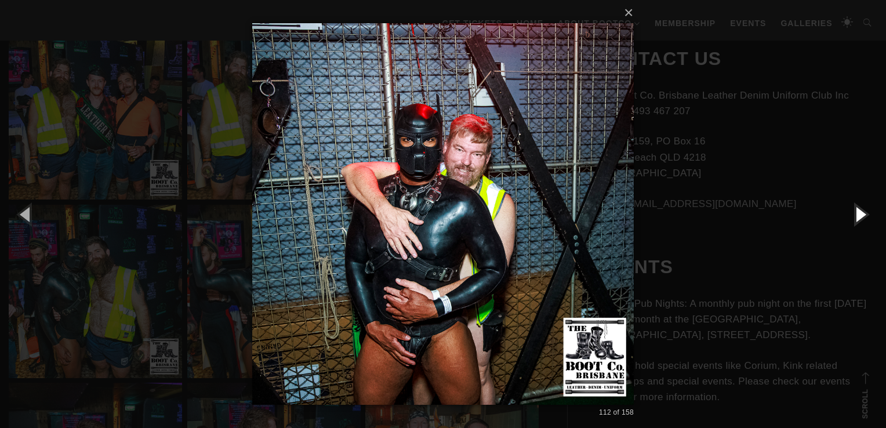
click at [860, 215] on button "button" at bounding box center [860, 214] width 52 height 64
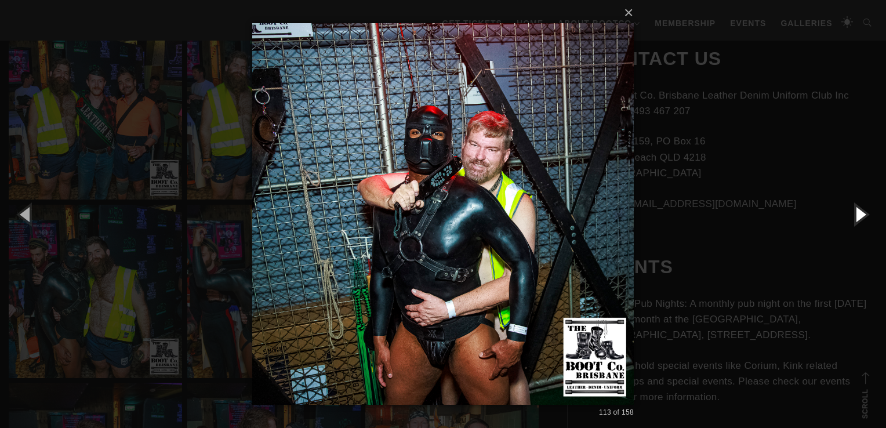
click at [860, 215] on button "button" at bounding box center [860, 214] width 52 height 64
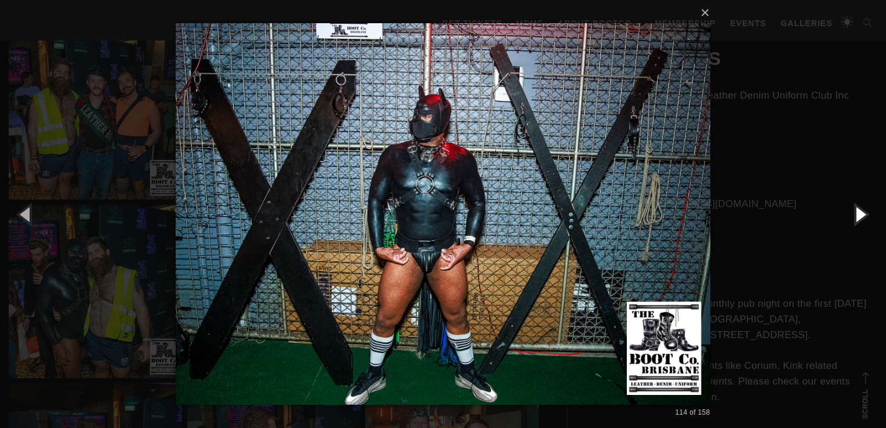
click at [860, 215] on button "button" at bounding box center [860, 214] width 52 height 64
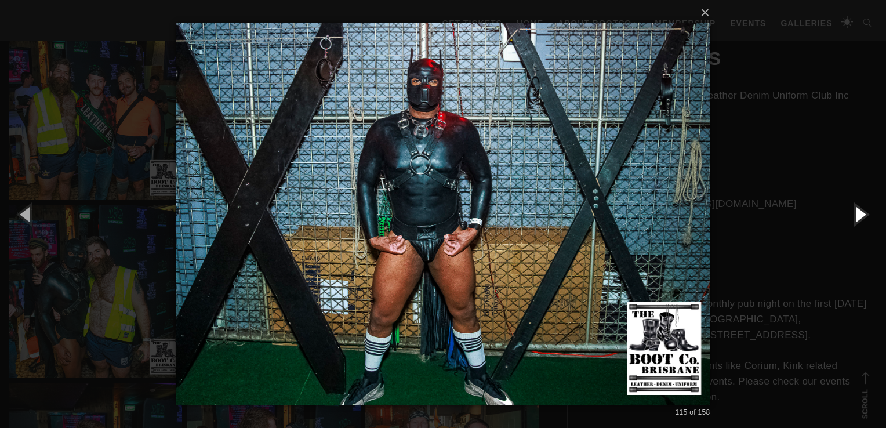
click at [860, 215] on button "button" at bounding box center [860, 214] width 52 height 64
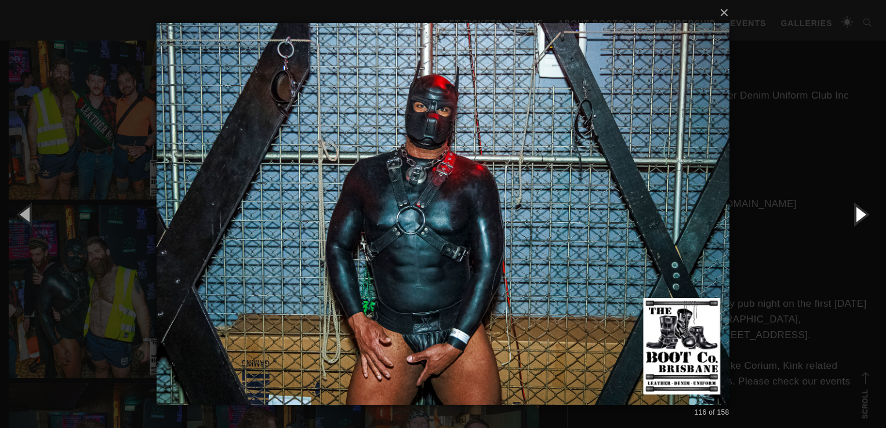
click at [860, 215] on button "button" at bounding box center [860, 214] width 52 height 64
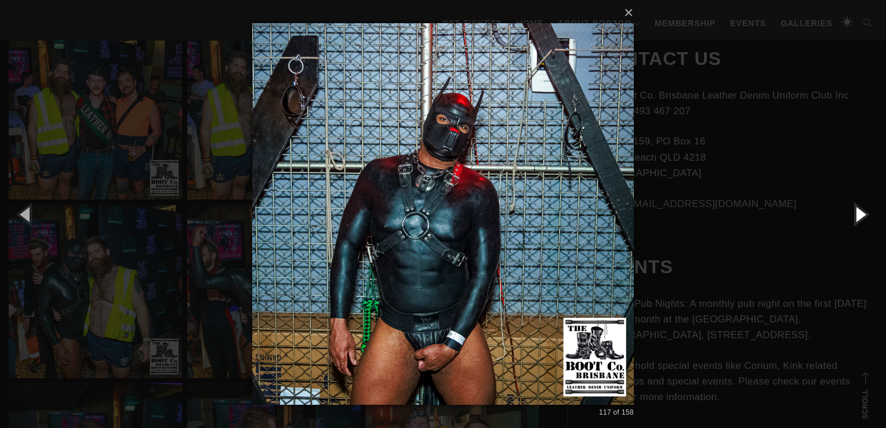
click at [860, 215] on button "button" at bounding box center [860, 214] width 52 height 64
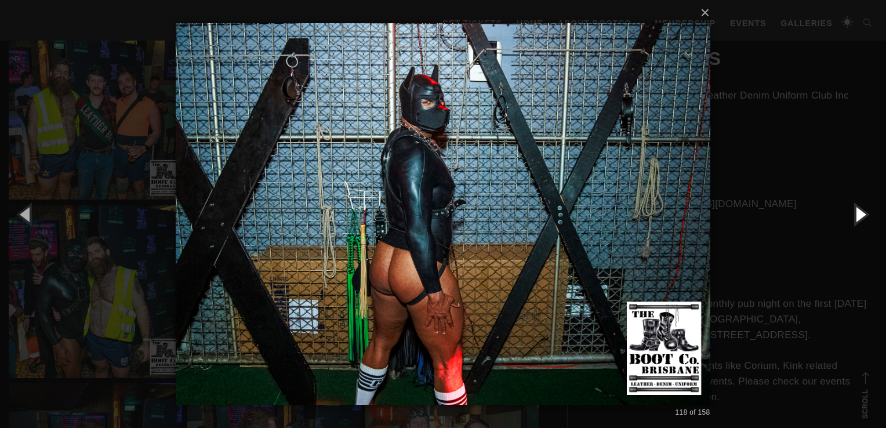
click at [860, 215] on button "button" at bounding box center [860, 214] width 52 height 64
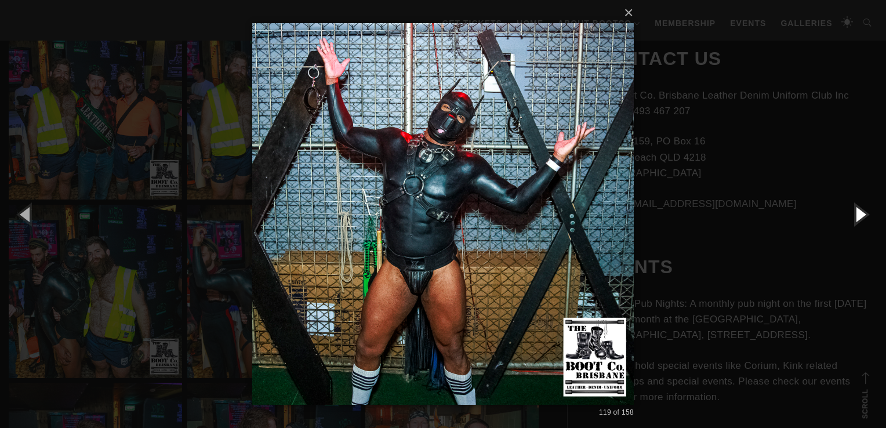
click at [860, 215] on button "button" at bounding box center [860, 214] width 52 height 64
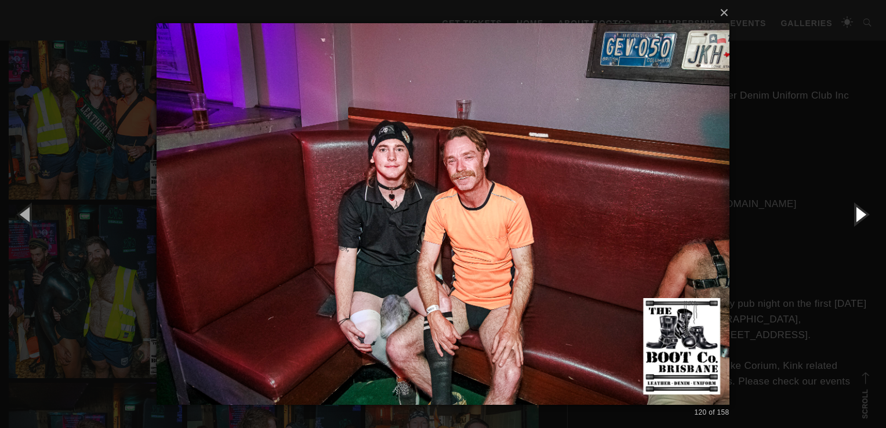
click at [860, 215] on button "button" at bounding box center [860, 214] width 52 height 64
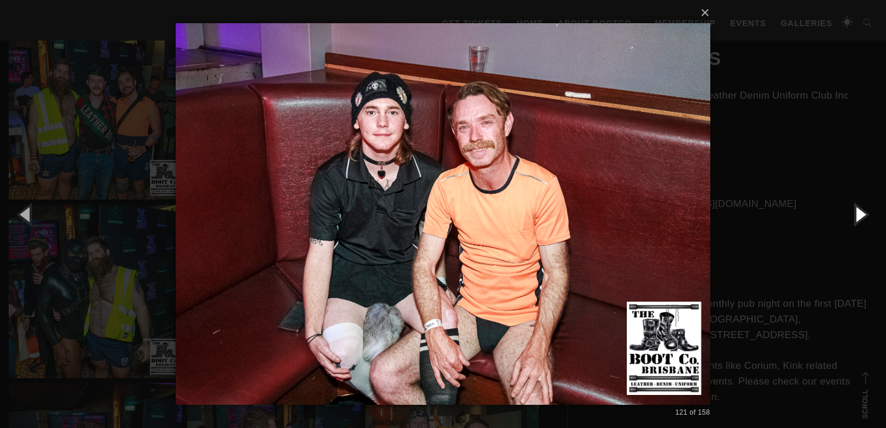
click at [860, 215] on button "button" at bounding box center [860, 214] width 52 height 64
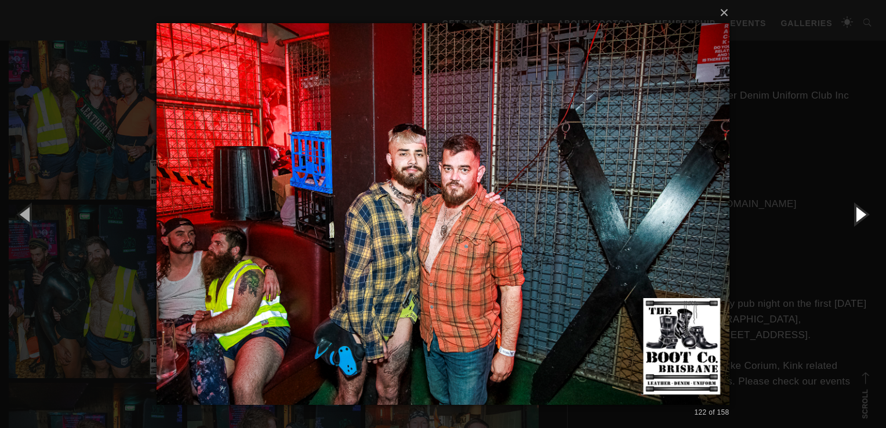
click at [860, 215] on button "button" at bounding box center [860, 214] width 52 height 64
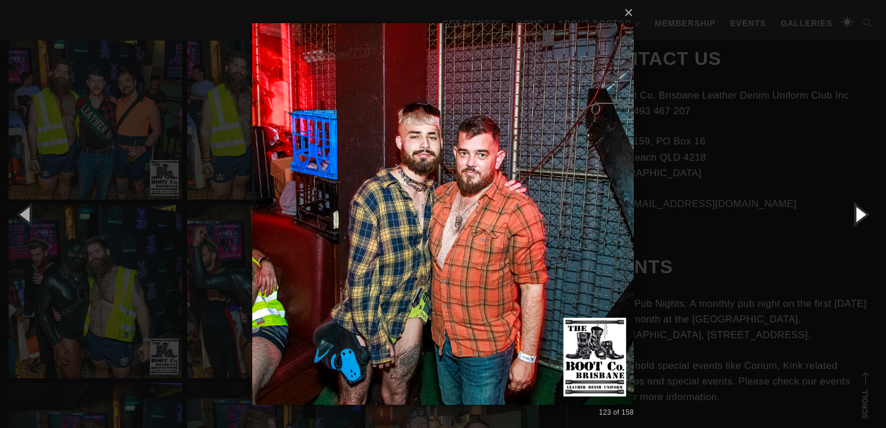
click at [860, 215] on button "button" at bounding box center [860, 214] width 52 height 64
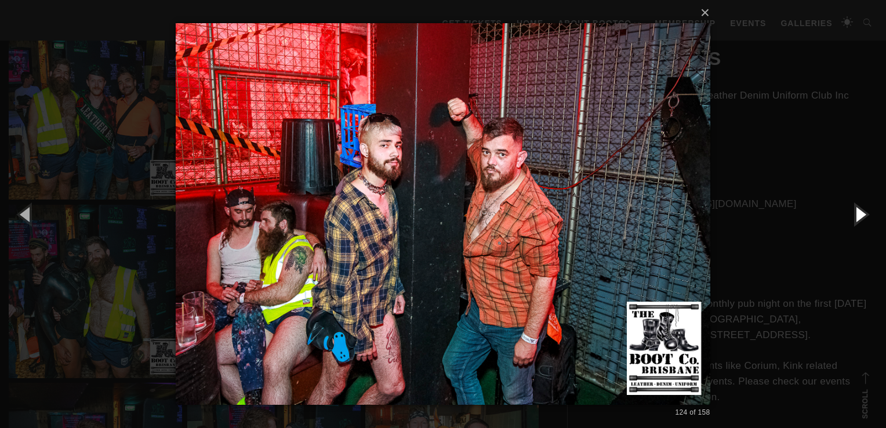
click at [860, 215] on button "button" at bounding box center [860, 214] width 52 height 64
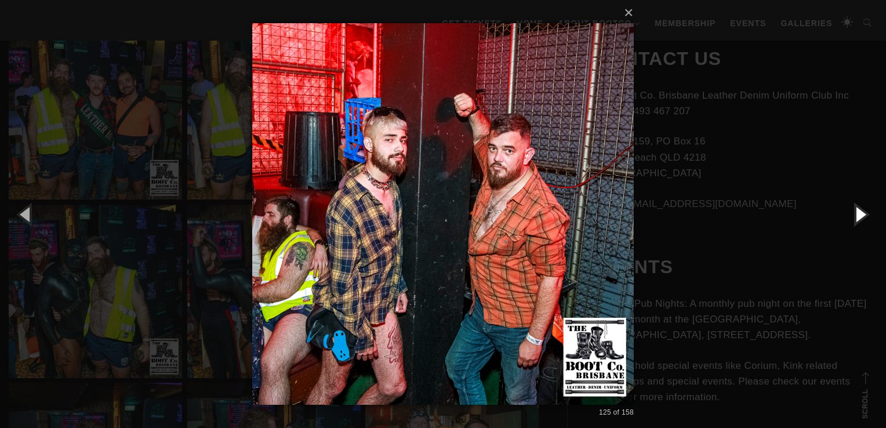
click at [860, 215] on button "button" at bounding box center [860, 214] width 52 height 64
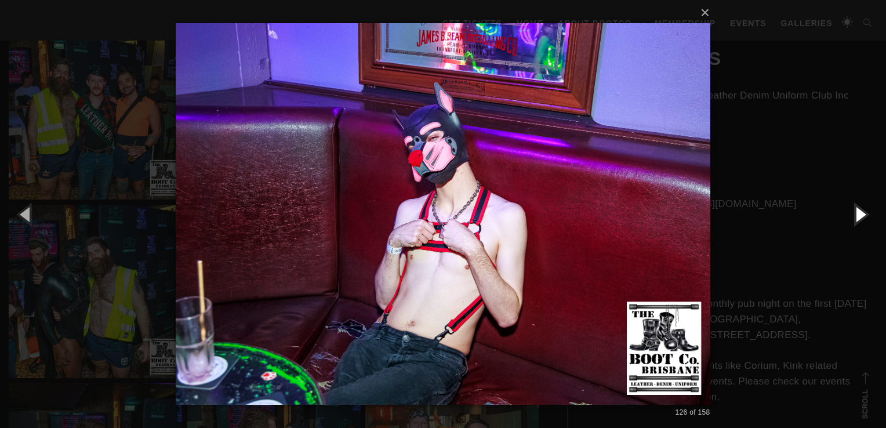
click at [860, 215] on button "button" at bounding box center [860, 214] width 52 height 64
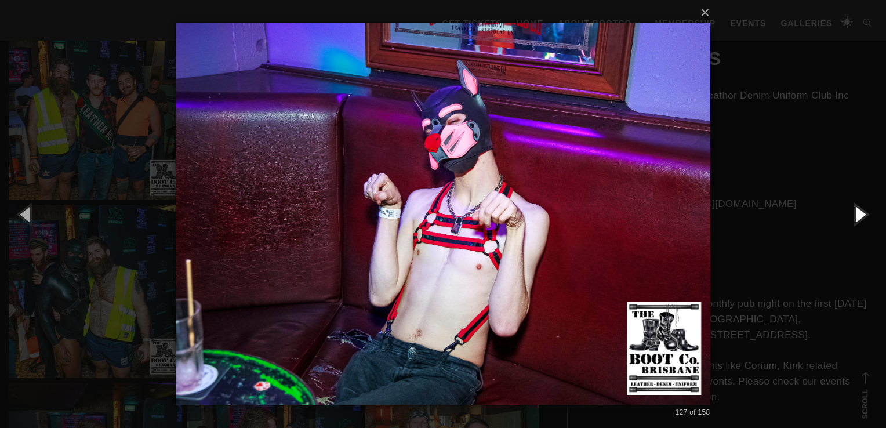
click at [860, 215] on button "button" at bounding box center [860, 214] width 52 height 64
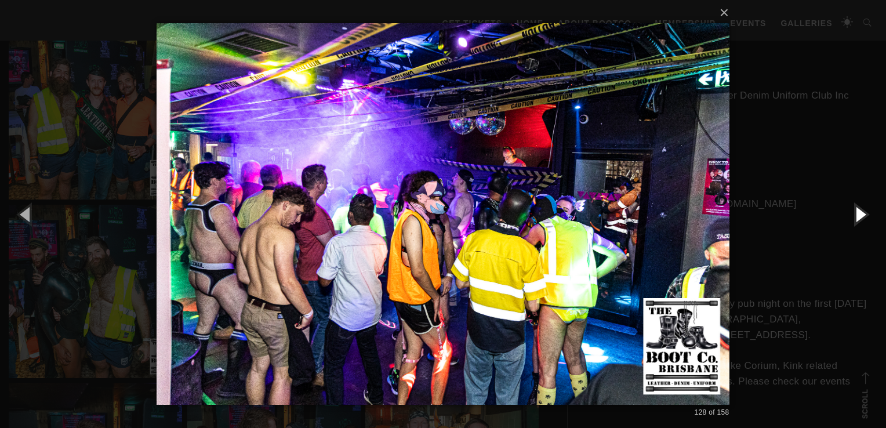
click at [860, 215] on button "button" at bounding box center [860, 214] width 52 height 64
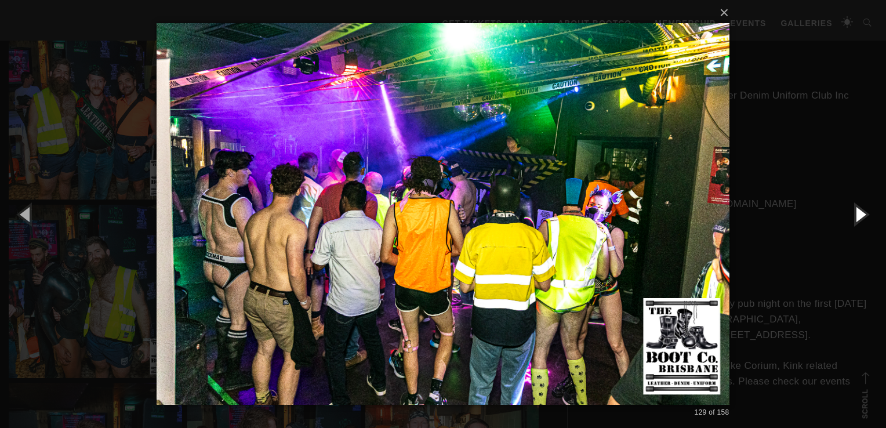
click at [860, 215] on button "button" at bounding box center [860, 214] width 52 height 64
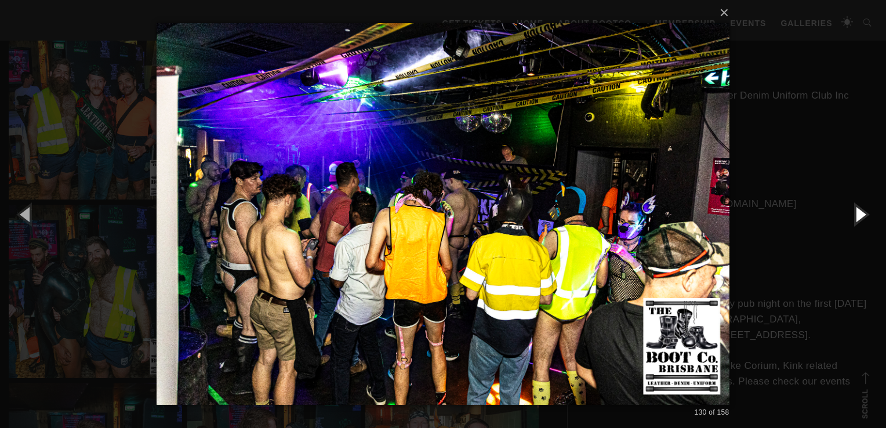
click at [860, 215] on button "button" at bounding box center [860, 214] width 52 height 64
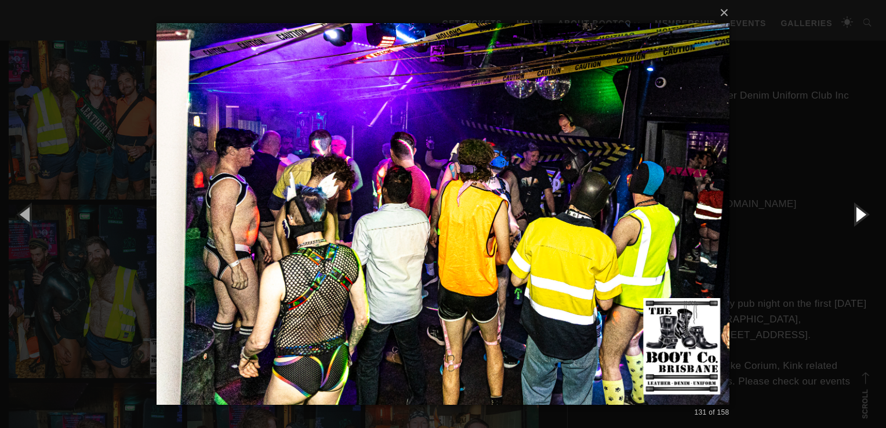
click at [860, 215] on button "button" at bounding box center [860, 214] width 52 height 64
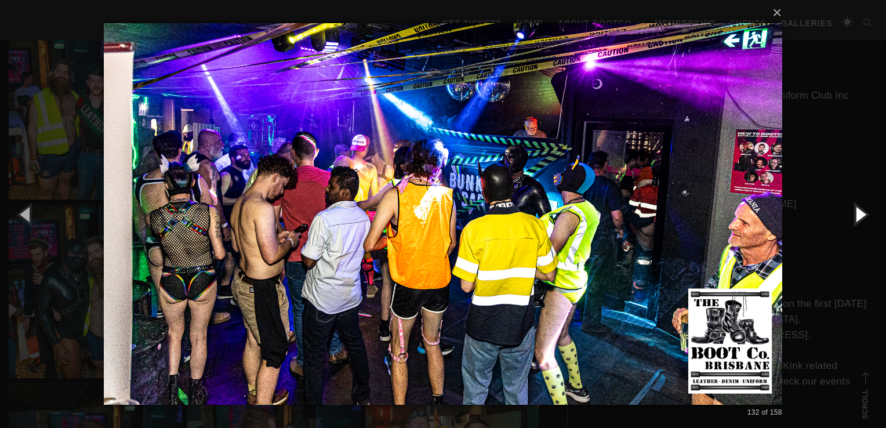
click at [860, 215] on button "button" at bounding box center [860, 214] width 52 height 64
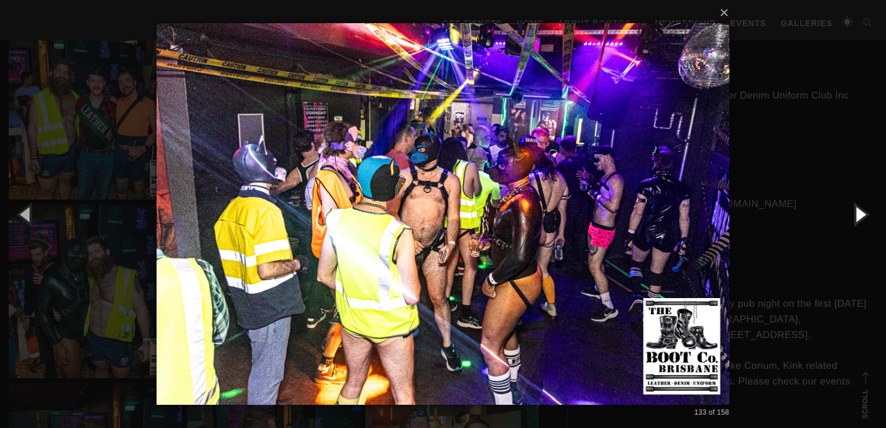
click at [860, 215] on button "button" at bounding box center [860, 214] width 52 height 64
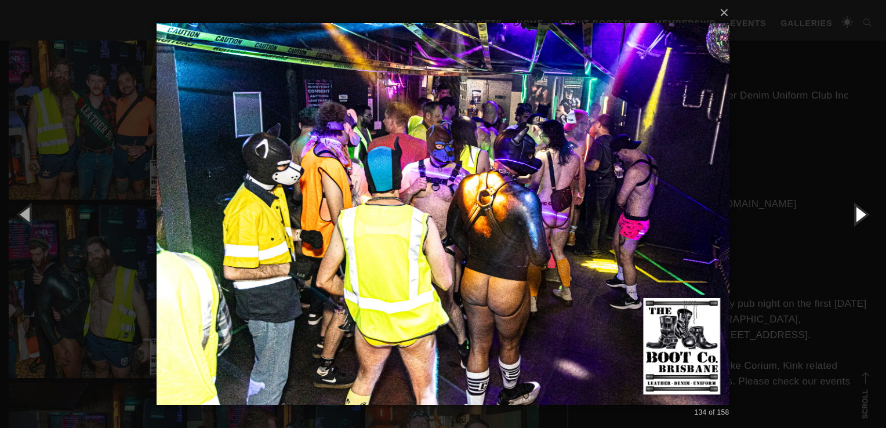
click at [860, 215] on button "button" at bounding box center [860, 214] width 52 height 64
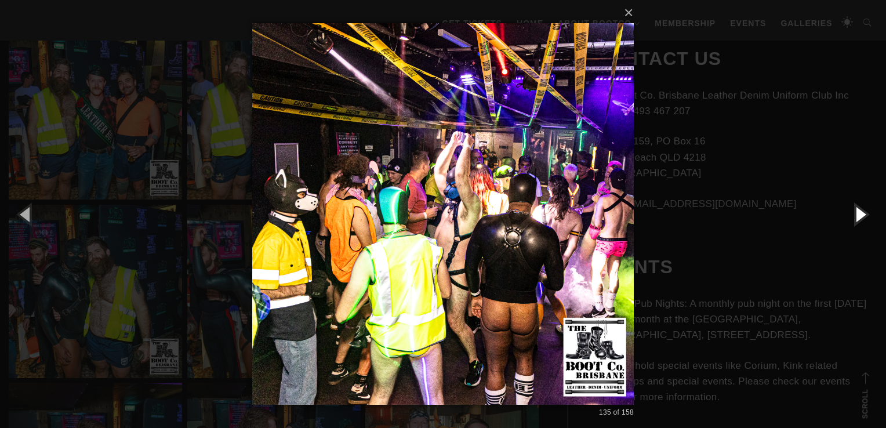
click at [860, 215] on button "button" at bounding box center [860, 214] width 52 height 64
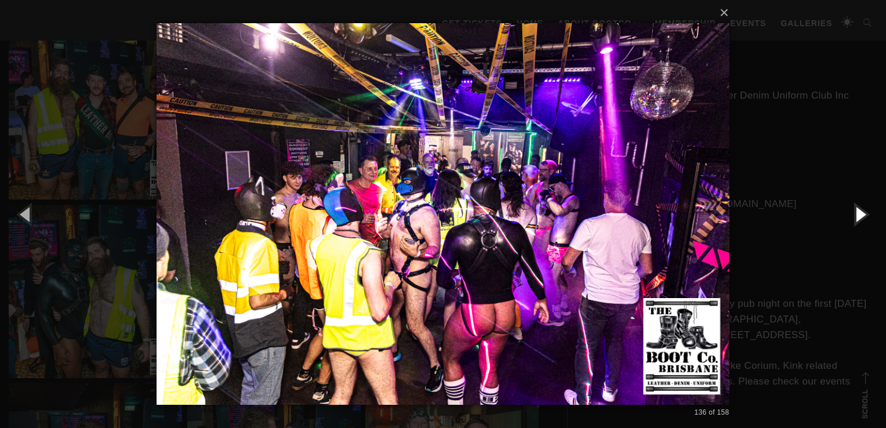
click at [860, 215] on button "button" at bounding box center [860, 214] width 52 height 64
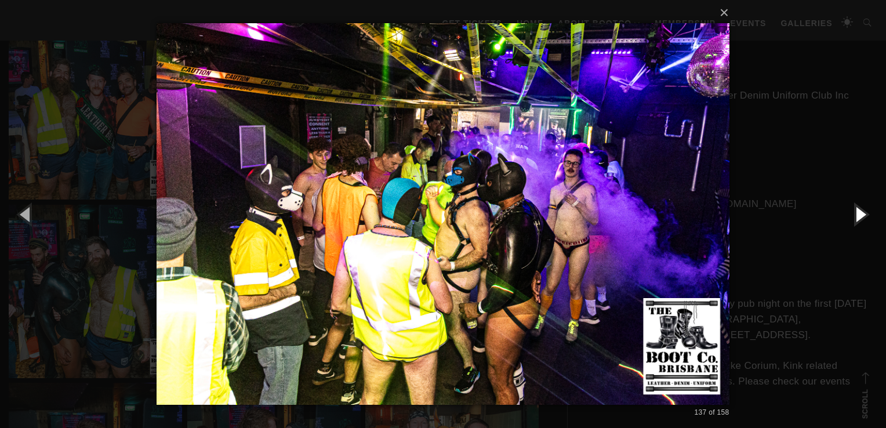
click at [860, 215] on button "button" at bounding box center [860, 214] width 52 height 64
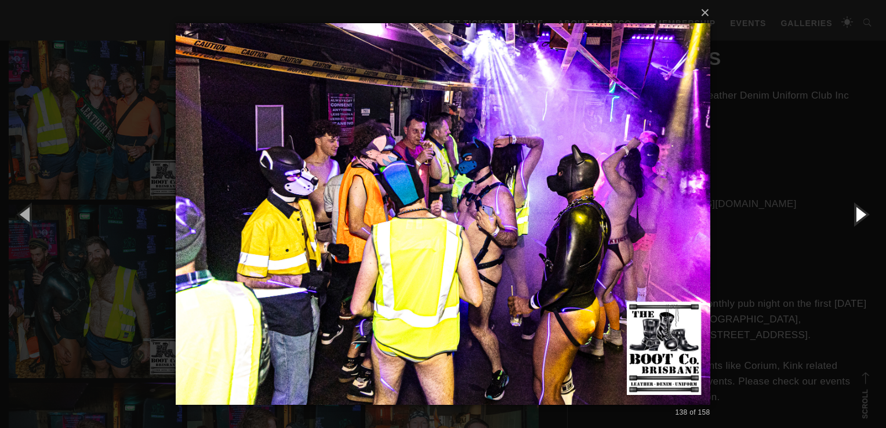
click at [860, 215] on button "button" at bounding box center [860, 214] width 52 height 64
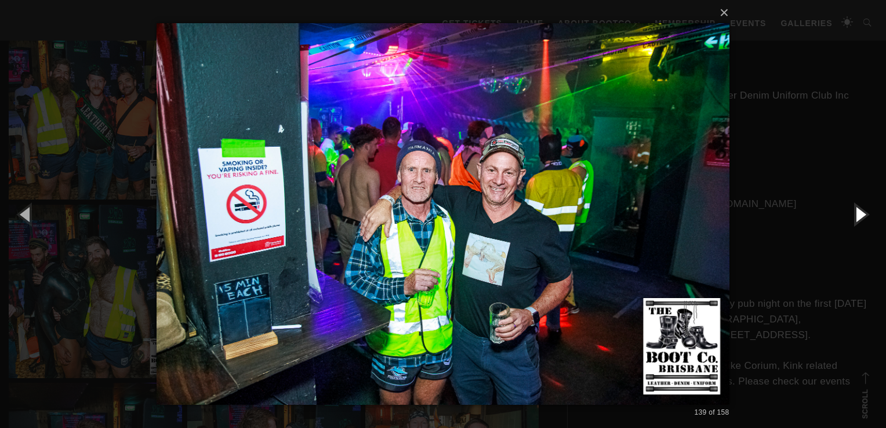
click at [860, 215] on button "button" at bounding box center [860, 214] width 52 height 64
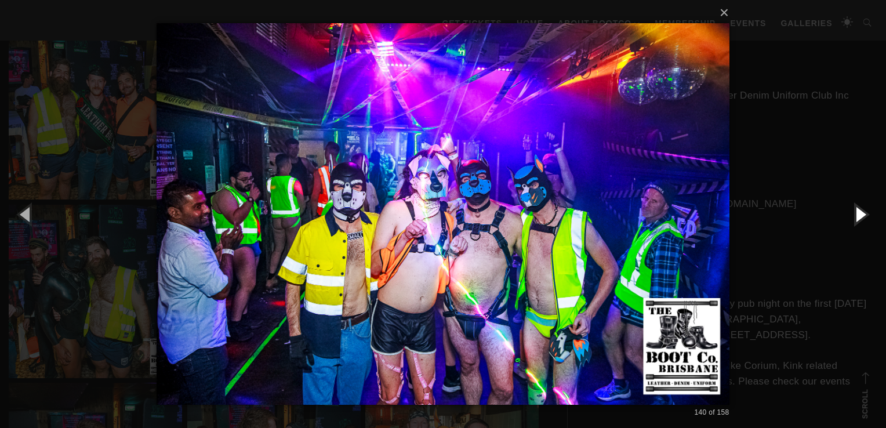
click at [860, 213] on button "button" at bounding box center [860, 214] width 52 height 64
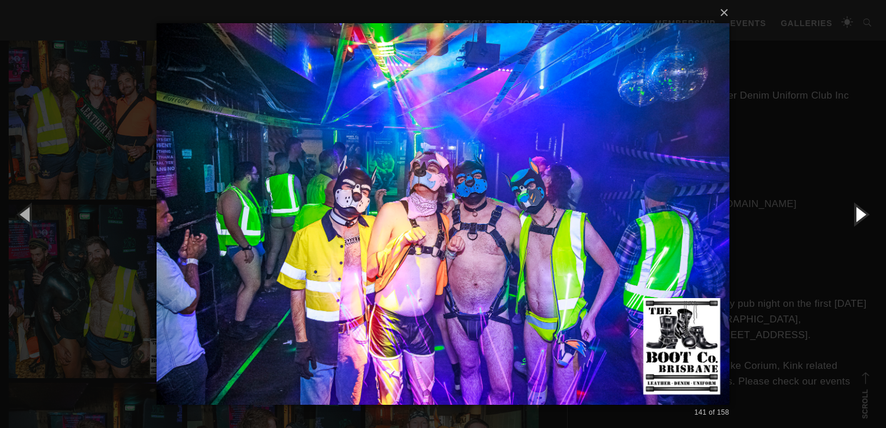
click at [860, 213] on button "button" at bounding box center [860, 214] width 52 height 64
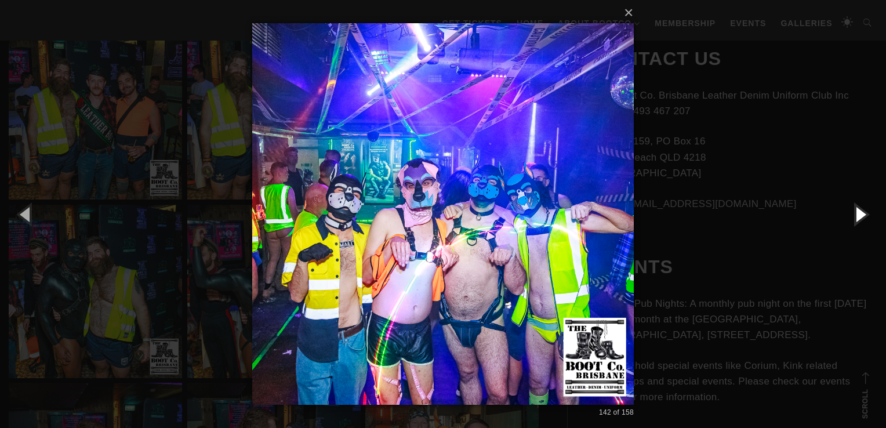
click at [860, 213] on button "button" at bounding box center [860, 214] width 52 height 64
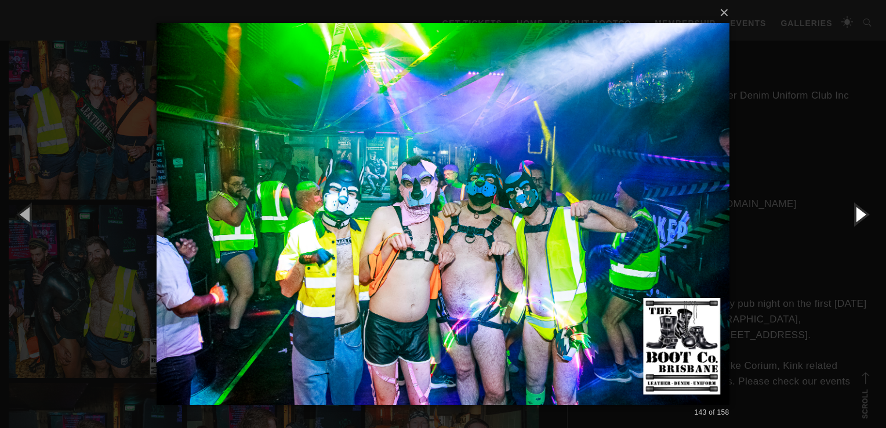
click at [860, 213] on button "button" at bounding box center [860, 214] width 52 height 64
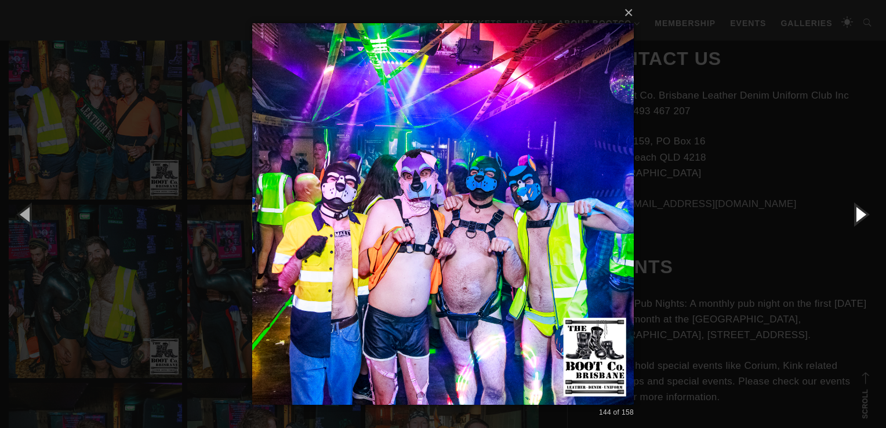
click at [860, 213] on button "button" at bounding box center [860, 214] width 52 height 64
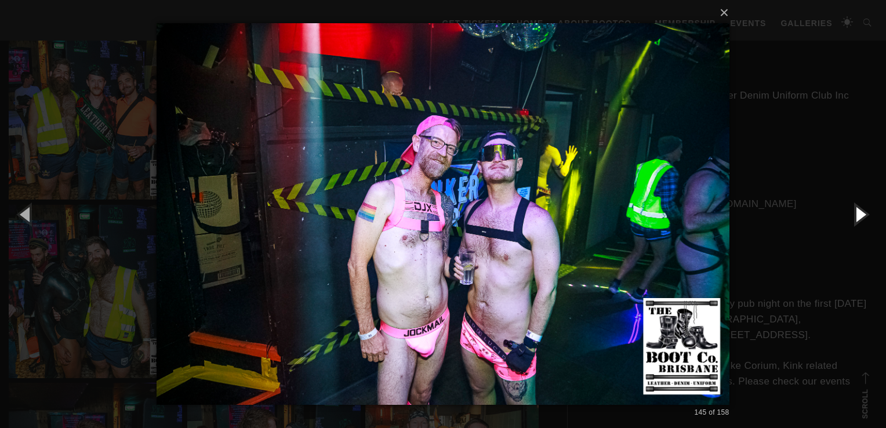
click at [860, 213] on button "button" at bounding box center [860, 214] width 52 height 64
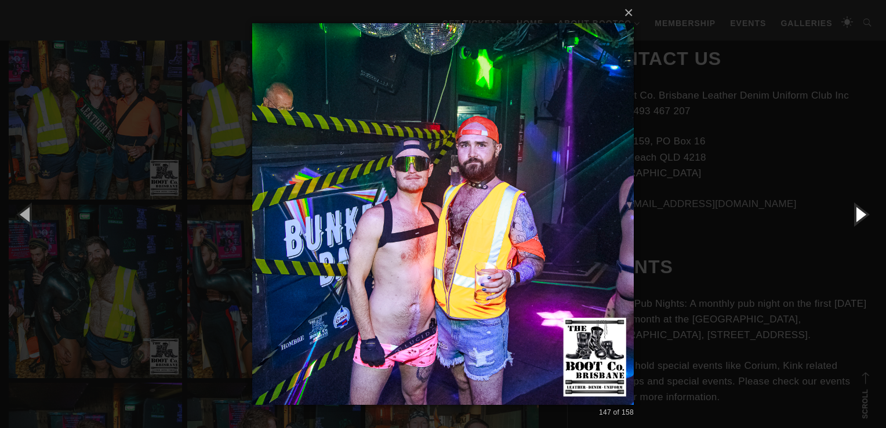
click at [860, 213] on button "button" at bounding box center [860, 214] width 52 height 64
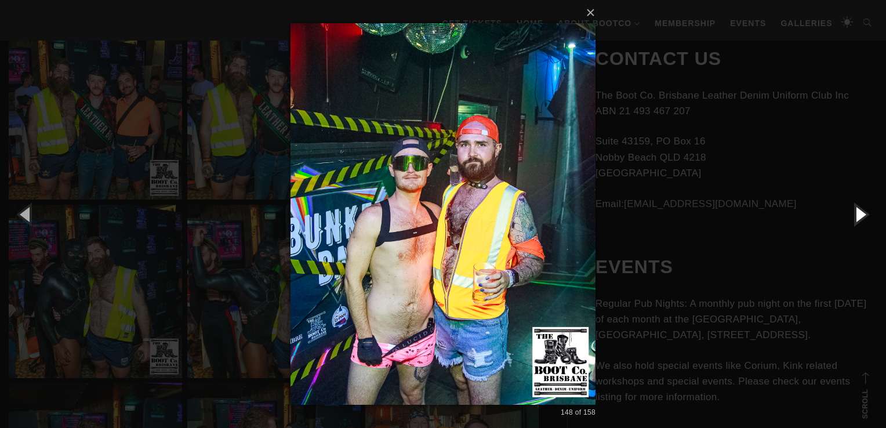
click at [860, 213] on button "button" at bounding box center [860, 214] width 52 height 64
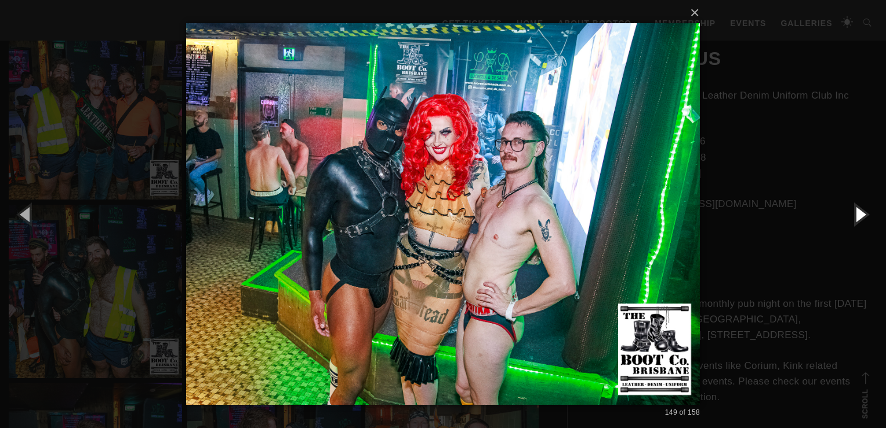
click at [860, 213] on button "button" at bounding box center [860, 214] width 52 height 64
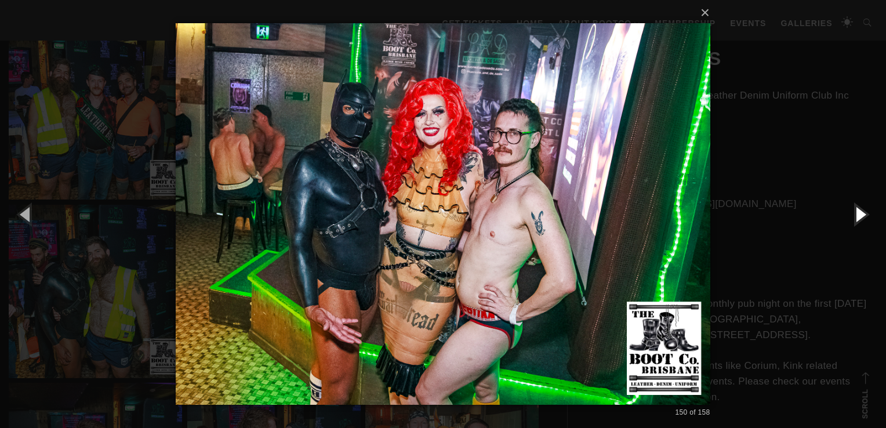
click at [861, 213] on button "button" at bounding box center [860, 214] width 52 height 64
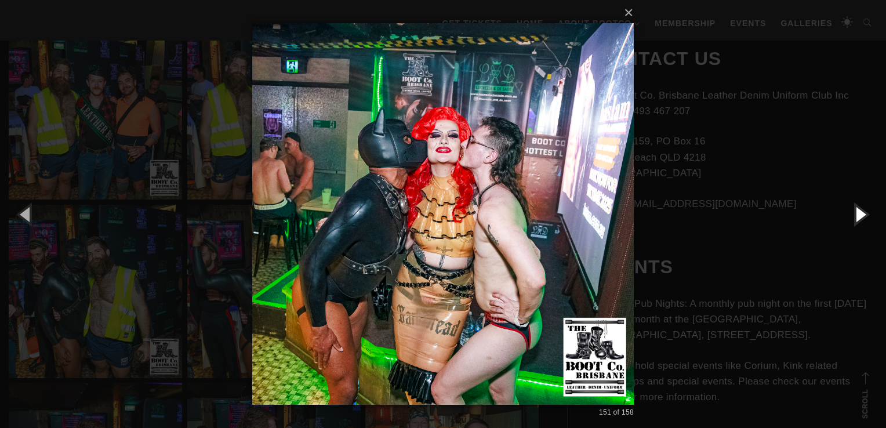
click at [862, 213] on button "button" at bounding box center [860, 214] width 52 height 64
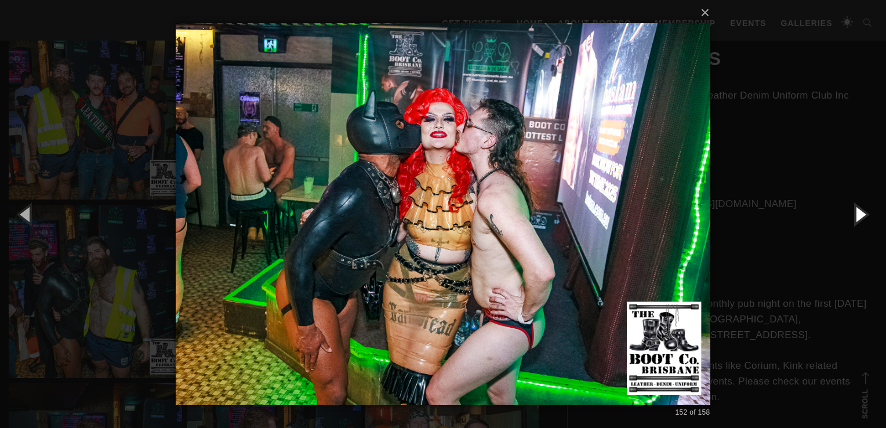
click at [862, 213] on button "button" at bounding box center [860, 214] width 52 height 64
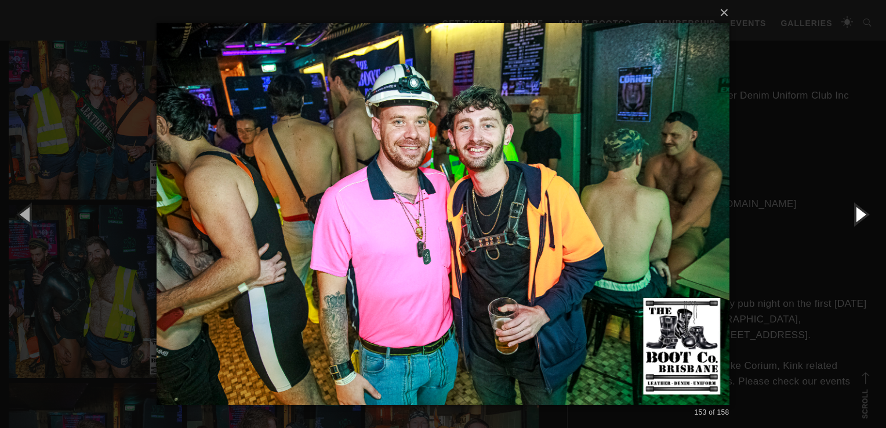
click at [864, 213] on button "button" at bounding box center [860, 214] width 52 height 64
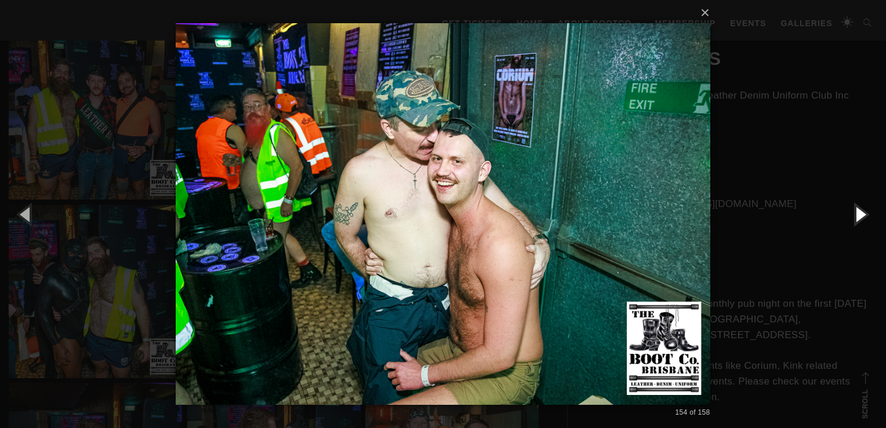
click at [865, 213] on button "button" at bounding box center [860, 214] width 52 height 64
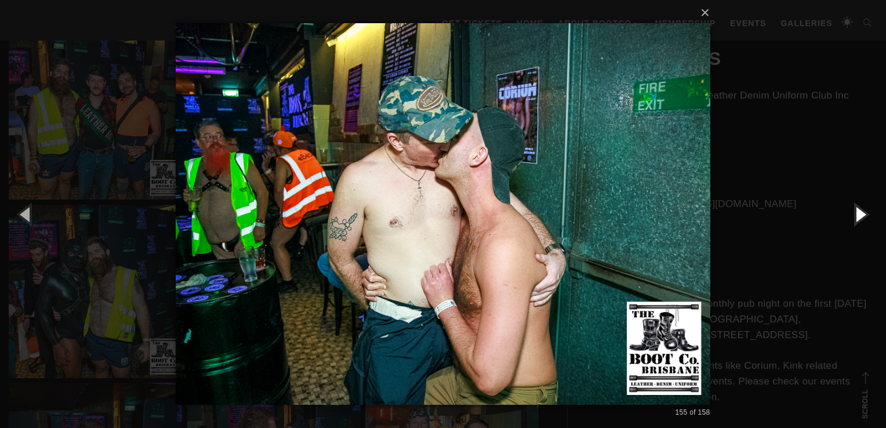
click at [866, 213] on button "button" at bounding box center [860, 214] width 52 height 64
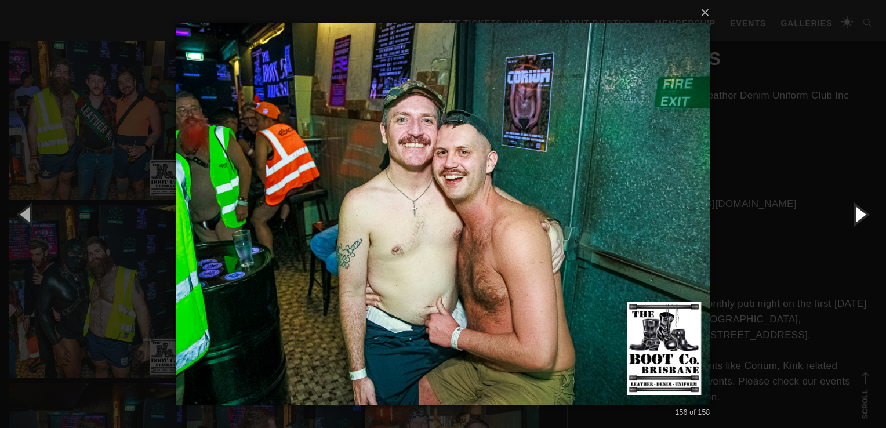
click at [866, 213] on button "button" at bounding box center [860, 214] width 52 height 64
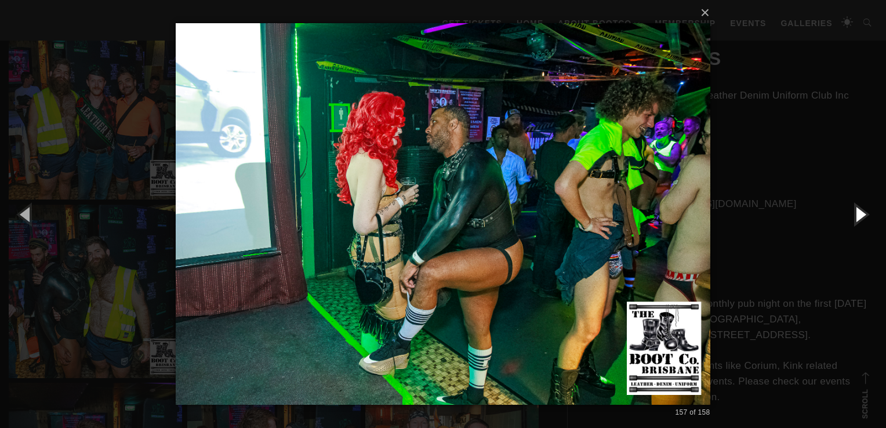
click at [866, 213] on button "button" at bounding box center [860, 214] width 52 height 64
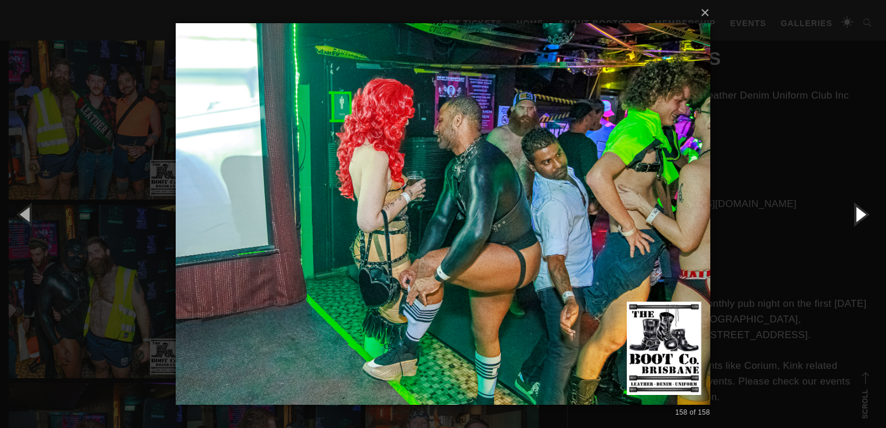
click at [866, 213] on button "button" at bounding box center [860, 214] width 52 height 64
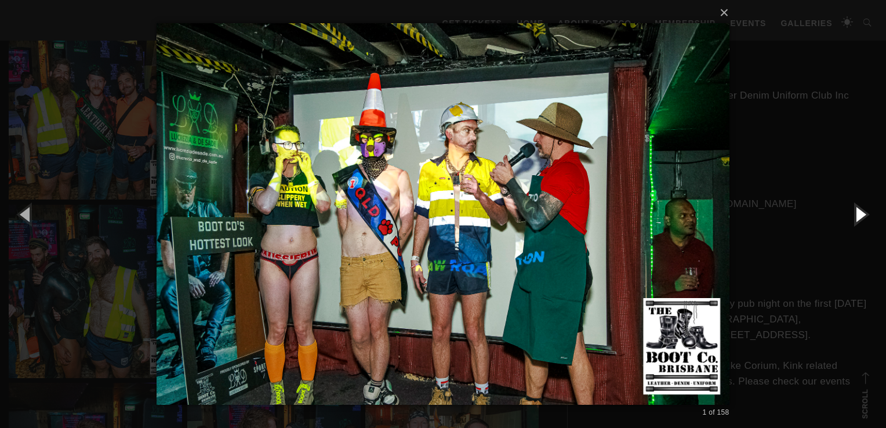
click at [866, 213] on button "button" at bounding box center [860, 214] width 52 height 64
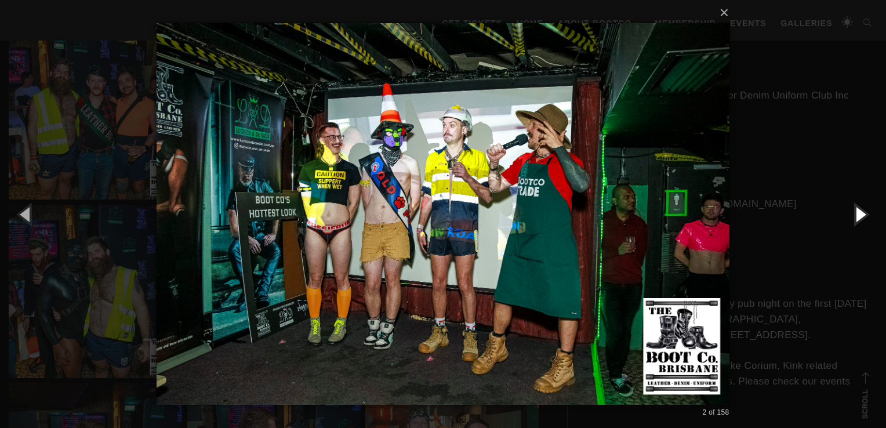
click at [866, 213] on button "button" at bounding box center [860, 214] width 52 height 64
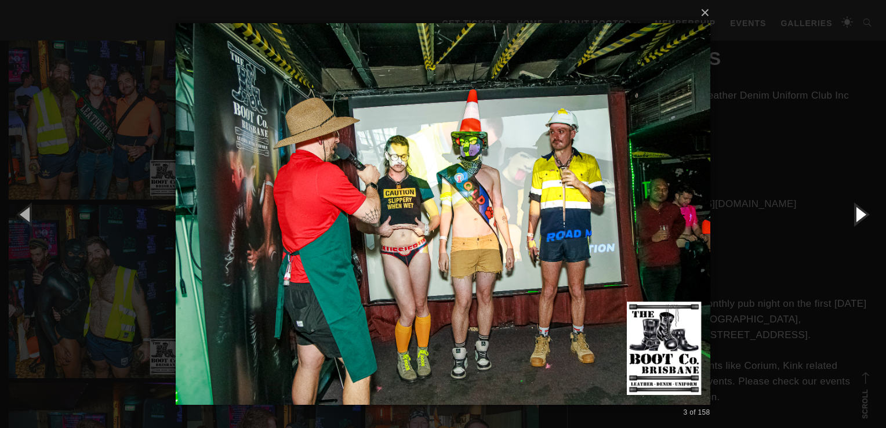
click at [866, 213] on button "button" at bounding box center [860, 214] width 52 height 64
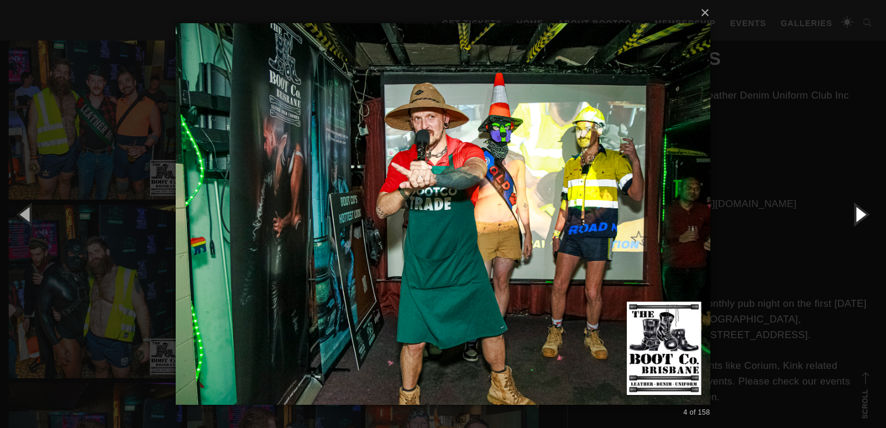
click at [866, 213] on button "button" at bounding box center [860, 214] width 52 height 64
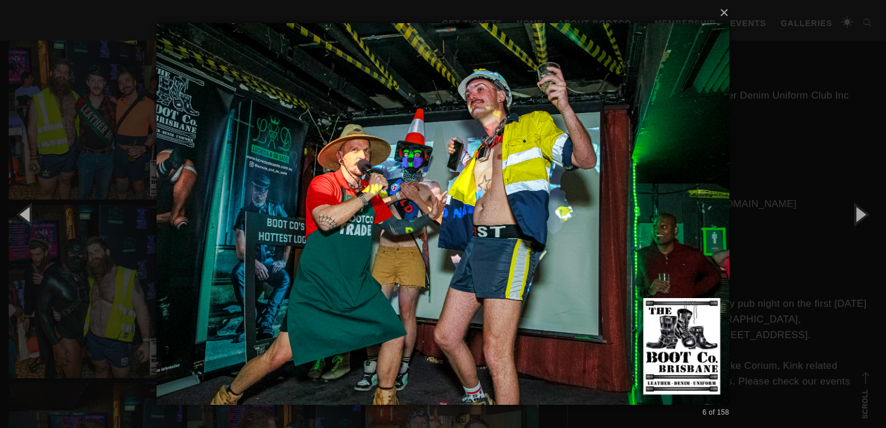
drag, startPoint x: 837, startPoint y: 106, endPoint x: 827, endPoint y: 100, distance: 11.2
click at [837, 106] on div "× 6 of 158 Loading..." at bounding box center [443, 214] width 886 height 428
